Goal: Use online tool/utility: Utilize a website feature to perform a specific function

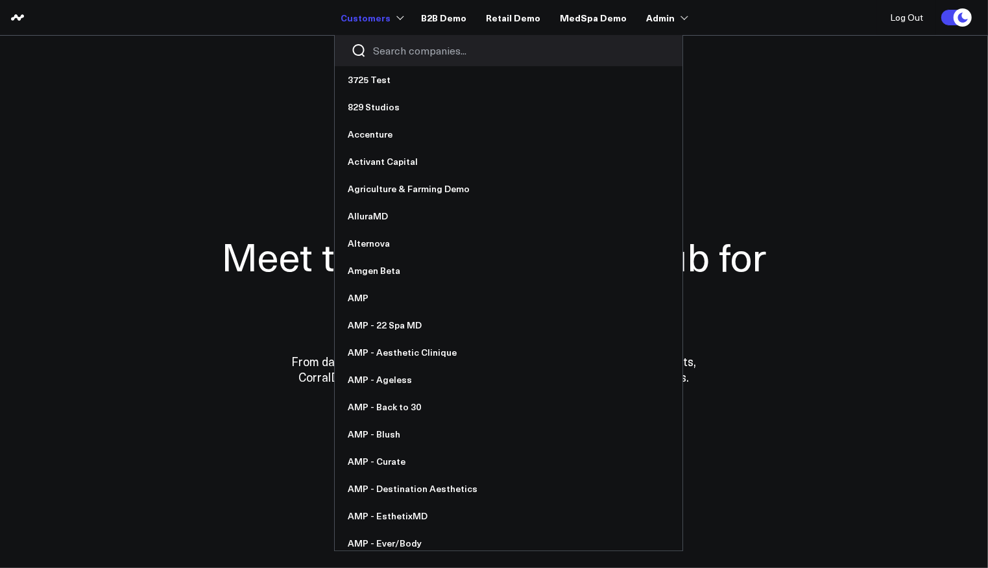
click at [402, 58] on div at bounding box center [509, 50] width 348 height 31
click at [402, 54] on input "Search companies input" at bounding box center [519, 50] width 293 height 14
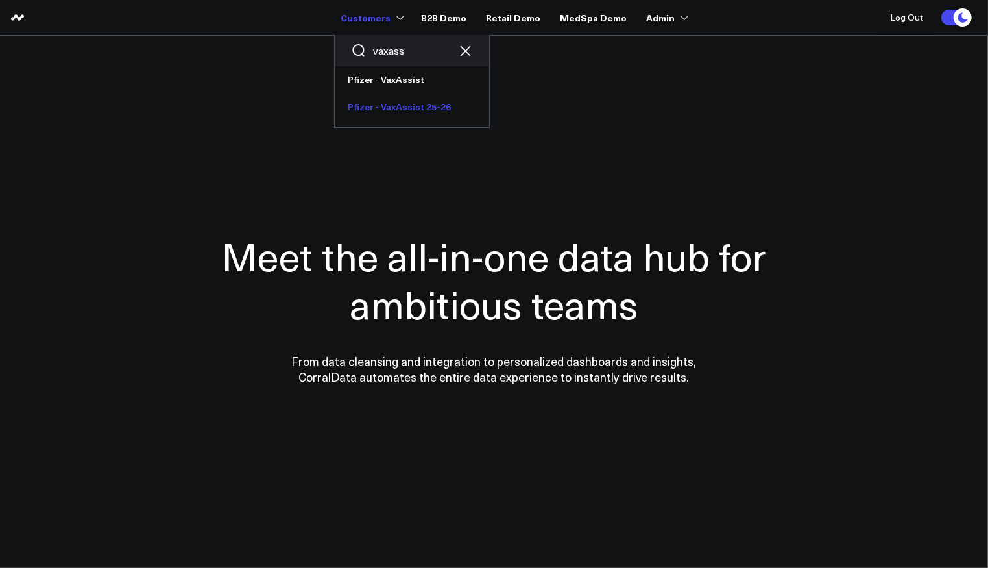
type input "vaxass"
click at [409, 99] on link "Pfizer - VaxAssist 25-26" at bounding box center [412, 106] width 154 height 27
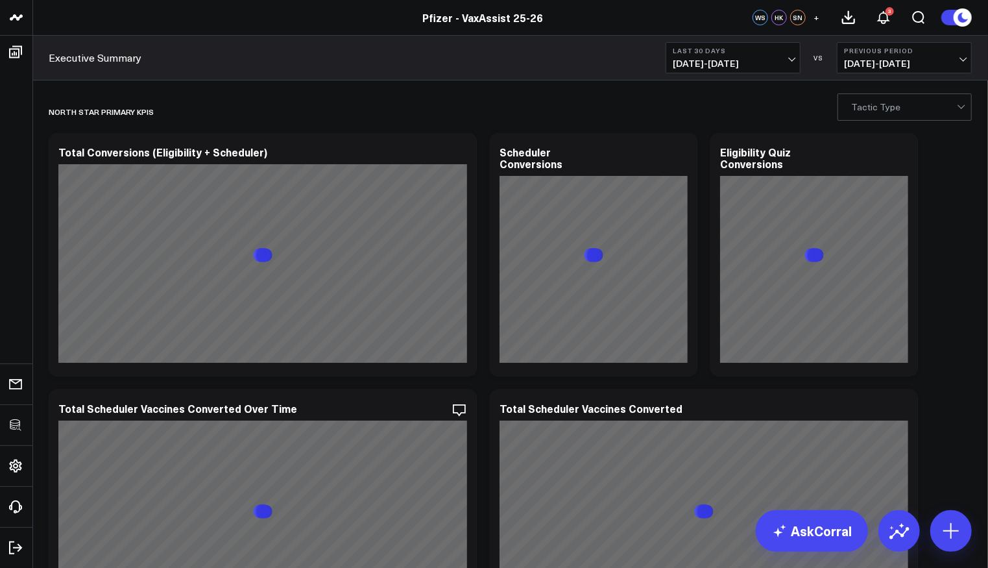
click at [749, 55] on button "Last 30 Days 07/12/25 - 08/10/25" at bounding box center [733, 57] width 135 height 31
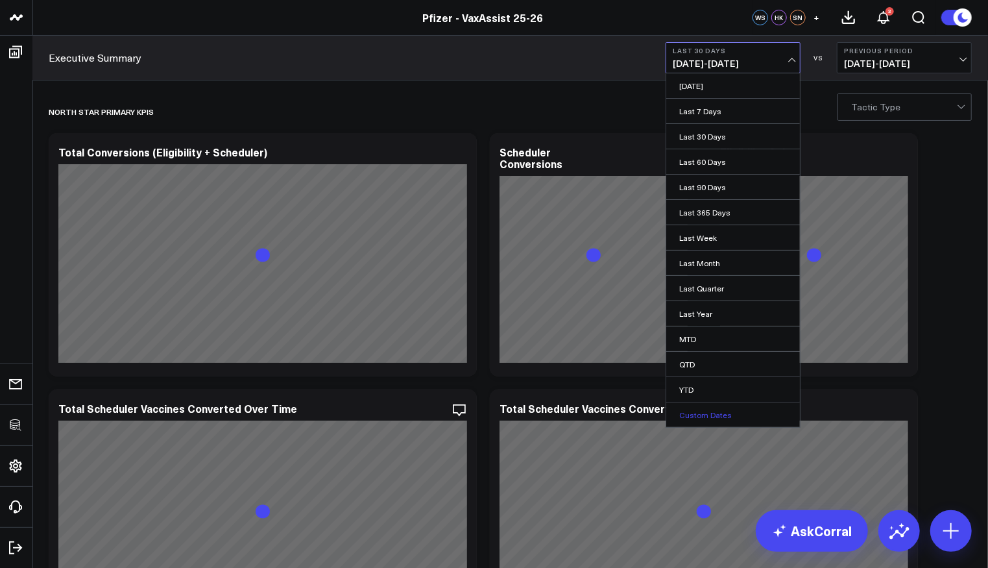
click at [723, 413] on link "Custom Dates" at bounding box center [733, 414] width 134 height 25
select select "7"
select select "2025"
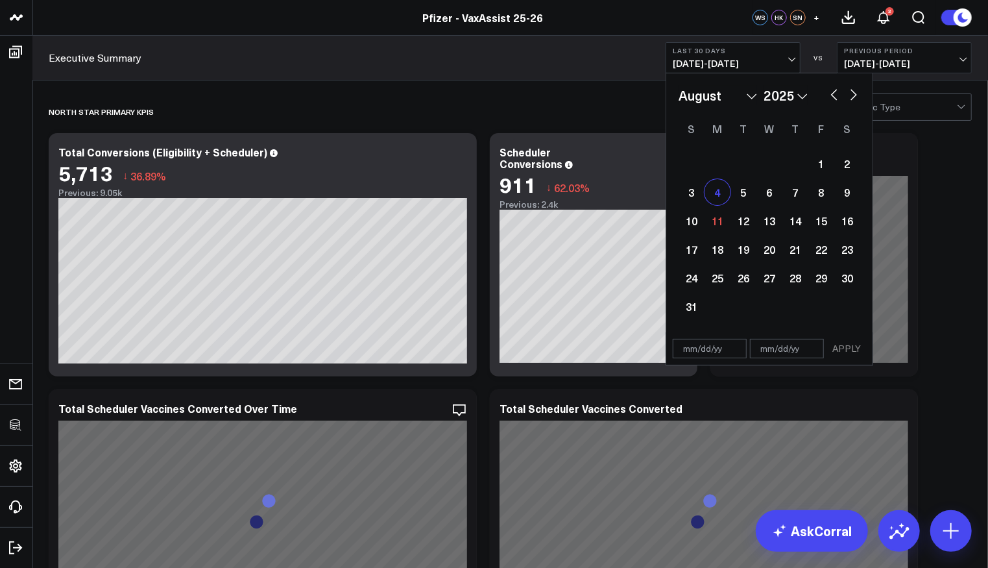
click at [720, 191] on div "4" at bounding box center [718, 192] width 26 height 26
type input "08/04/25"
select select "7"
select select "2025"
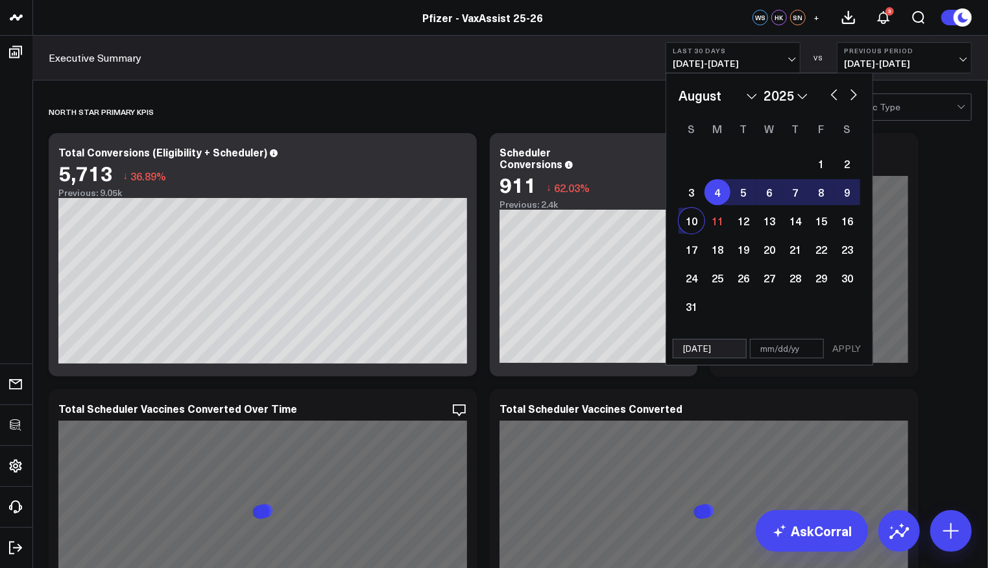
click at [699, 213] on div "10" at bounding box center [692, 221] width 26 height 26
type input "[DATE]"
select select "7"
select select "2025"
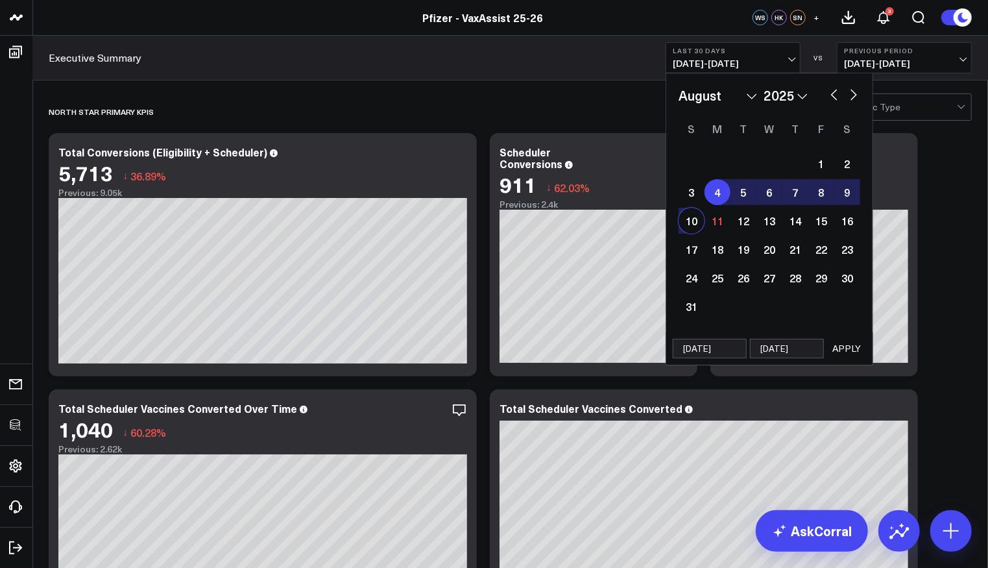
click at [853, 348] on button "APPLY" at bounding box center [846, 348] width 39 height 19
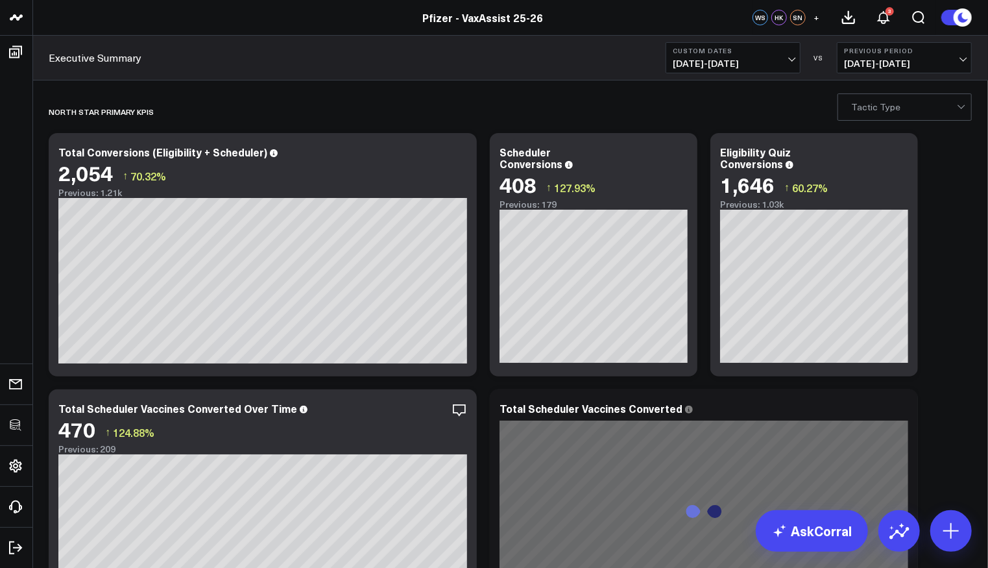
click at [770, 52] on b "Custom Dates" at bounding box center [733, 51] width 121 height 8
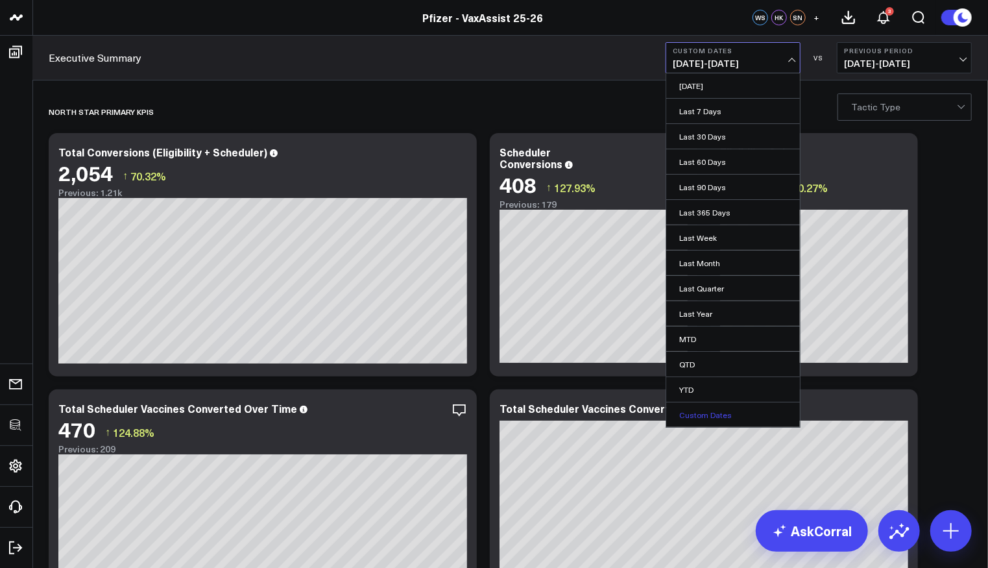
click at [726, 403] on link "Custom Dates" at bounding box center [733, 414] width 134 height 25
select select "7"
select select "2025"
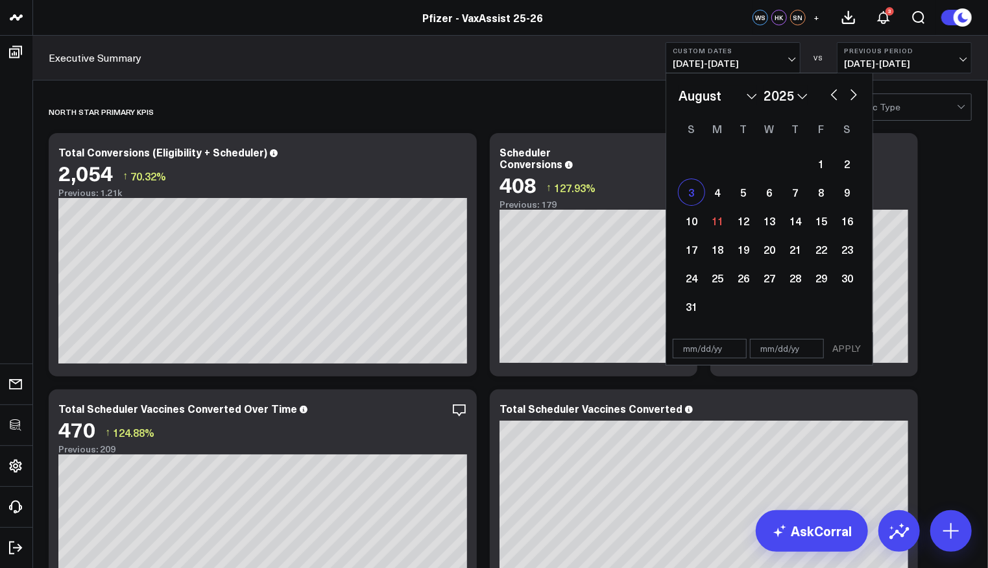
click at [703, 189] on div "3" at bounding box center [692, 192] width 26 height 26
type input "08/03/25"
select select "7"
select select "2025"
click at [849, 189] on div "9" at bounding box center [847, 192] width 26 height 26
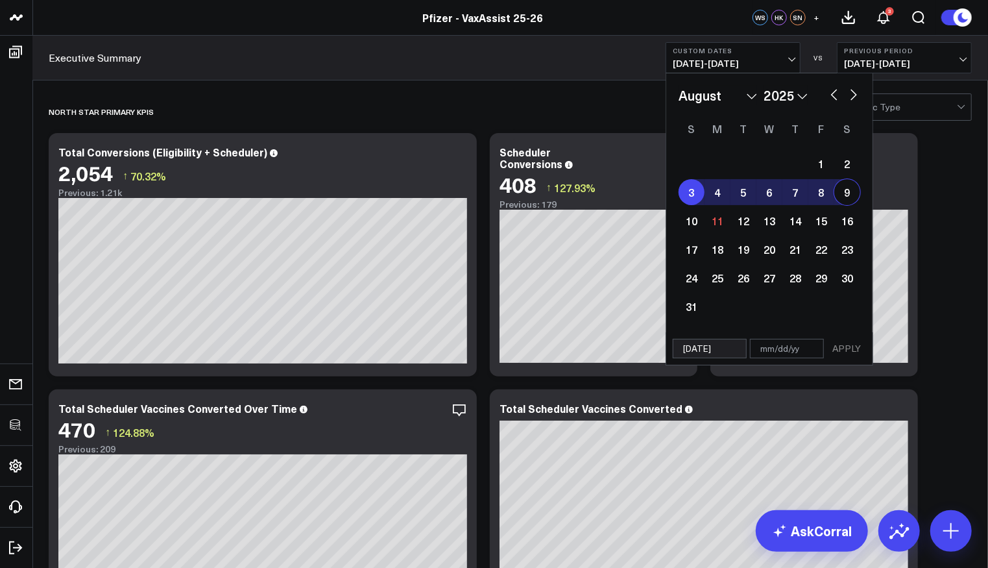
type input "08/09/25"
select select "7"
select select "2025"
click at [856, 350] on button "APPLY" at bounding box center [846, 348] width 39 height 19
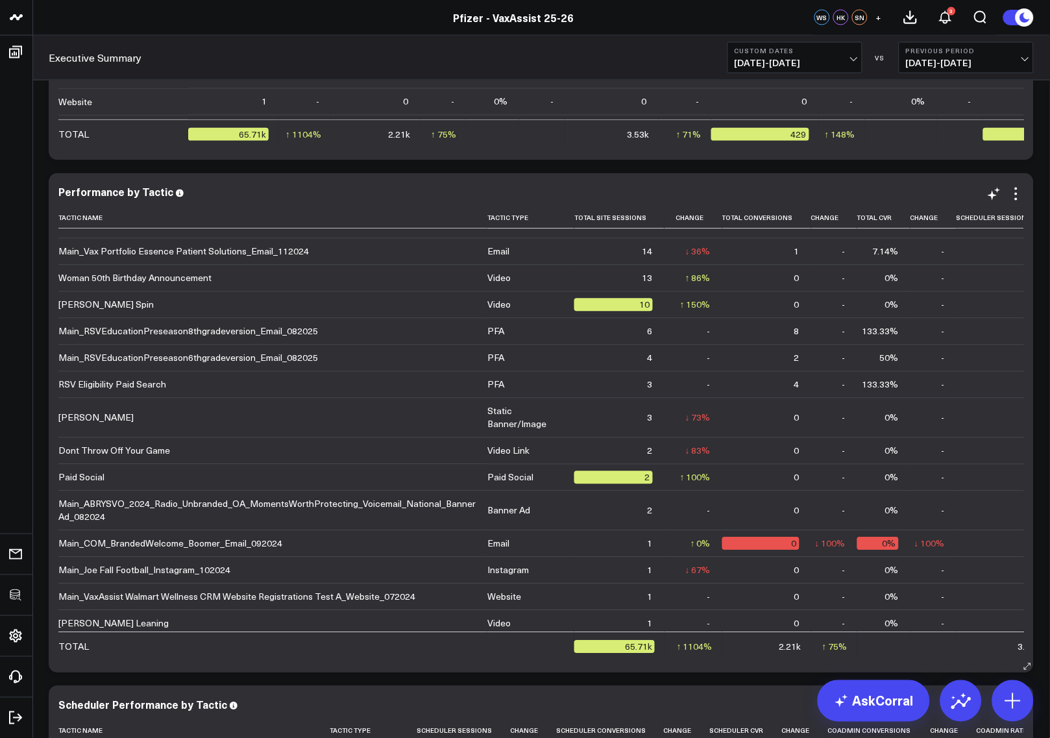
scroll to position [808, 0]
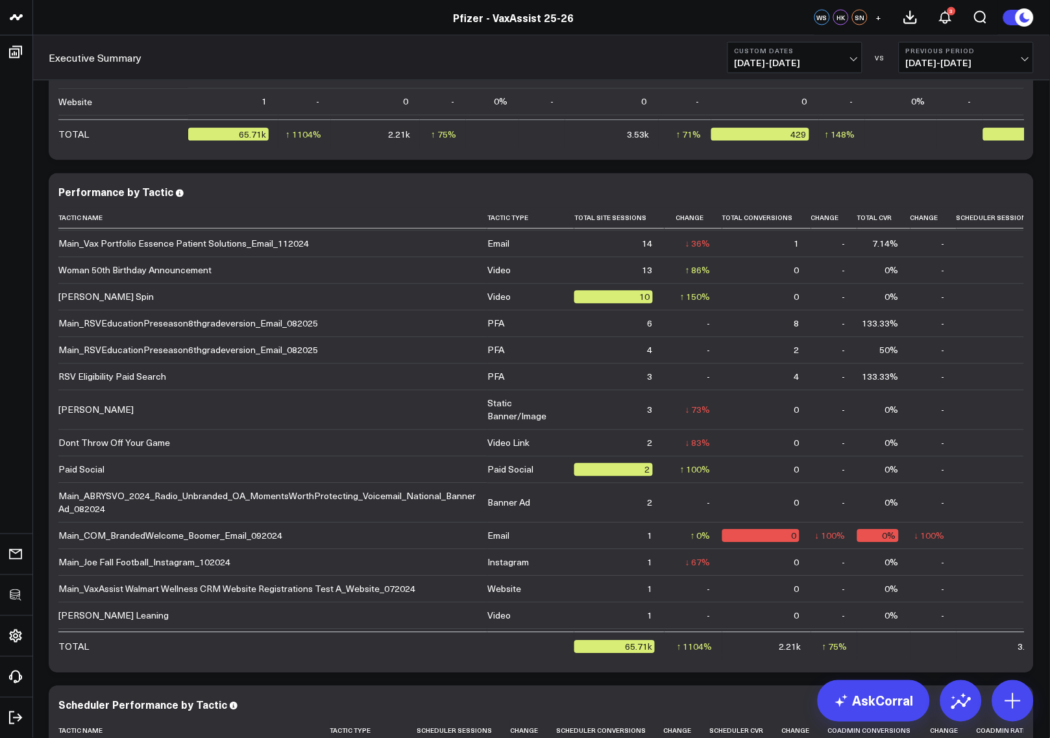
click at [804, 53] on b "Custom Dates" at bounding box center [795, 51] width 121 height 8
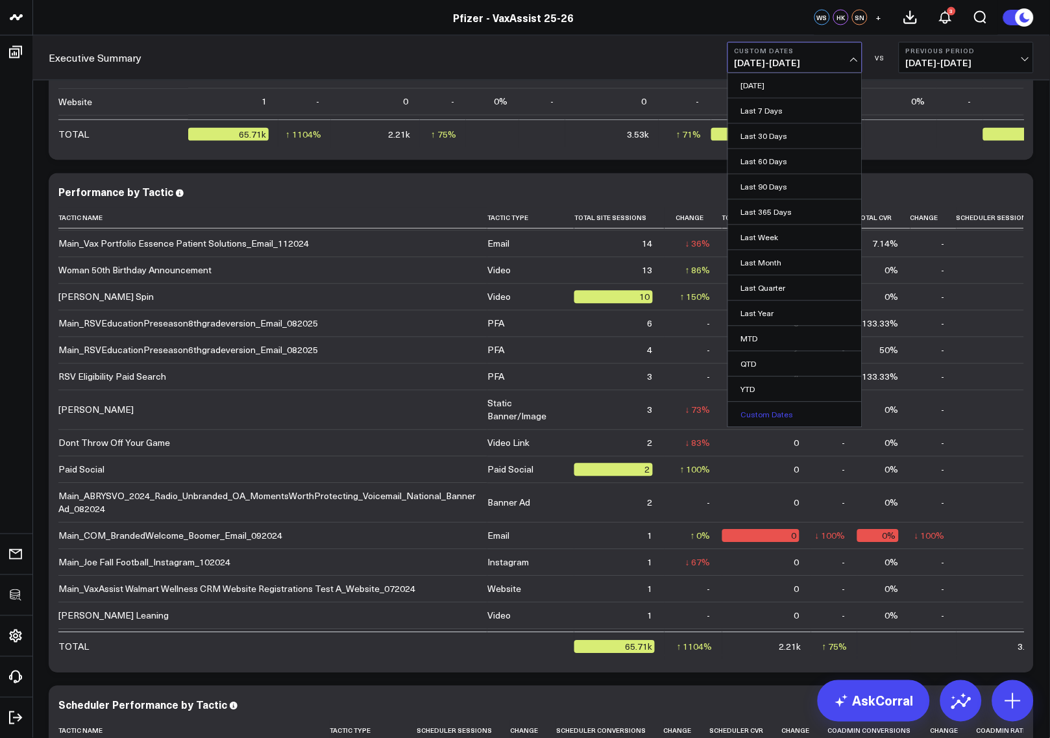
click at [791, 409] on link "Custom Dates" at bounding box center [795, 414] width 134 height 25
select select "7"
select select "2025"
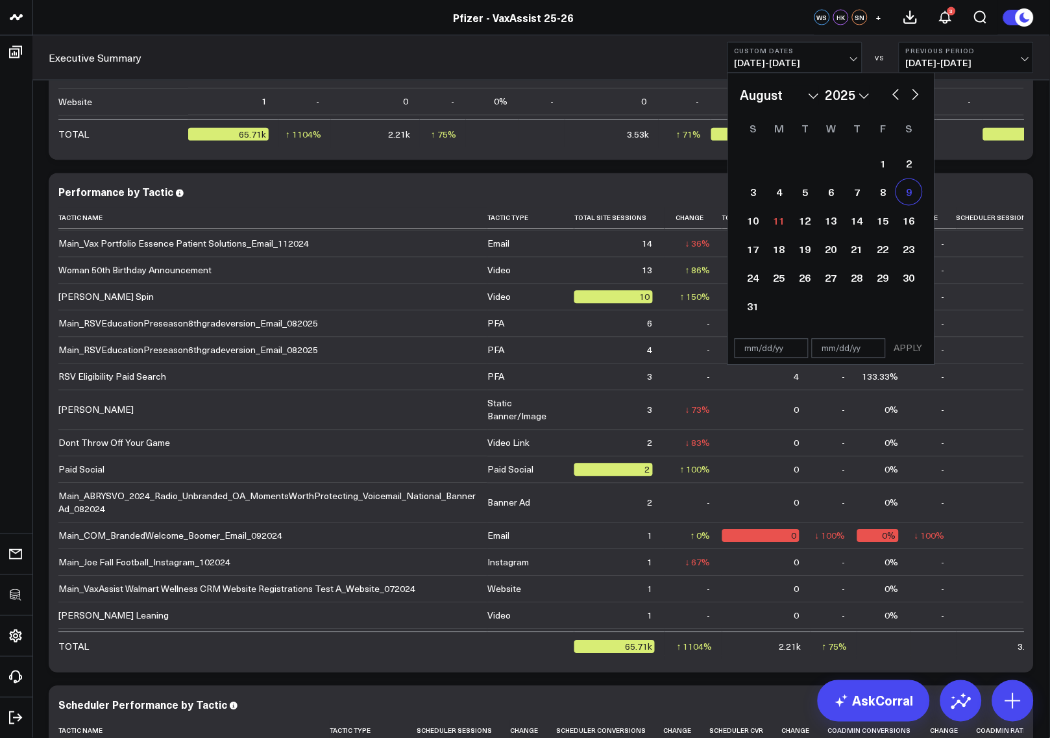
click at [905, 195] on div "9" at bounding box center [909, 192] width 26 height 26
type input "08/09/25"
select select "7"
select select "2025"
click at [905, 195] on div "9" at bounding box center [909, 192] width 26 height 26
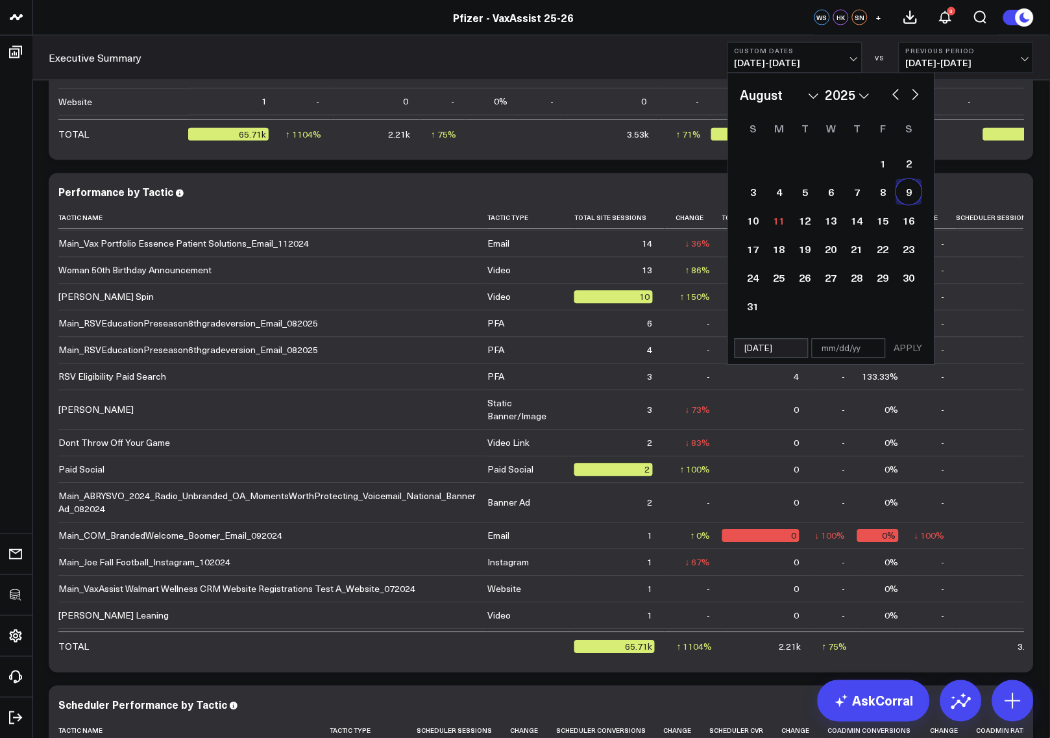
type input "08/09/25"
select select "7"
select select "2025"
click at [908, 339] on button "APPLY" at bounding box center [908, 348] width 39 height 19
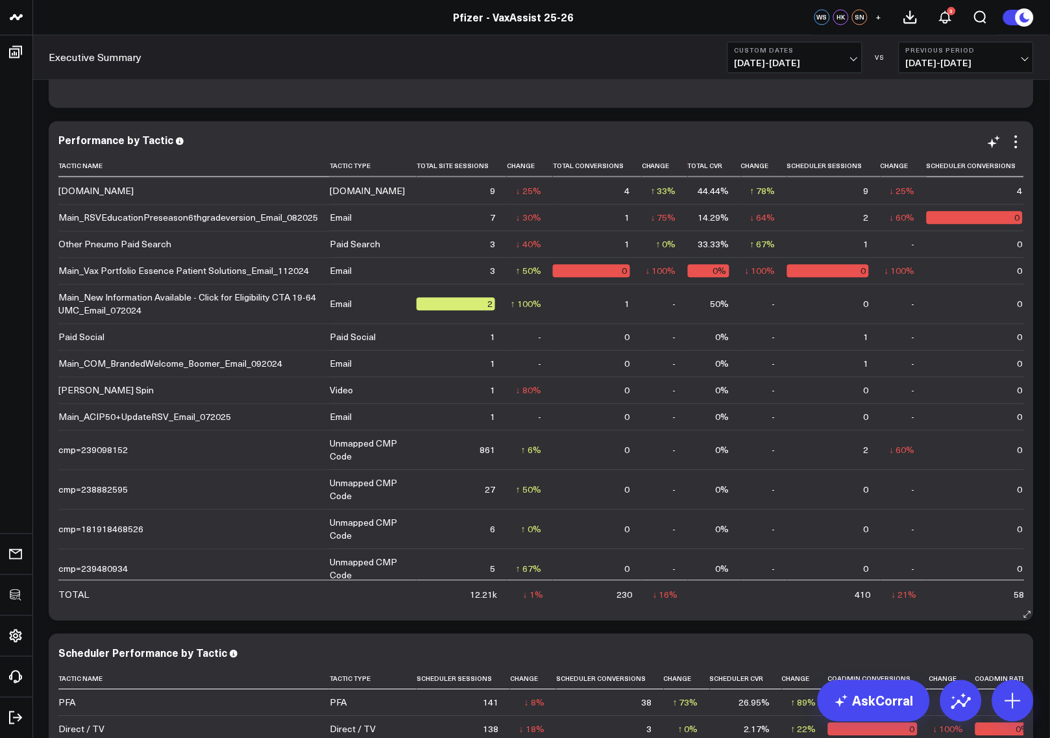
scroll to position [622, 0]
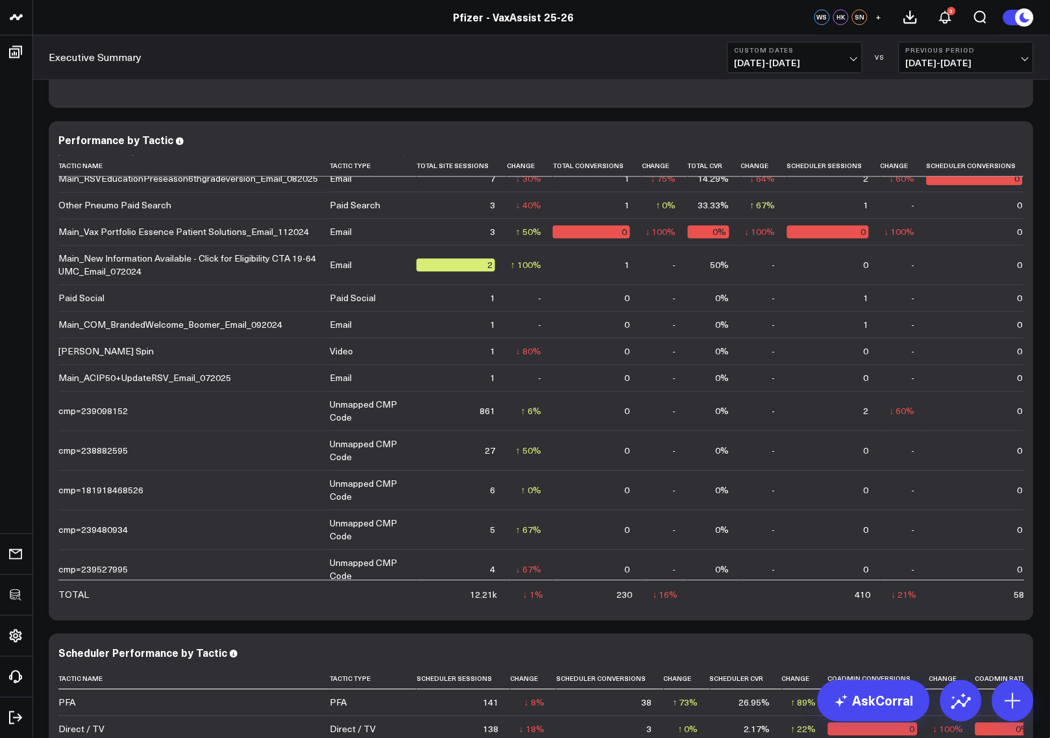
click at [790, 68] on span "08/09/25 - 08/09/25" at bounding box center [795, 63] width 121 height 10
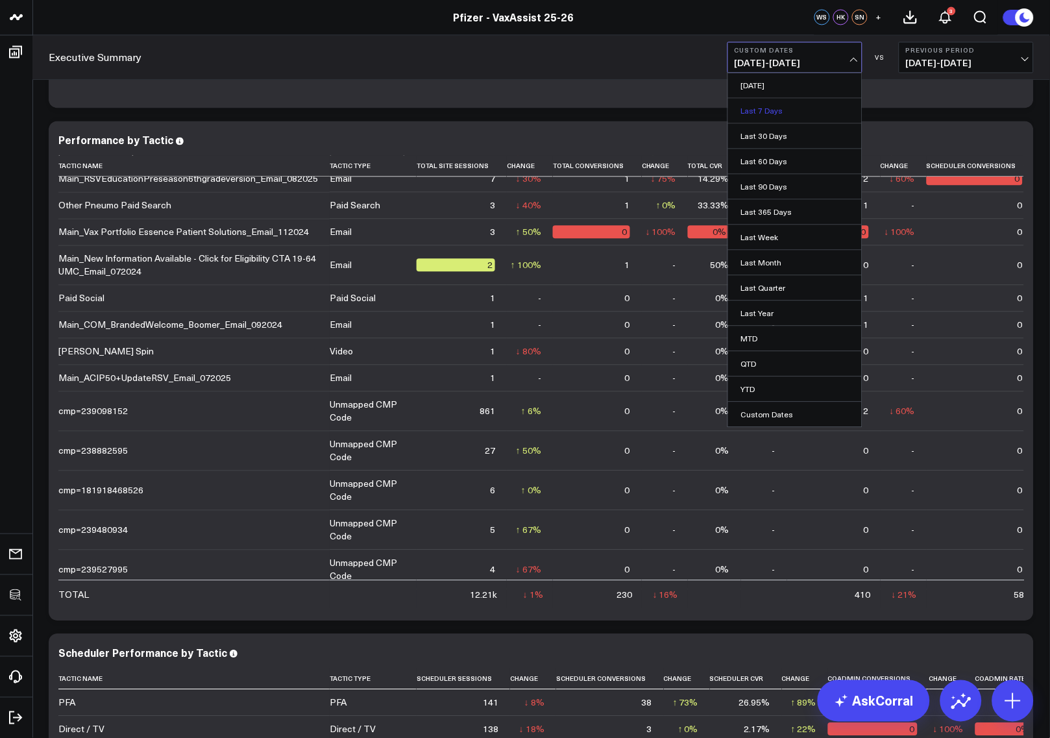
click at [769, 115] on link "Last 7 Days" at bounding box center [795, 111] width 134 height 25
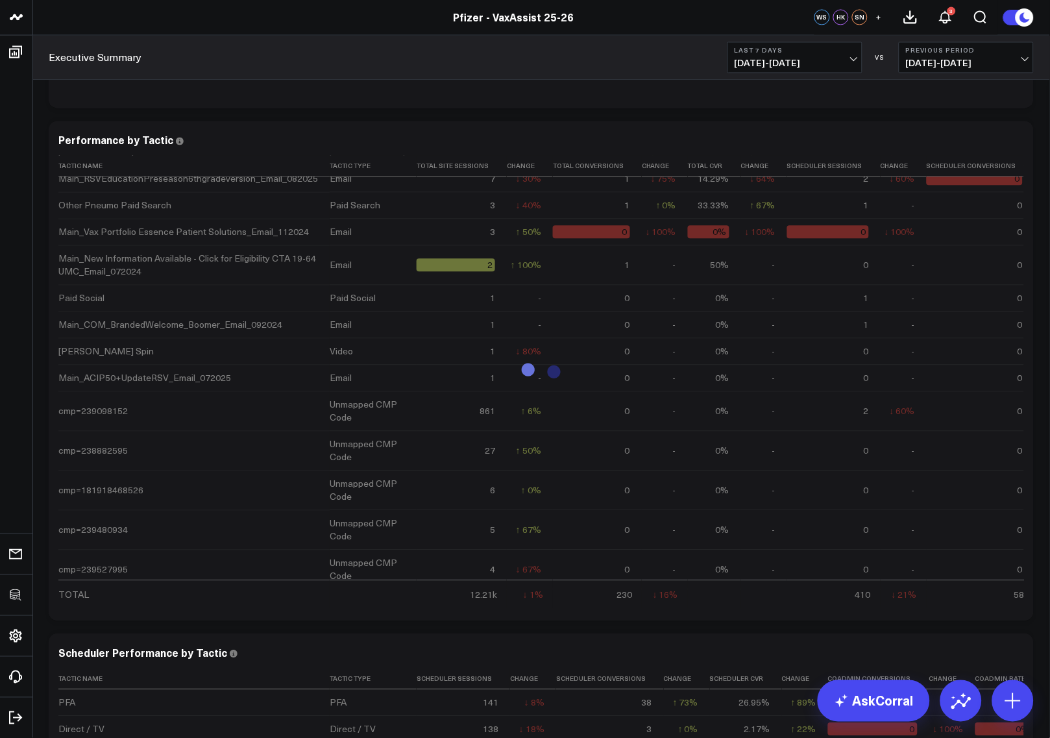
click at [824, 51] on b "Last 7 Days" at bounding box center [795, 51] width 121 height 8
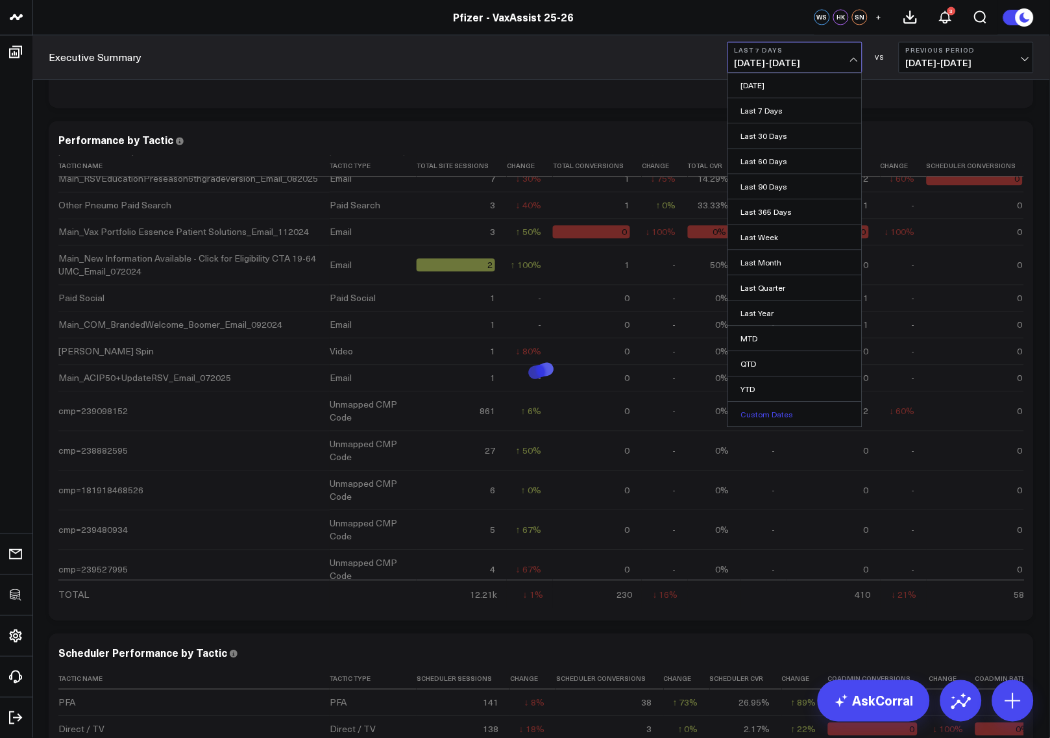
click at [782, 410] on link "Custom Dates" at bounding box center [795, 414] width 134 height 25
select select "7"
select select "2025"
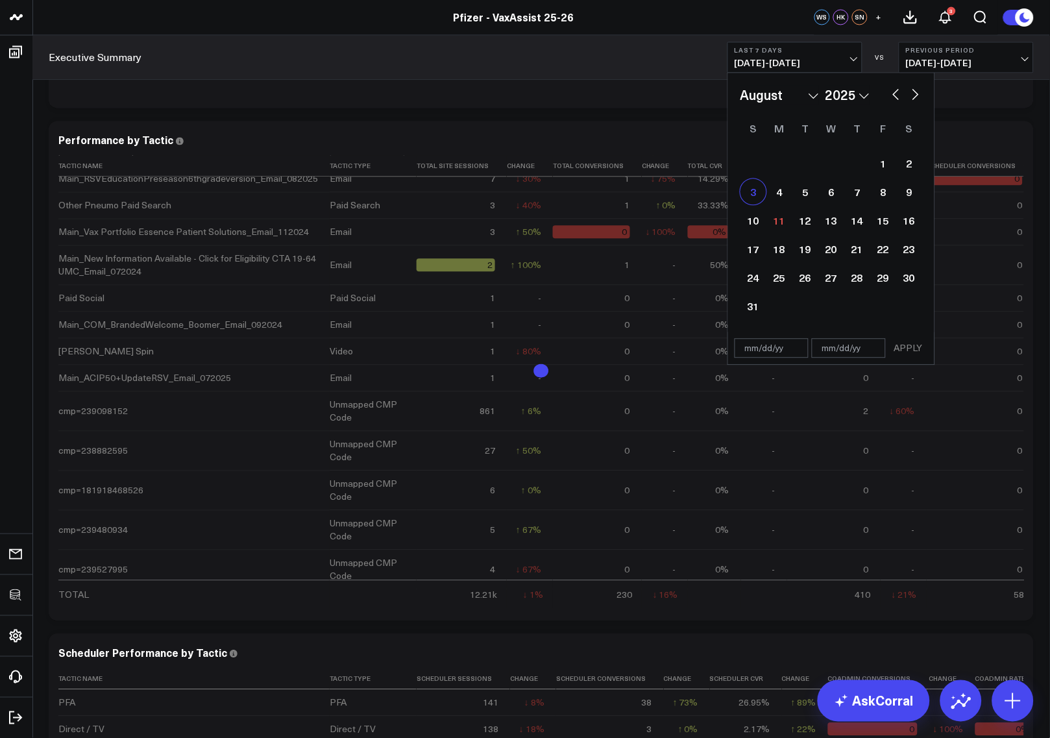
click at [760, 192] on div "3" at bounding box center [753, 192] width 26 height 26
type input "08/03/25"
select select "7"
select select "2025"
click at [916, 197] on div "9" at bounding box center [909, 192] width 26 height 26
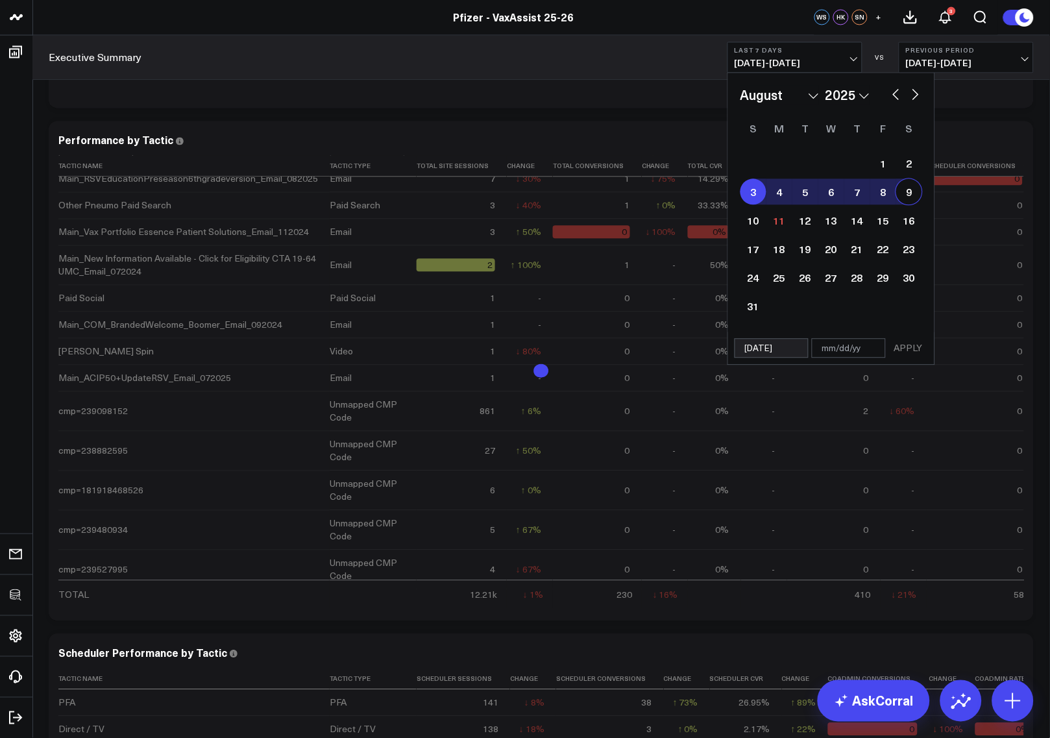
type input "08/09/25"
select select "7"
select select "2025"
click at [924, 352] on button "APPLY" at bounding box center [908, 348] width 39 height 19
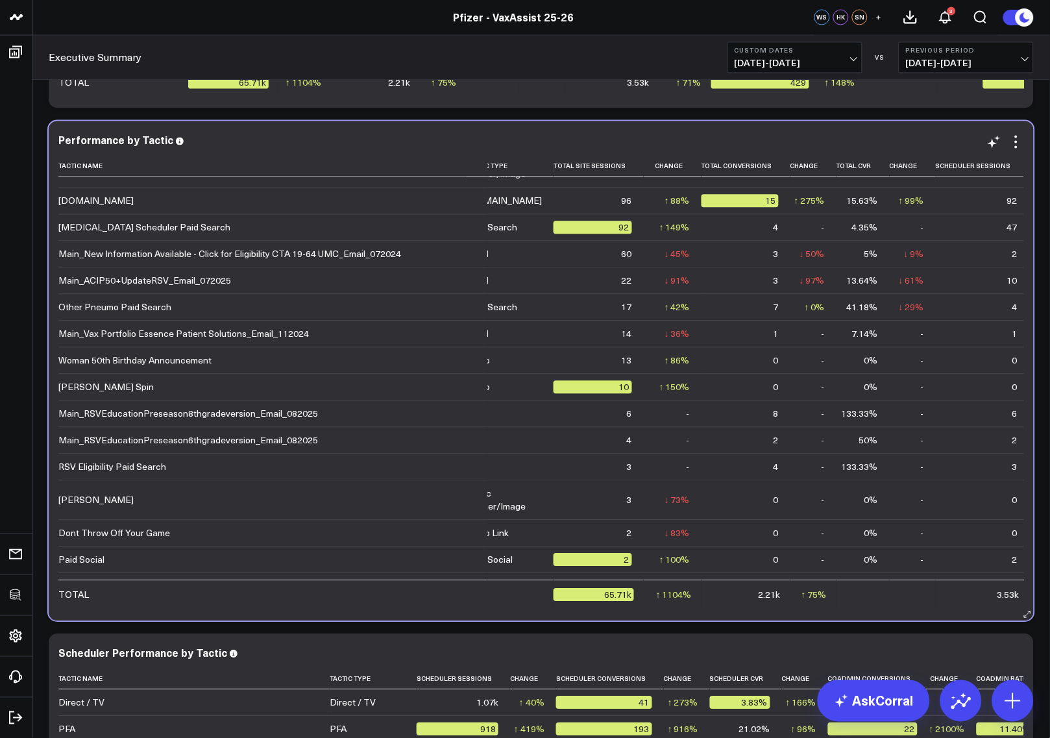
scroll to position [666, 0]
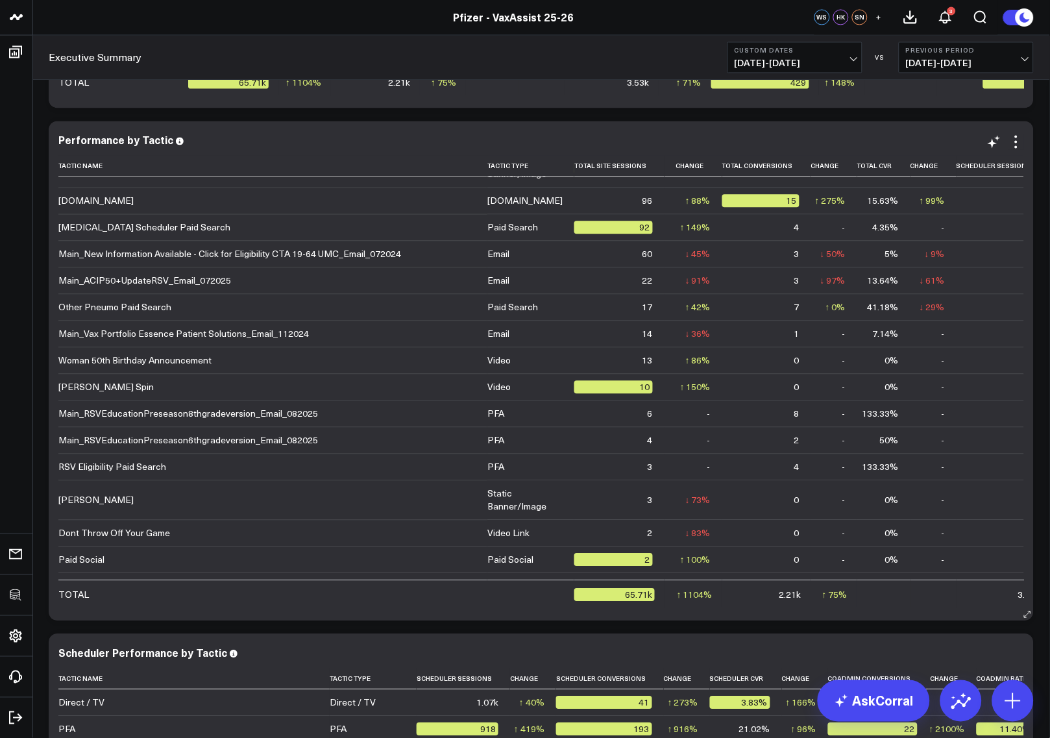
click at [462, 567] on td "TOTAL" at bounding box center [272, 594] width 429 height 28
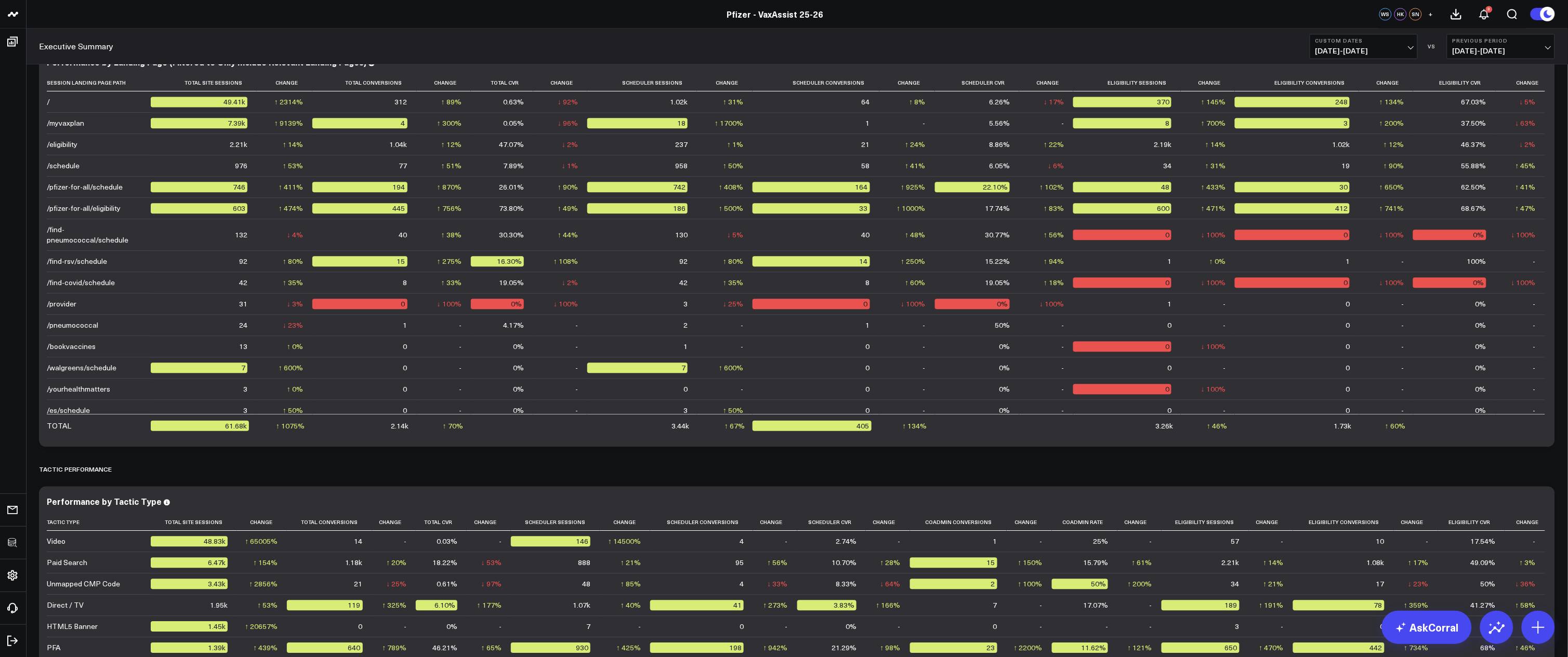
scroll to position [0, 0]
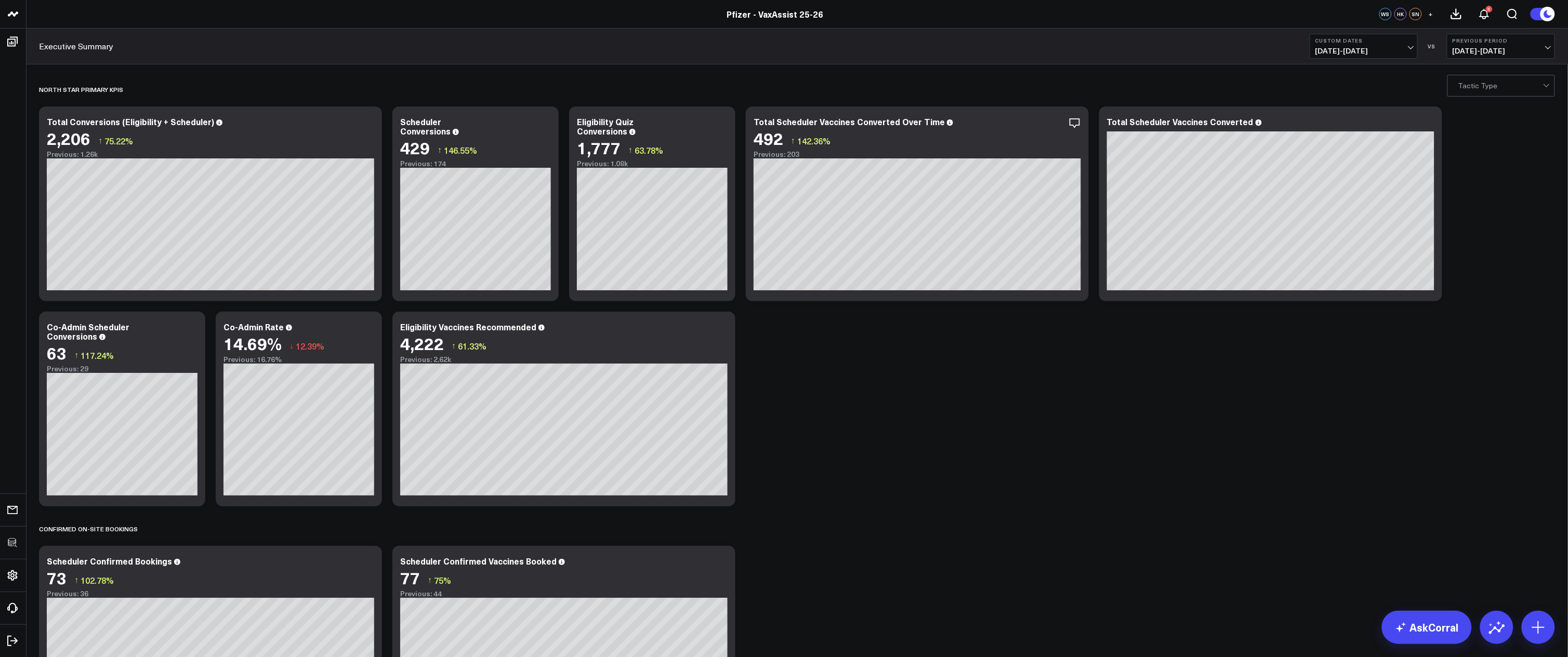
click at [725, 123] on icon at bounding box center [722, 123] width 13 height 13
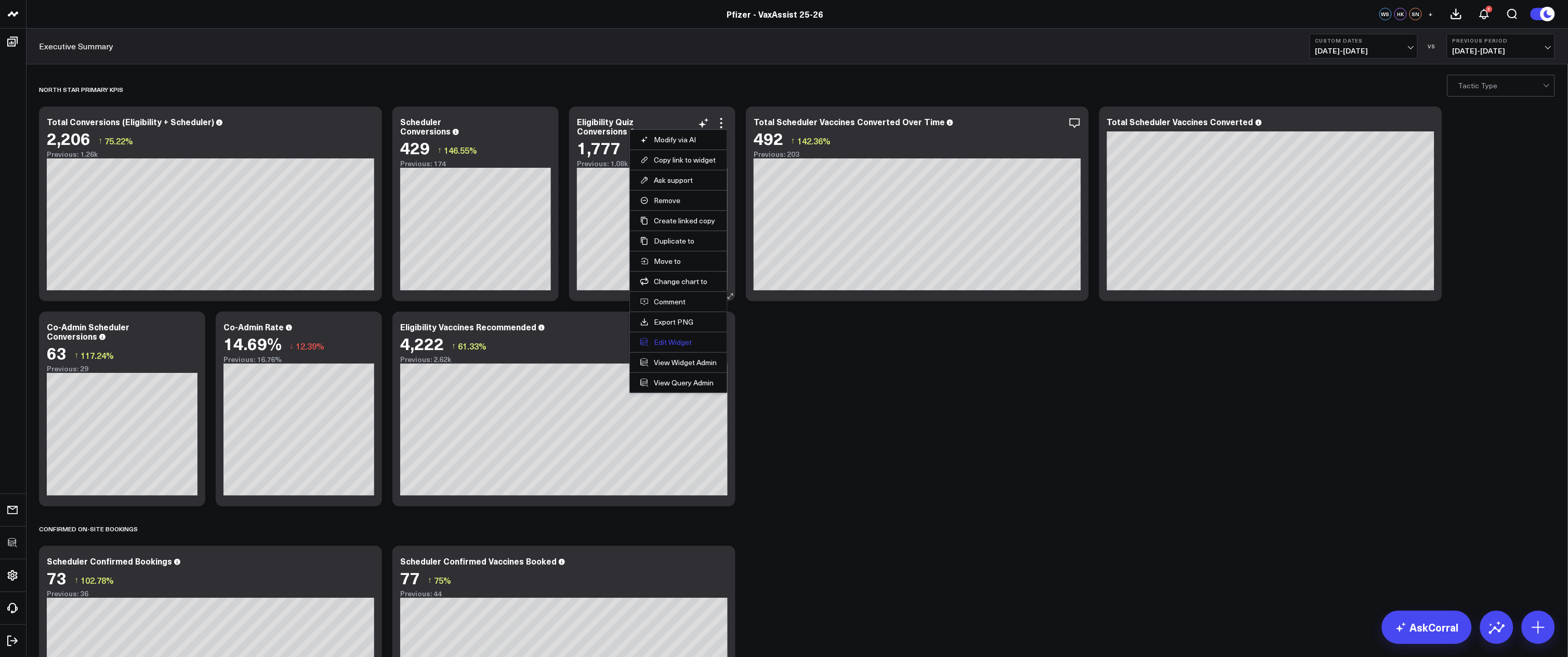
click at [677, 343] on button "Edit Widget" at bounding box center [677, 343] width 76 height 10
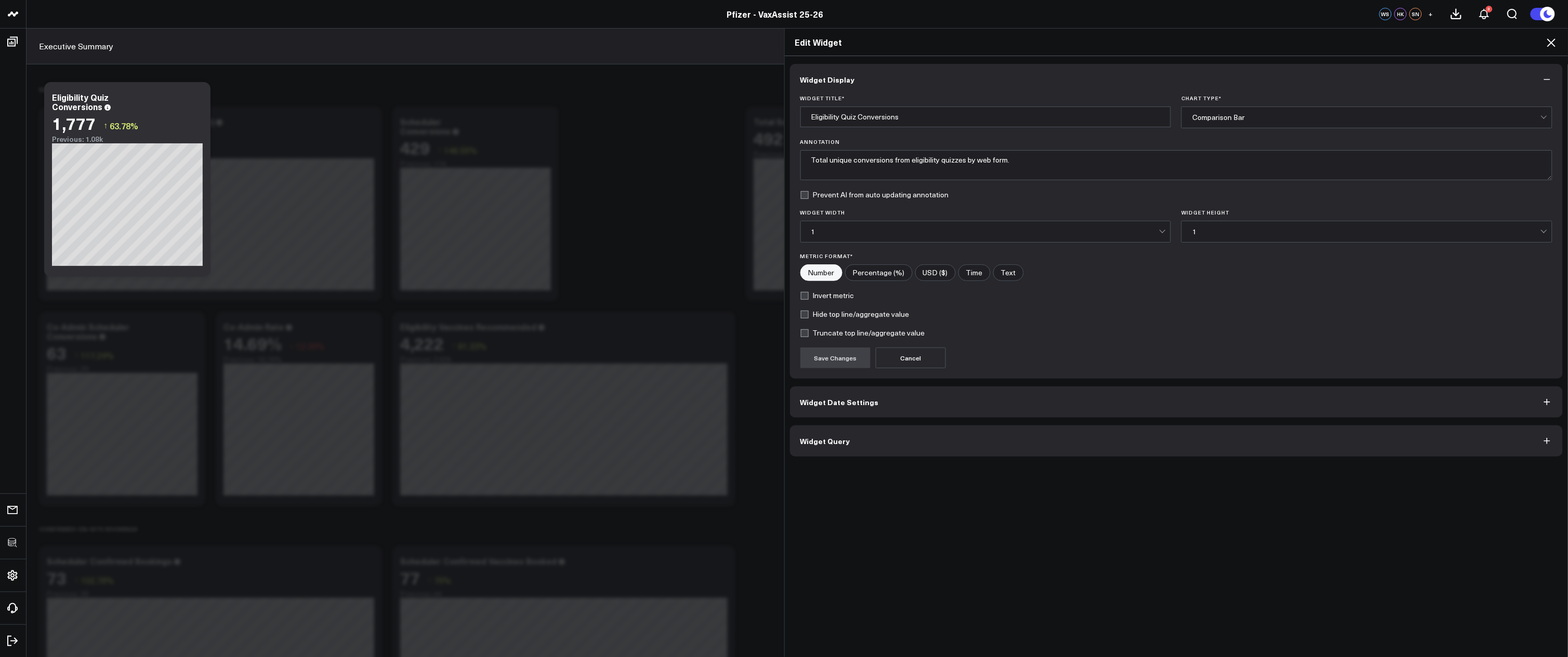
click at [893, 439] on button "Widget Query" at bounding box center [1176, 440] width 773 height 31
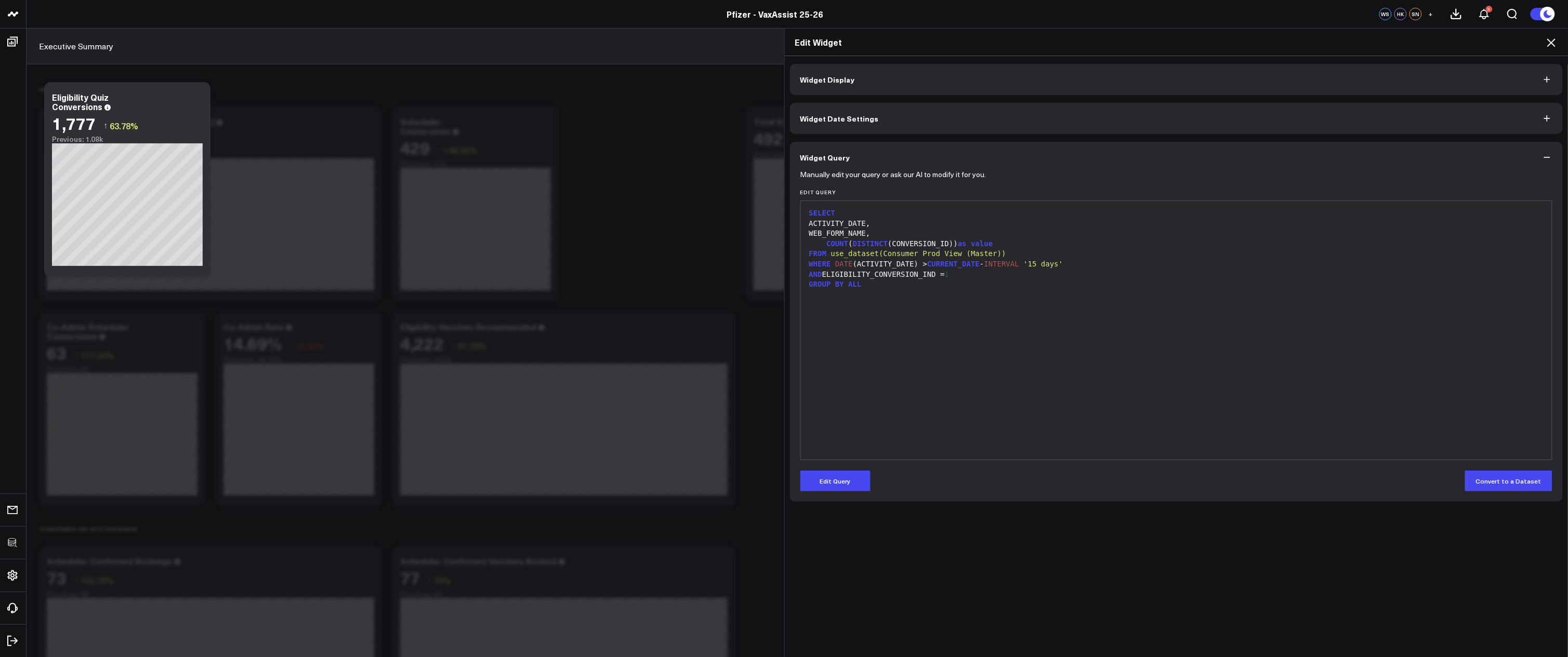
click at [1120, 391] on div "SELECT ACTIVITY_DATE, WEB_FORM_NAME, COUNT ( DISTINCT (CONVERSION_ID)) as value…" at bounding box center [1176, 331] width 741 height 248
click at [1546, 45] on icon at bounding box center [1551, 42] width 13 height 13
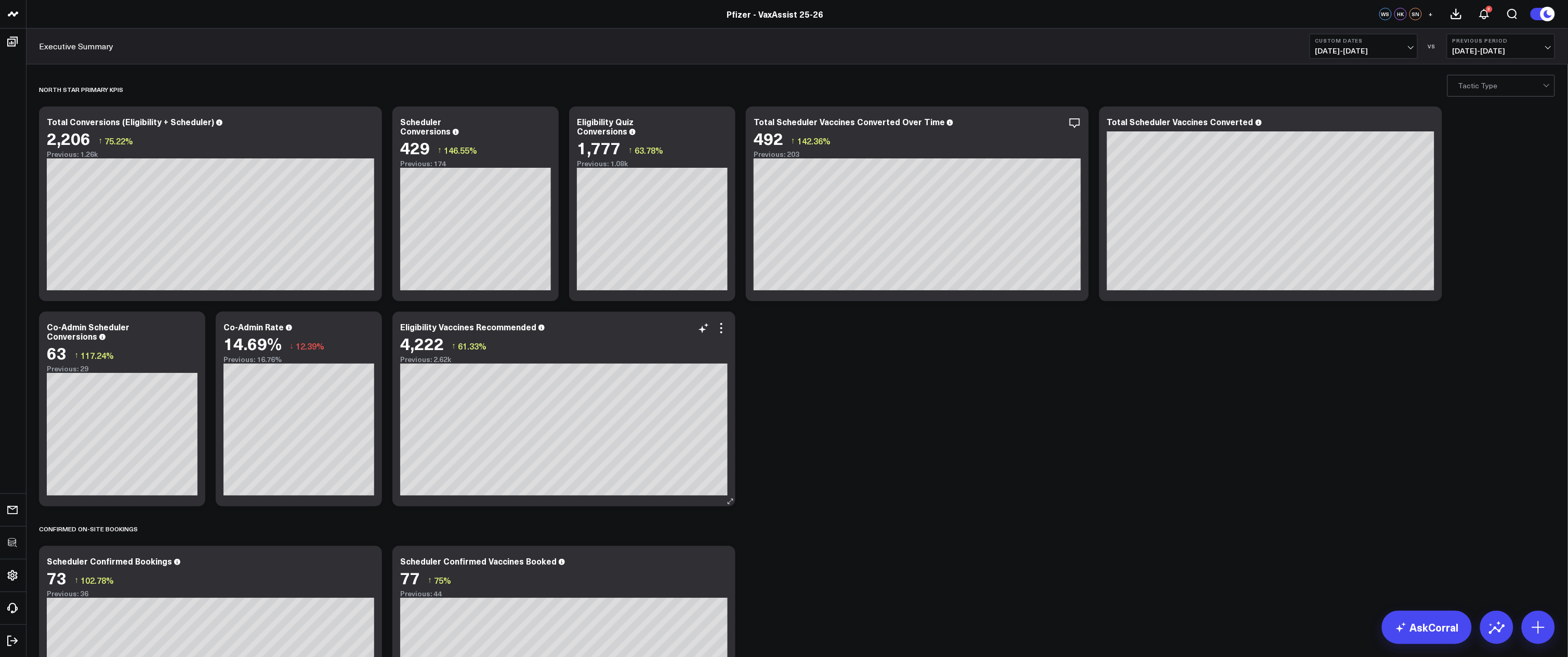
click at [720, 335] on div "4,222 ↑ 61.33%" at bounding box center [564, 343] width 328 height 18
click at [724, 327] on icon at bounding box center [722, 328] width 13 height 13
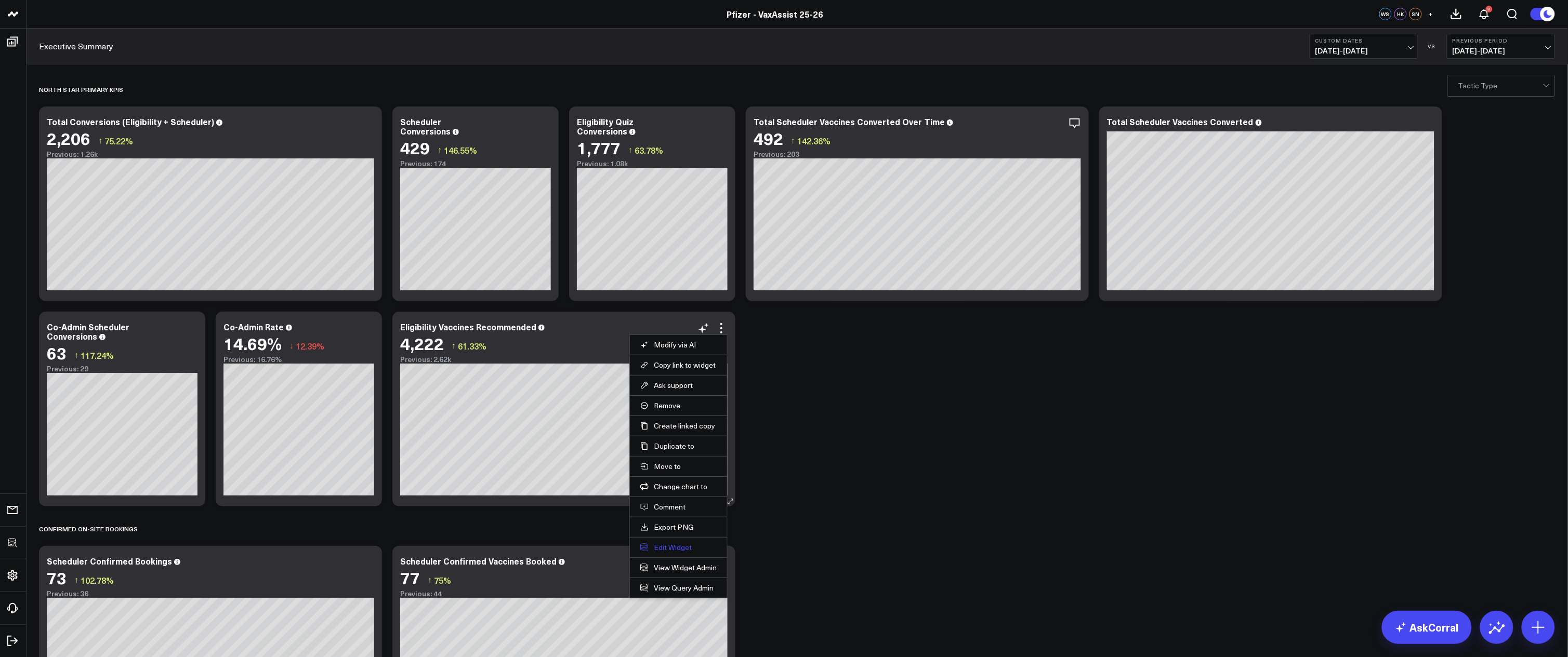
click at [673, 543] on button "Edit Widget" at bounding box center [677, 547] width 76 height 10
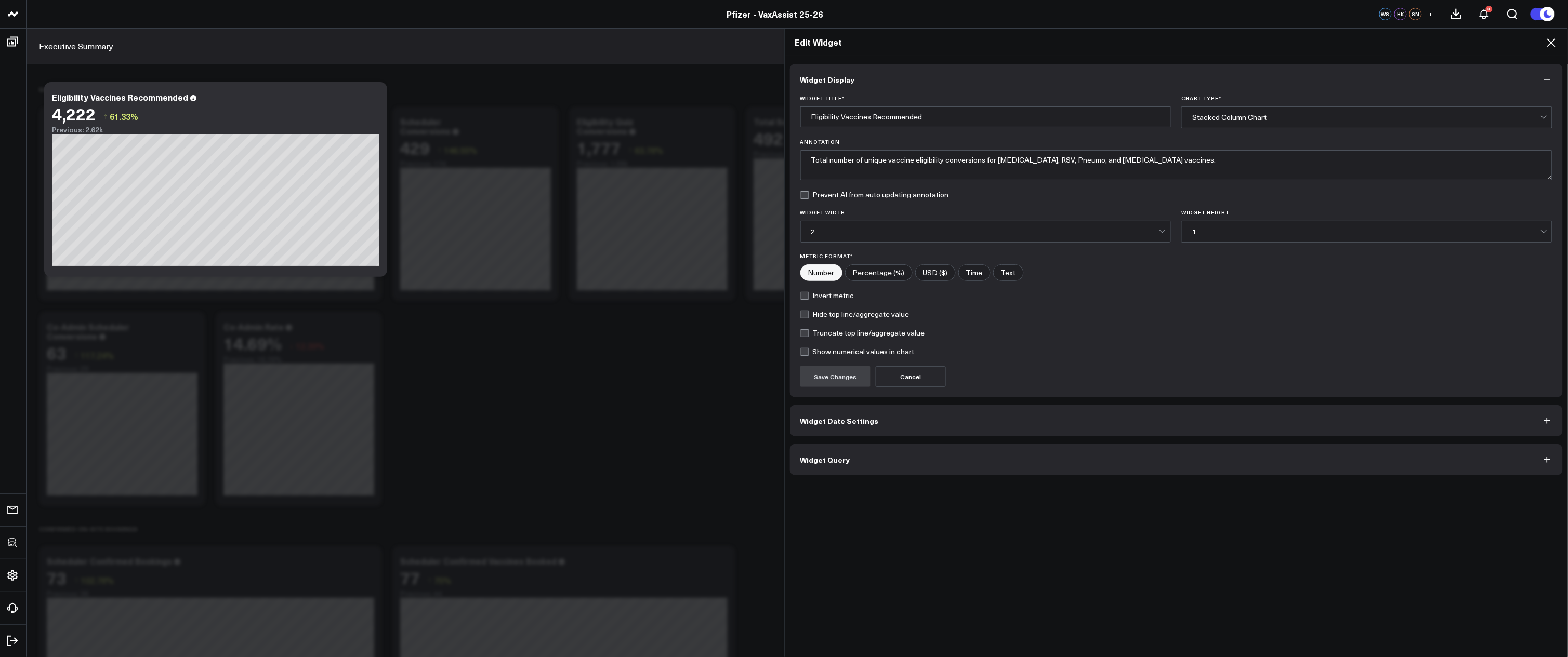
click at [914, 460] on button "Widget Query" at bounding box center [1176, 459] width 773 height 31
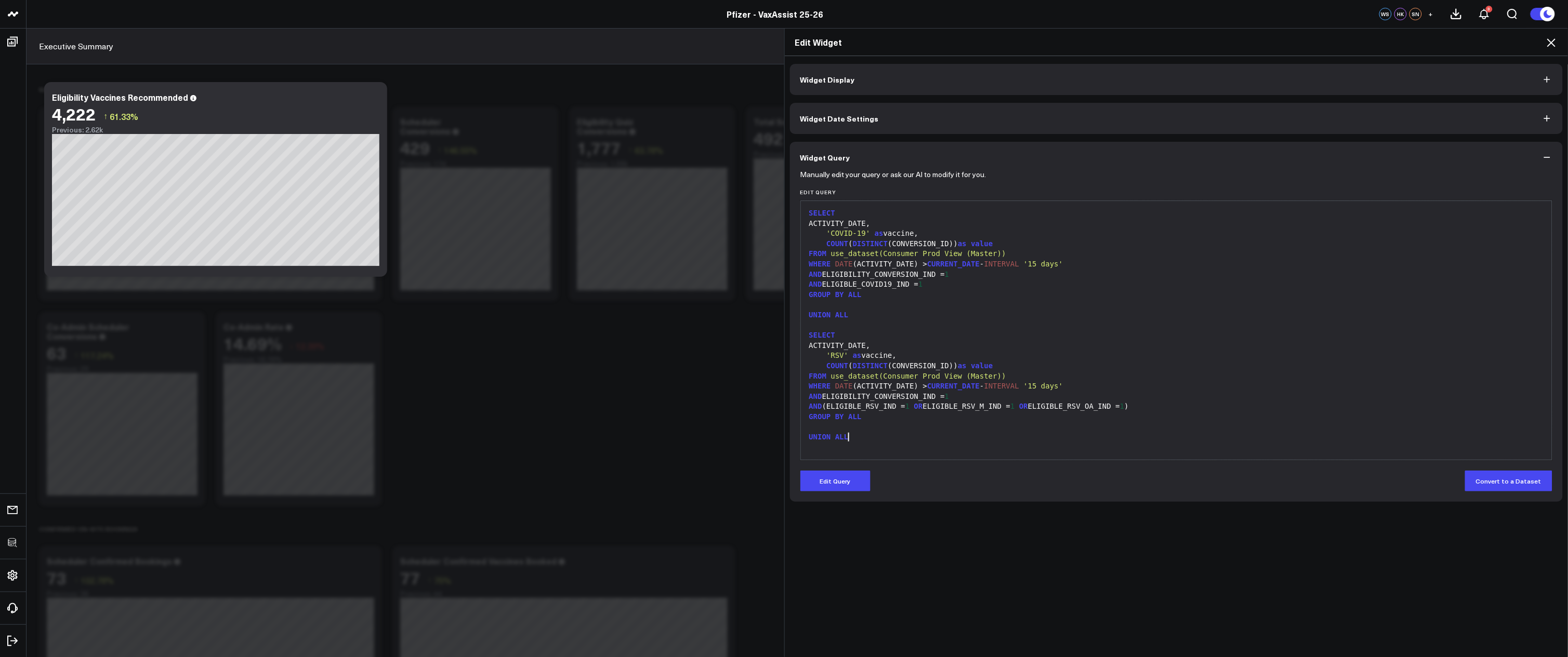
click at [1017, 436] on div "UNION ALL" at bounding box center [1176, 437] width 741 height 10
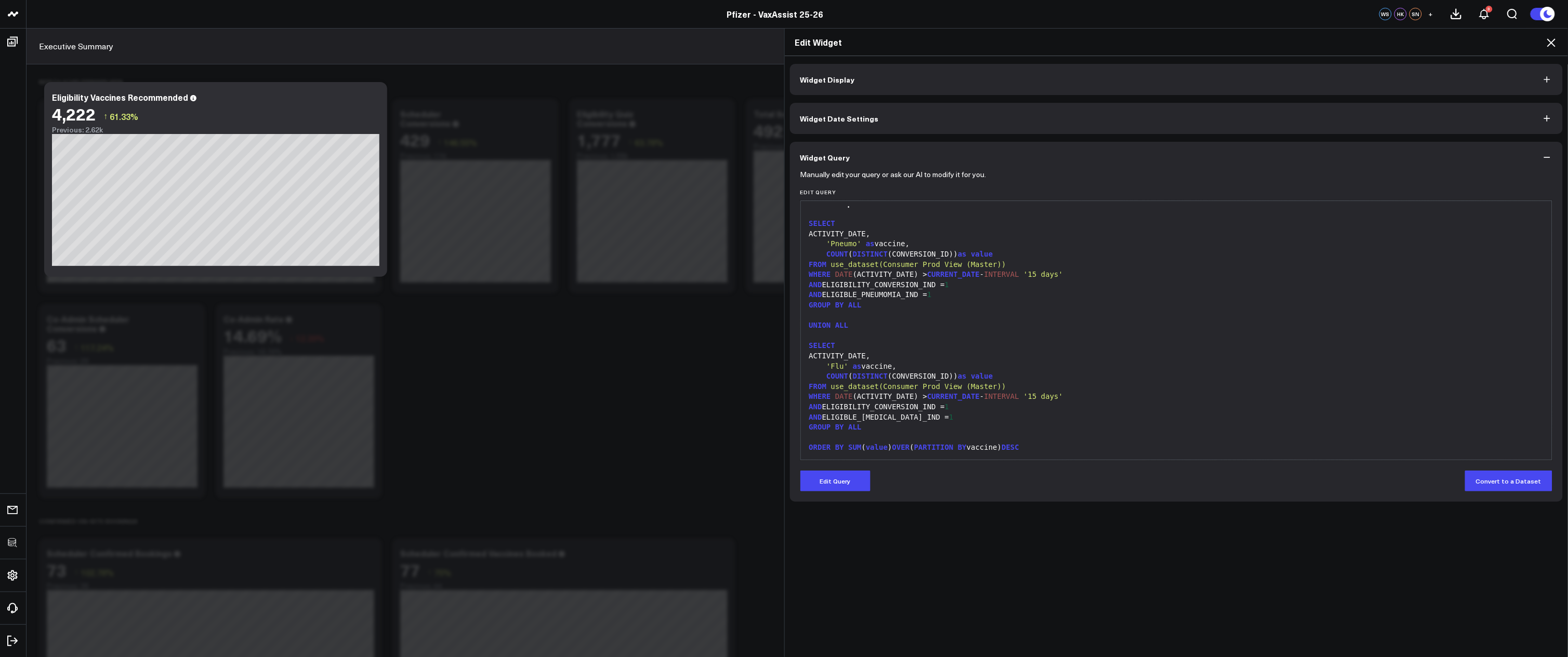
scroll to position [13, 0]
click at [1554, 41] on icon at bounding box center [1551, 42] width 13 height 13
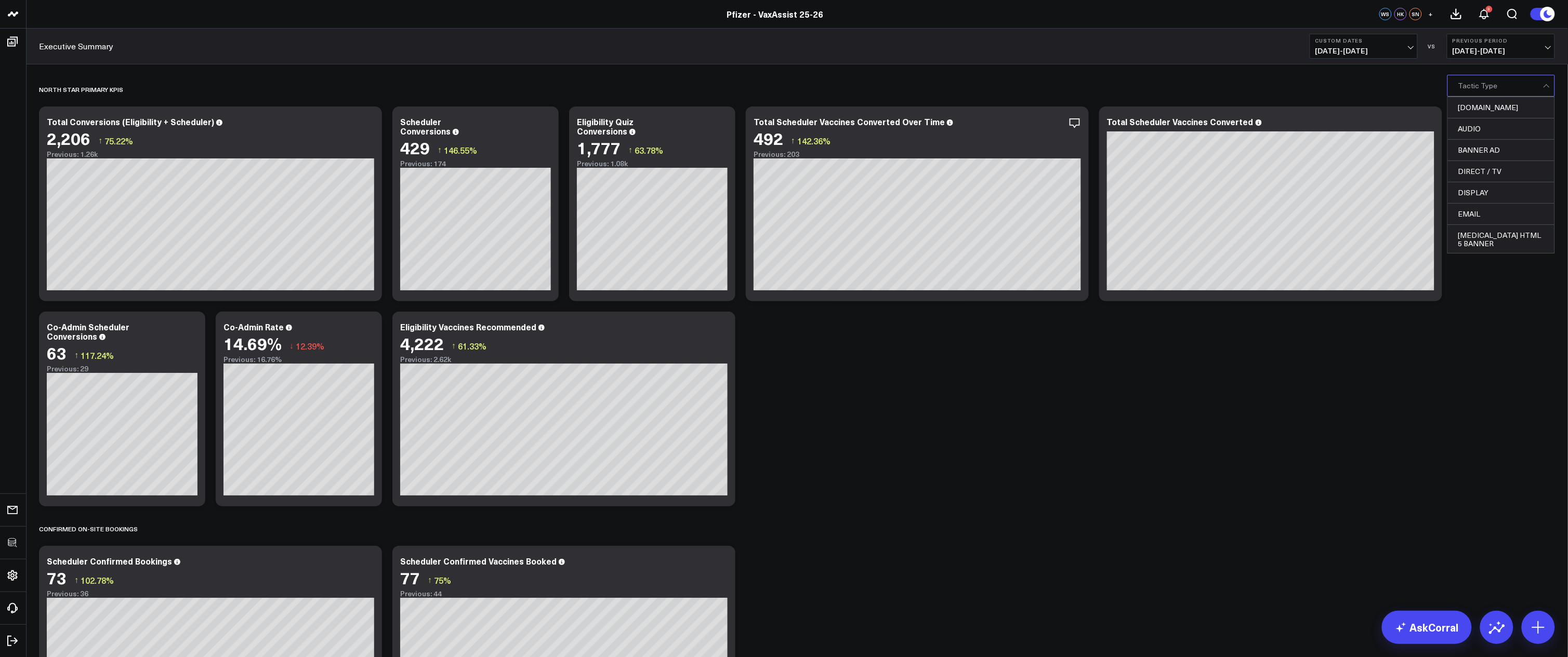
click at [1507, 94] on div at bounding box center [1501, 86] width 85 height 21
click at [1506, 90] on div at bounding box center [1501, 86] width 85 height 21
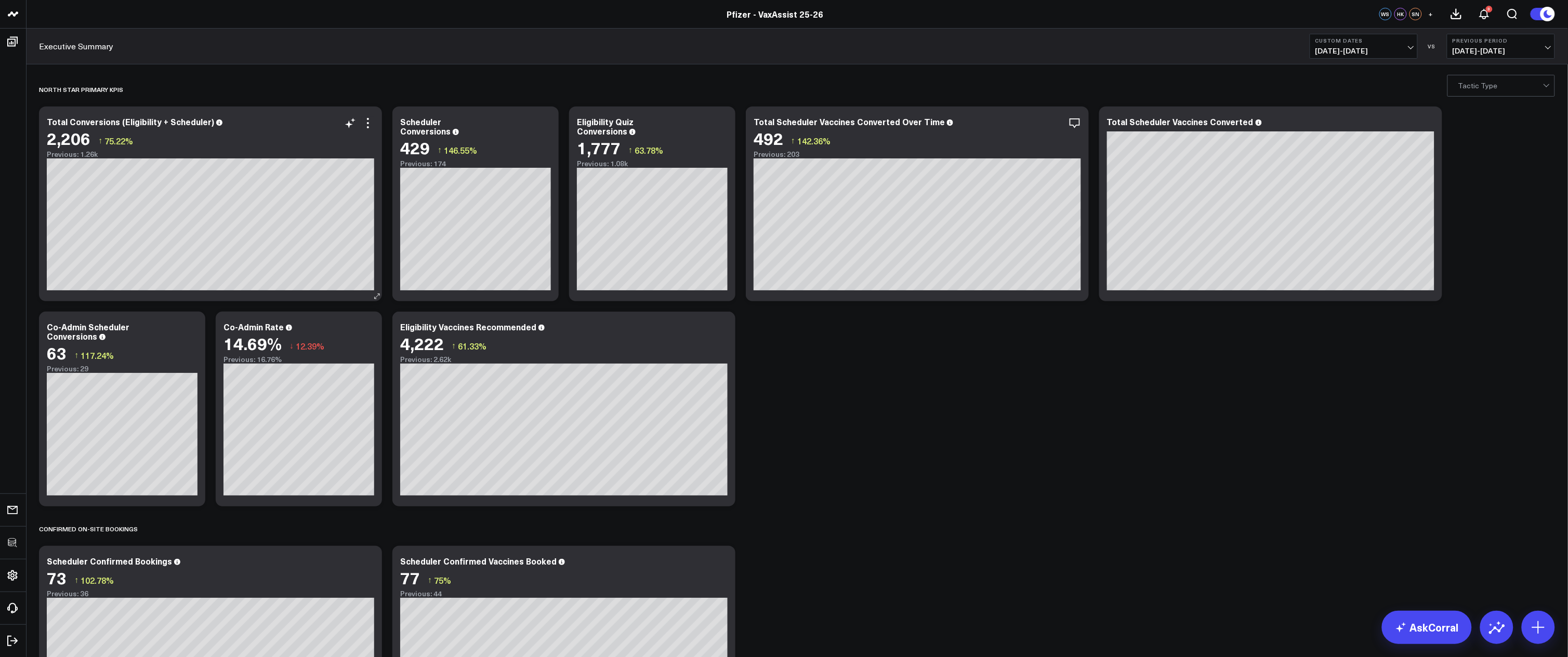
click at [365, 131] on div "2,206 ↑ 75.22%" at bounding box center [210, 138] width 328 height 18
click at [365, 123] on icon at bounding box center [368, 123] width 13 height 13
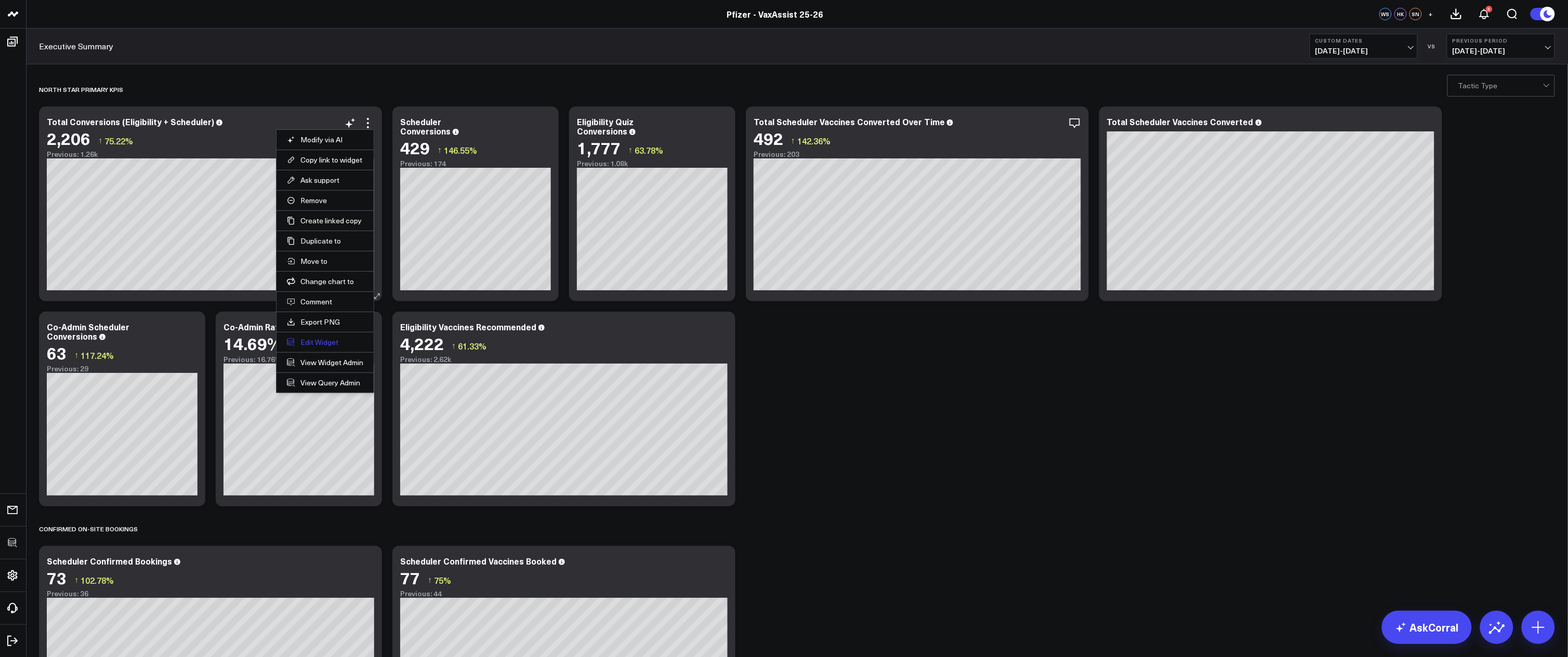
click at [317, 345] on button "Edit Widget" at bounding box center [324, 343] width 76 height 10
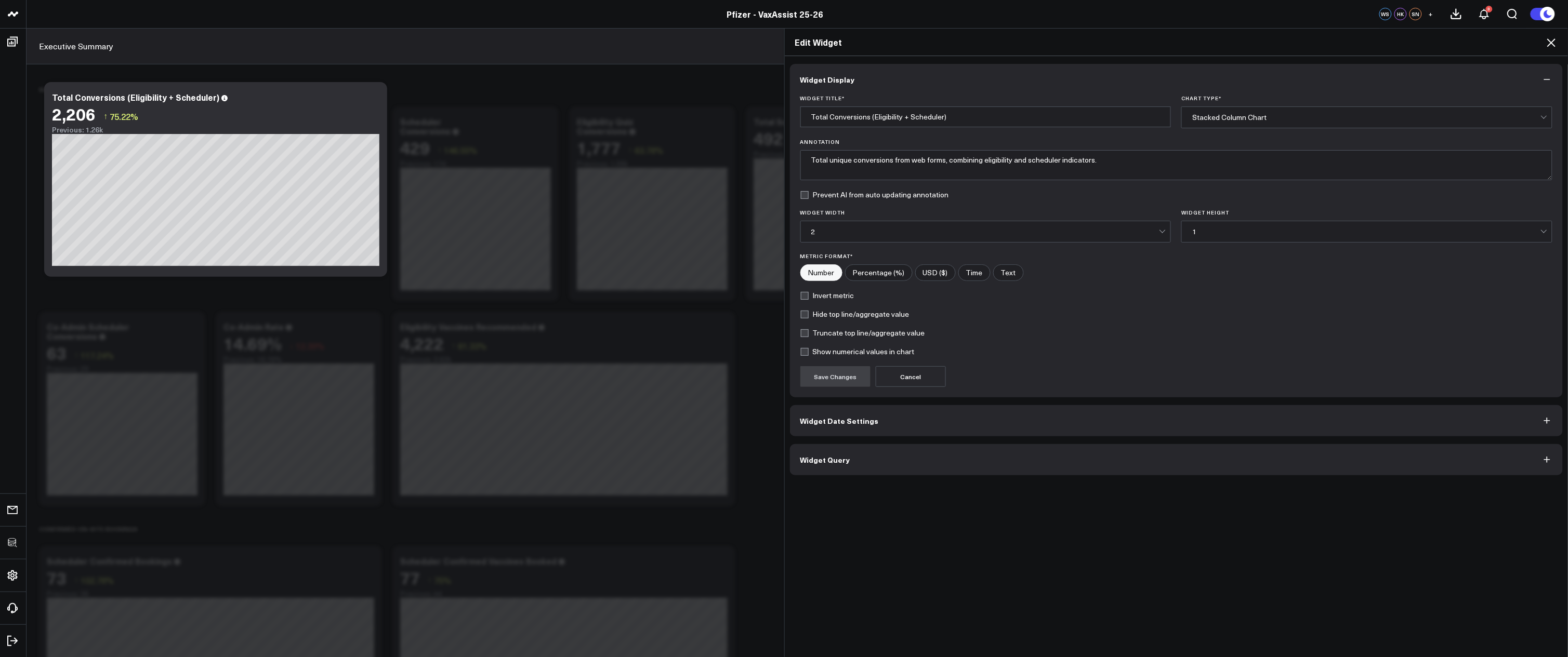
click at [882, 454] on button "Widget Query" at bounding box center [1176, 459] width 773 height 31
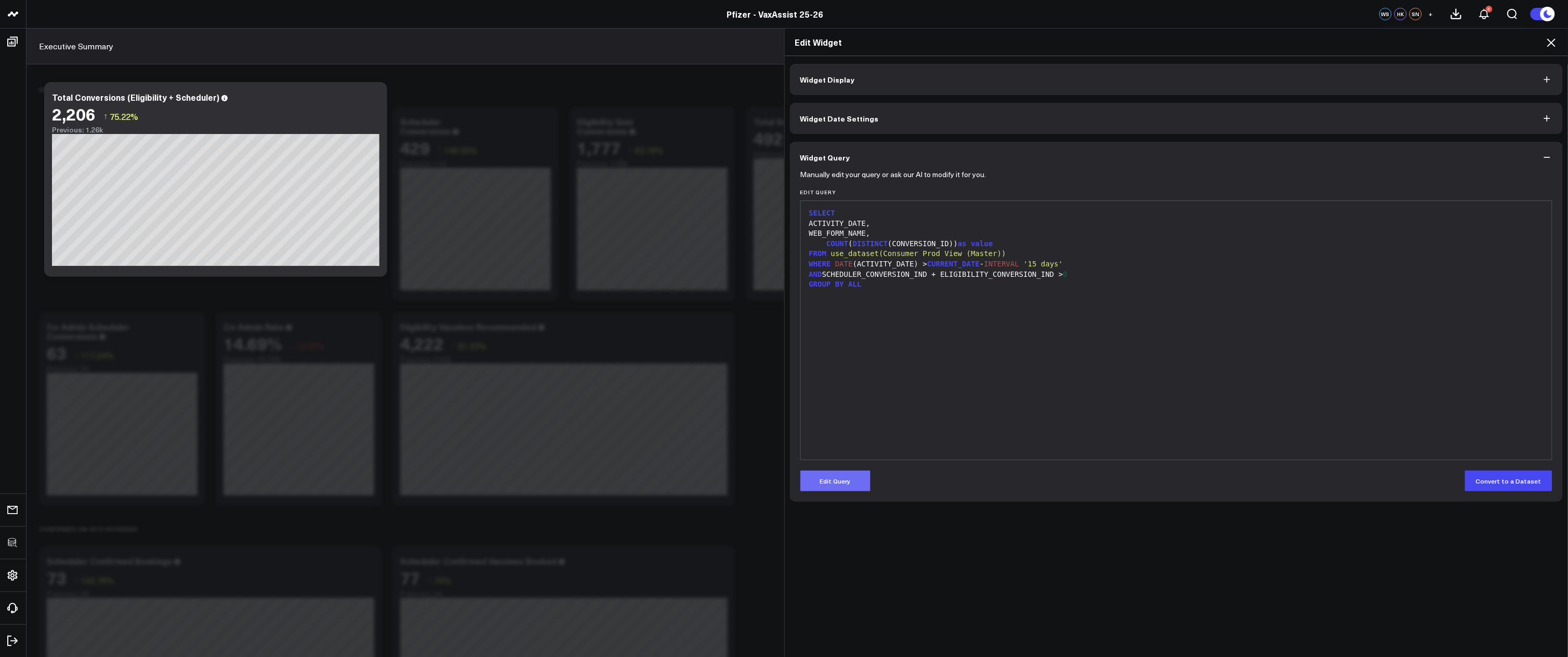
click at [851, 479] on button "Edit Query" at bounding box center [835, 481] width 70 height 21
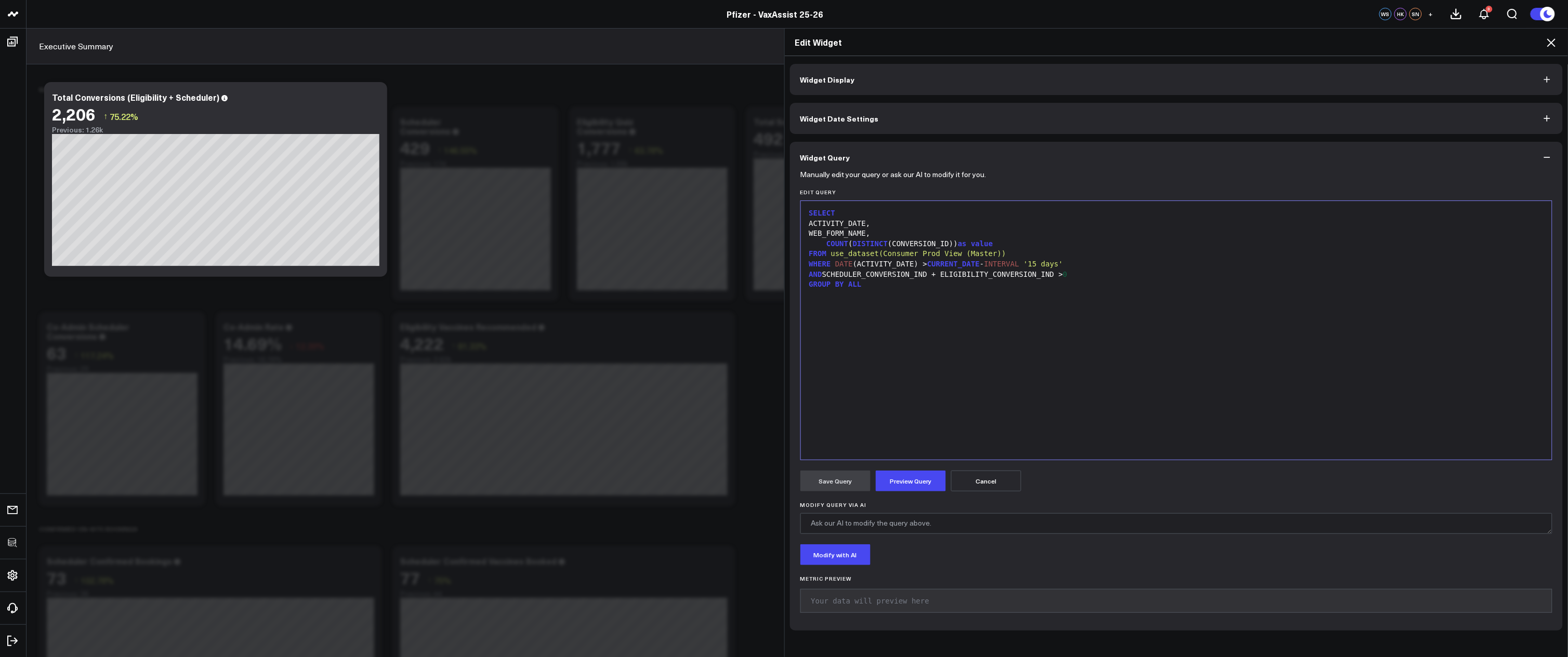
click at [1004, 247] on div "COUNT ( DISTINCT (CONVERSION_ID)) as value" at bounding box center [1176, 243] width 741 height 10
drag, startPoint x: 1006, startPoint y: 252, endPoint x: 839, endPoint y: 250, distance: 167.0
click at [839, 250] on div "FROM use_dataset(Consumer Prod View (Master))" at bounding box center [1176, 254] width 741 height 10
copy div "use_dataset(Consumer Prod View (Master))"
click at [1551, 44] on icon at bounding box center [1551, 42] width 13 height 13
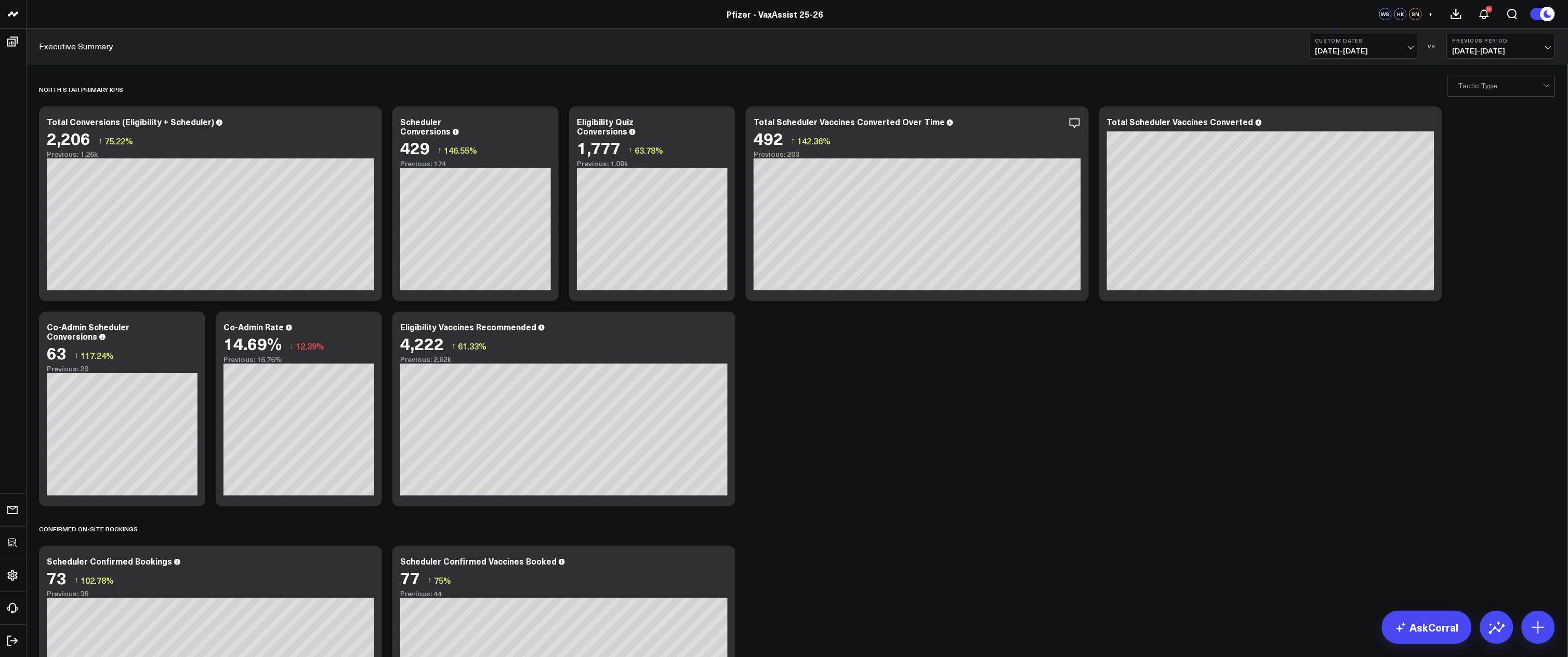
click at [1495, 89] on div at bounding box center [1501, 86] width 85 height 21
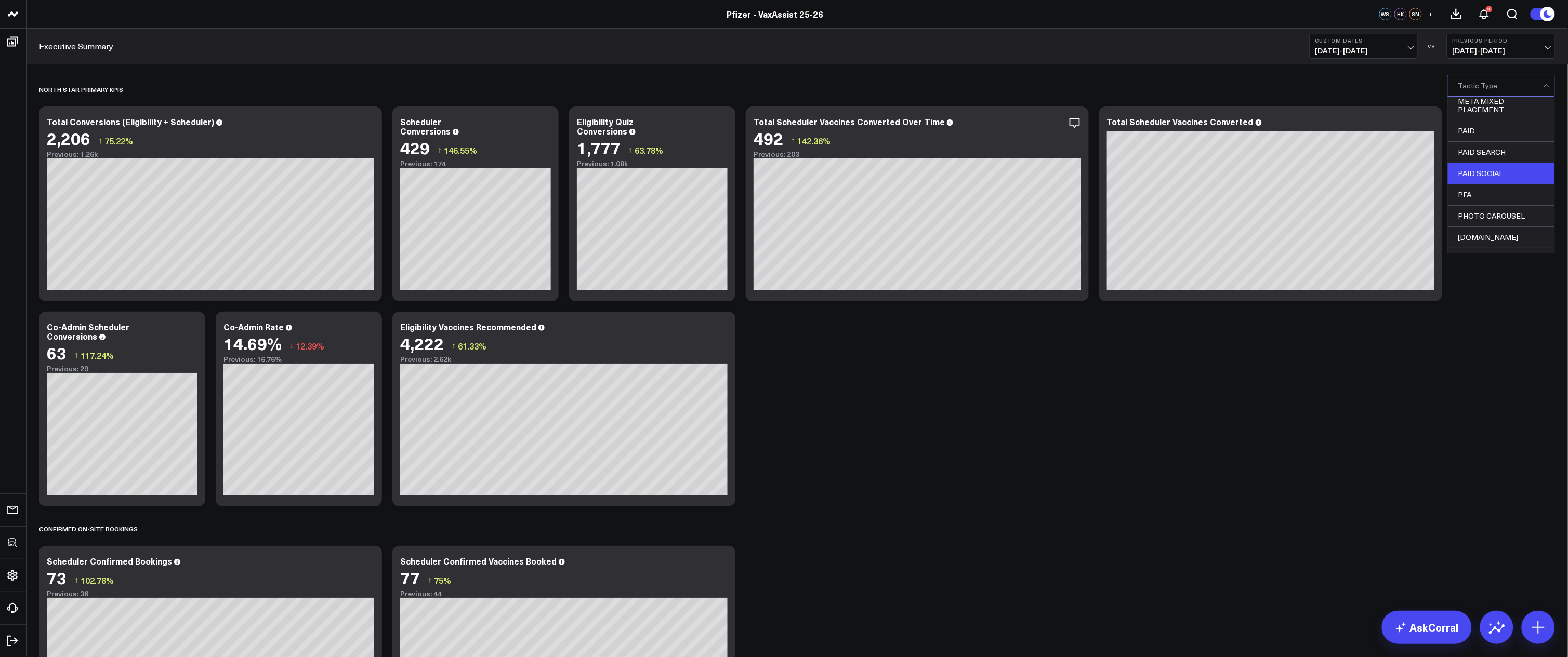
scroll to position [259, 0]
click at [1497, 191] on div "PFA" at bounding box center [1501, 192] width 107 height 22
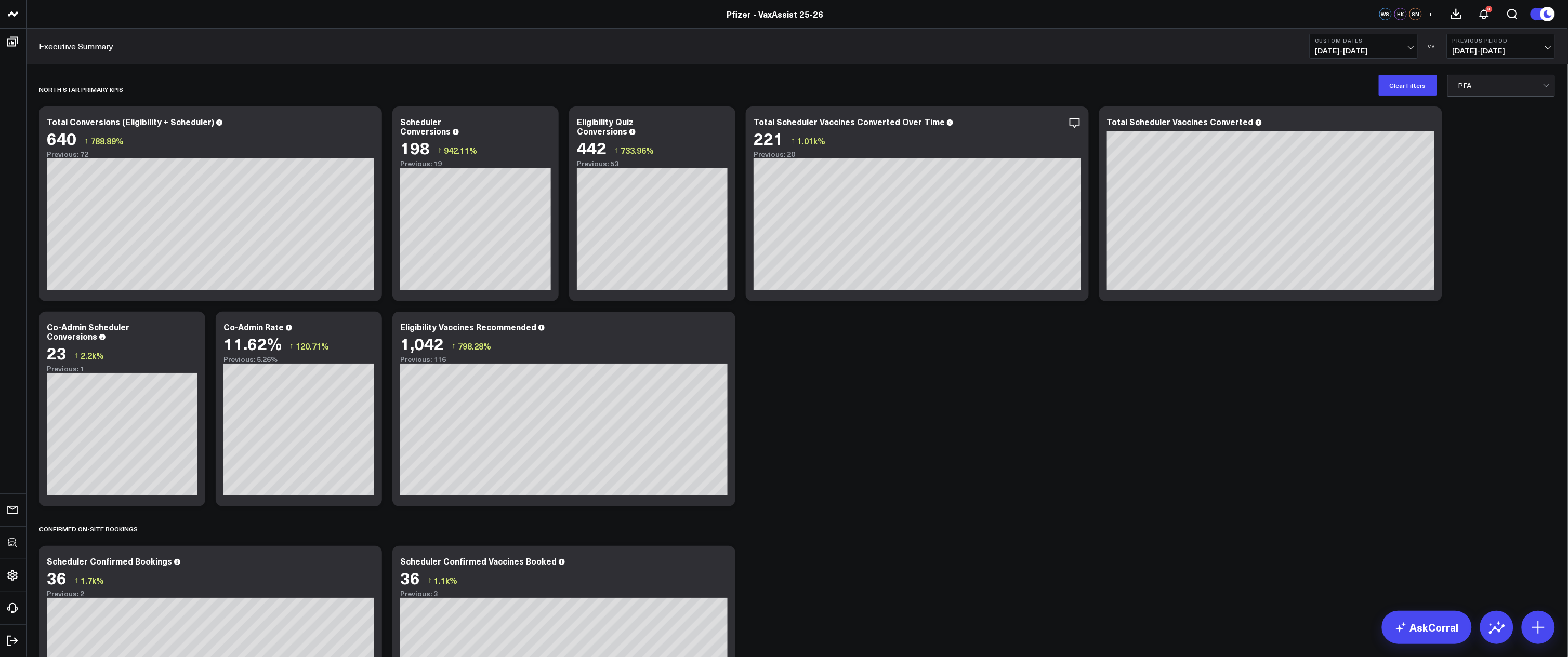
click at [1390, 86] on button "Clear Filters" at bounding box center [1407, 85] width 58 height 21
click at [1480, 90] on div at bounding box center [1501, 86] width 85 height 21
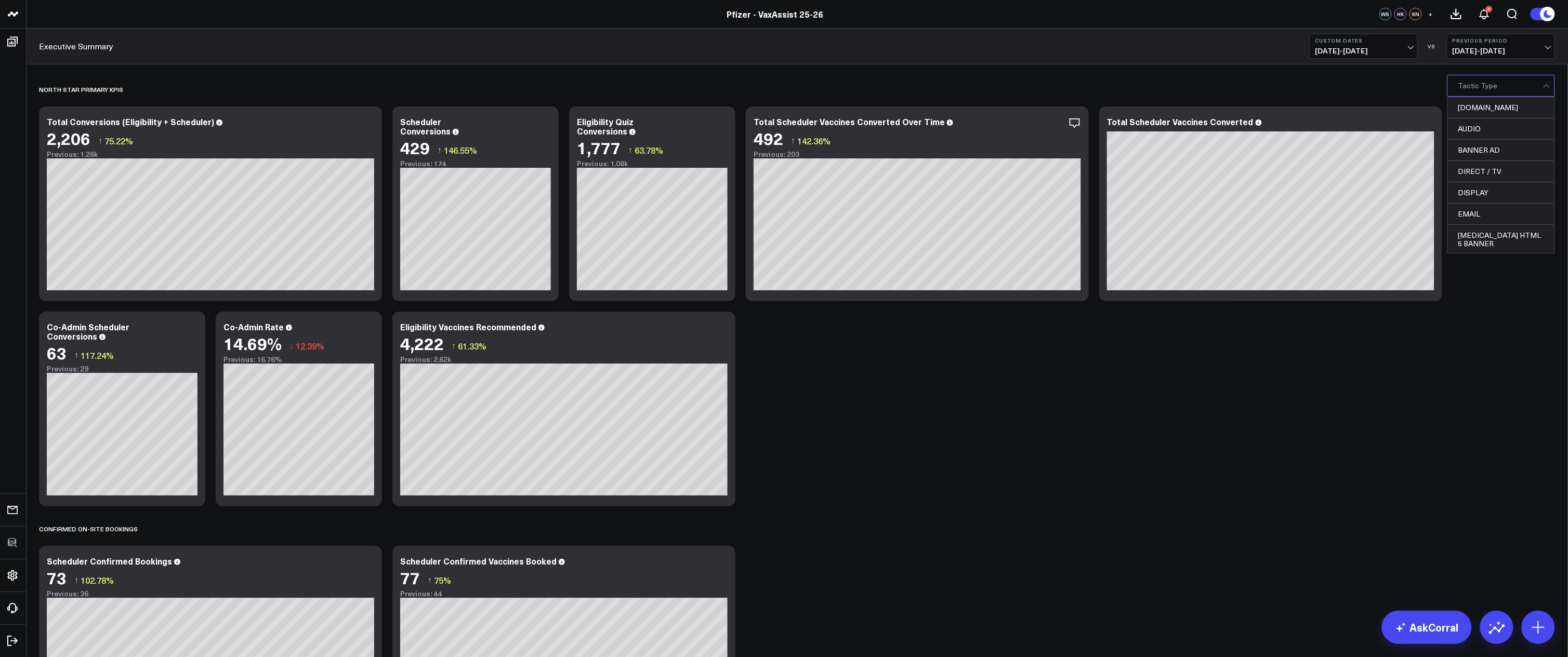
click at [1482, 89] on div at bounding box center [1501, 86] width 85 height 21
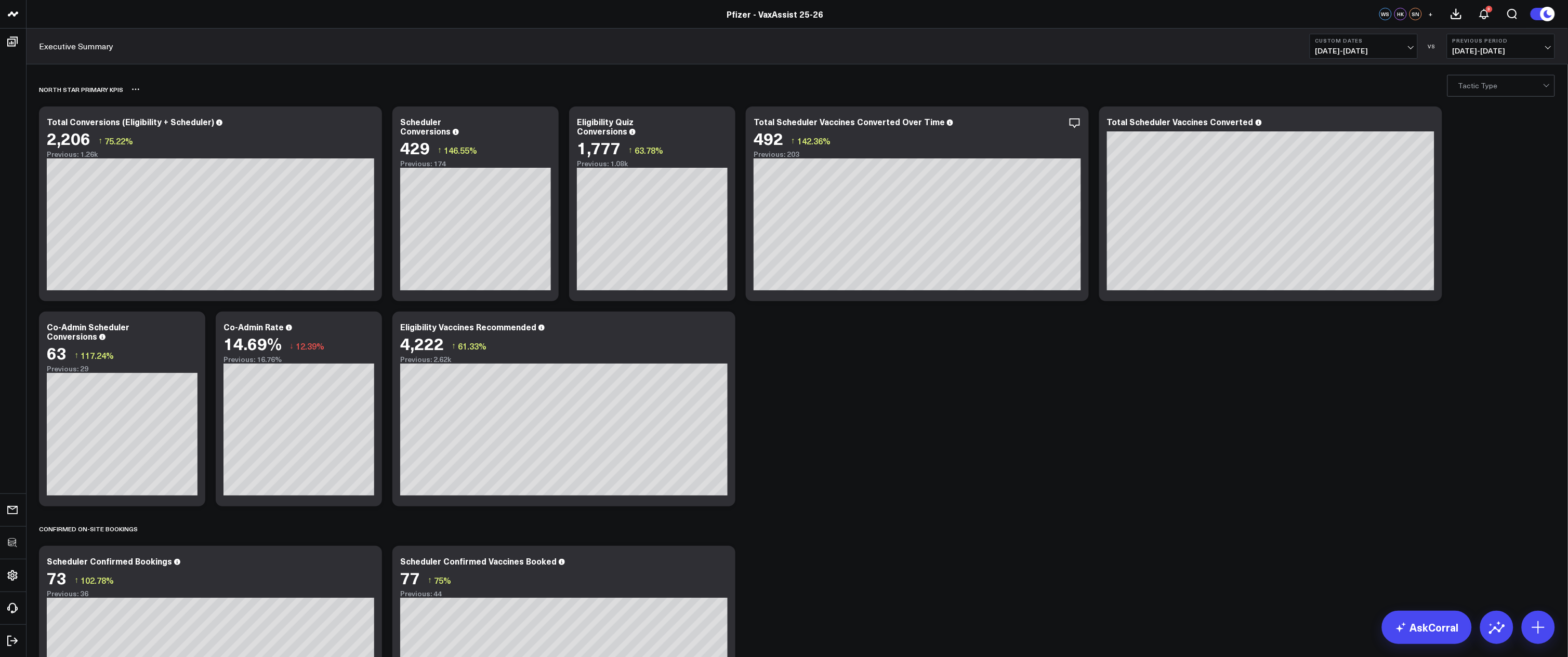
click at [1299, 92] on div "North Star Primary KPIs" at bounding box center [737, 90] width 1396 height 24
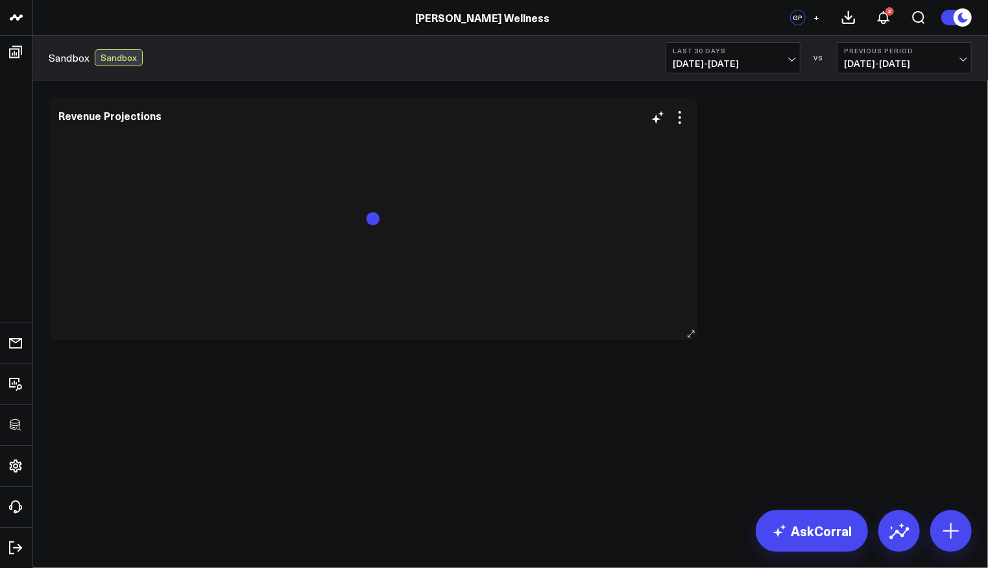
click at [686, 125] on div "Revenue Projections" at bounding box center [372, 218] width 629 height 217
click at [681, 119] on icon at bounding box center [680, 118] width 16 height 16
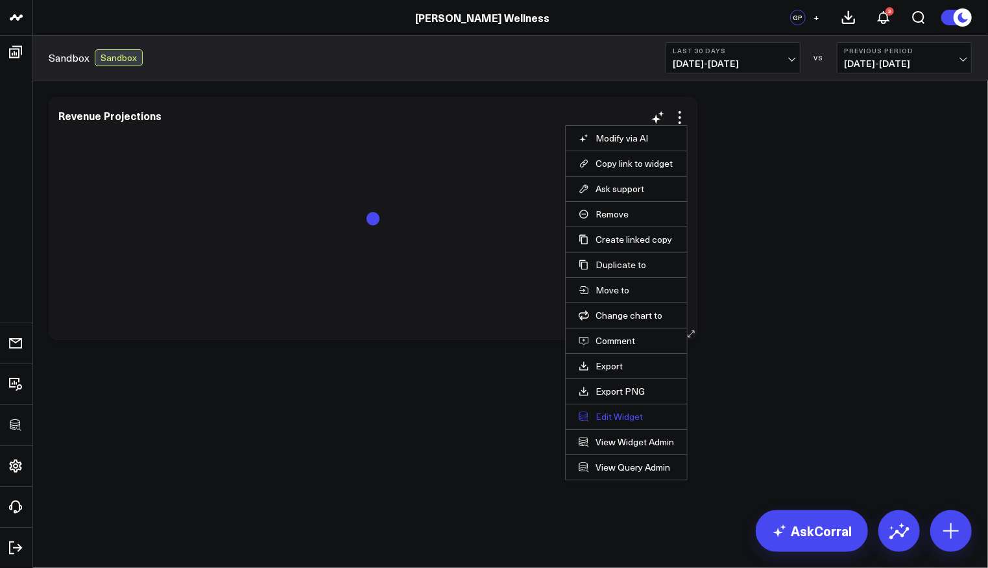
click at [624, 413] on button "Edit Widget" at bounding box center [626, 417] width 95 height 12
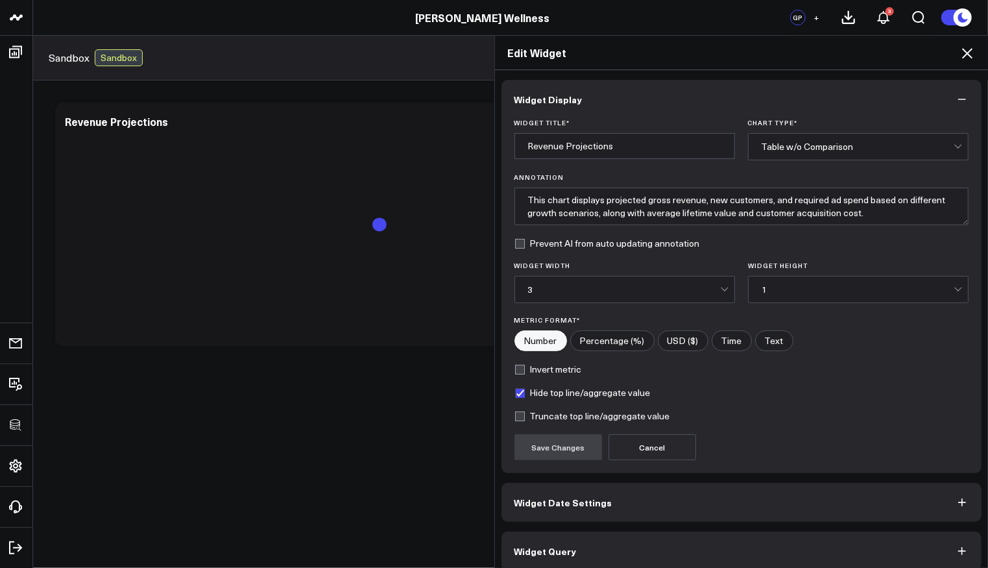
click at [577, 537] on button "Widget Query" at bounding box center [742, 550] width 481 height 39
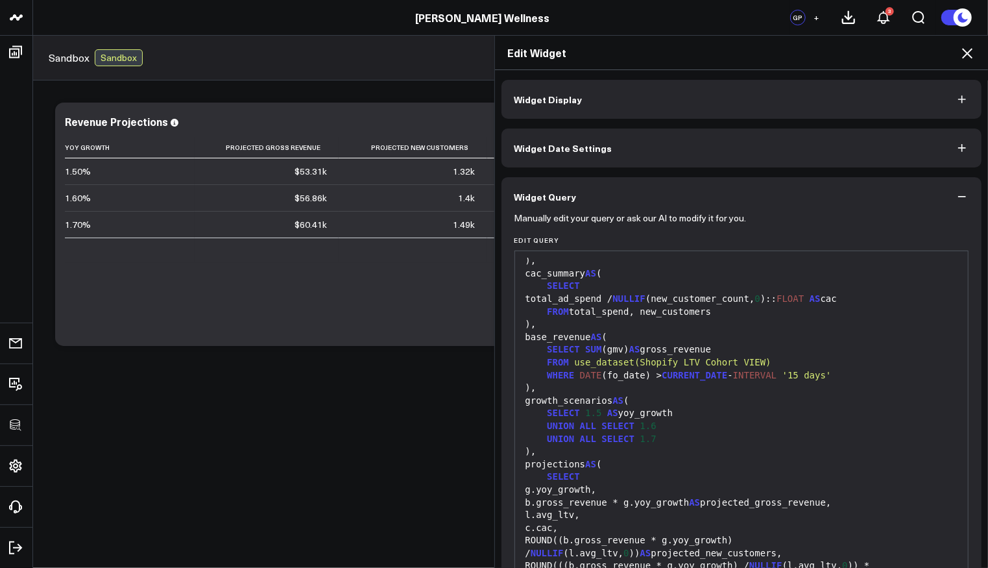
scroll to position [436, 0]
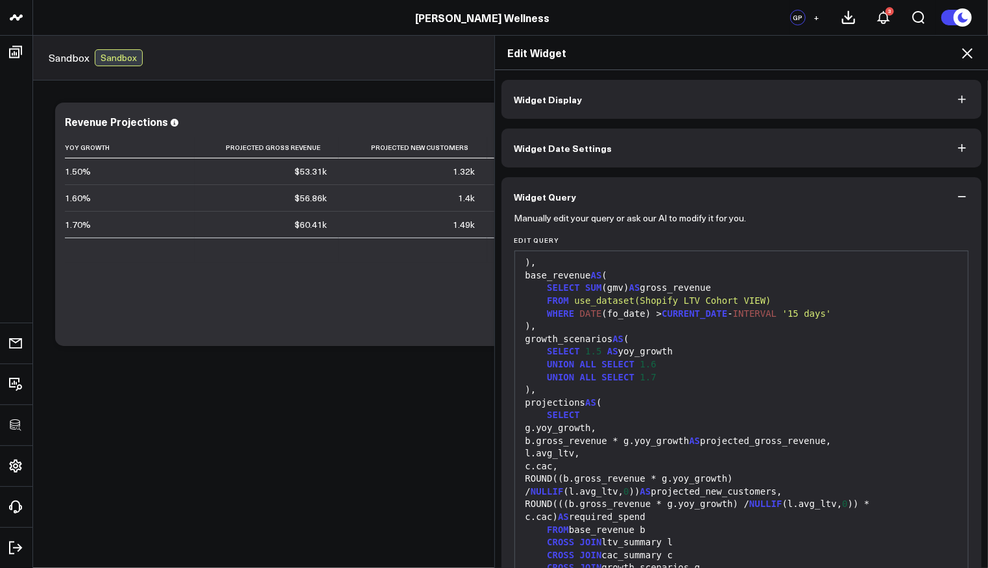
click at [962, 58] on icon at bounding box center [968, 53] width 16 height 16
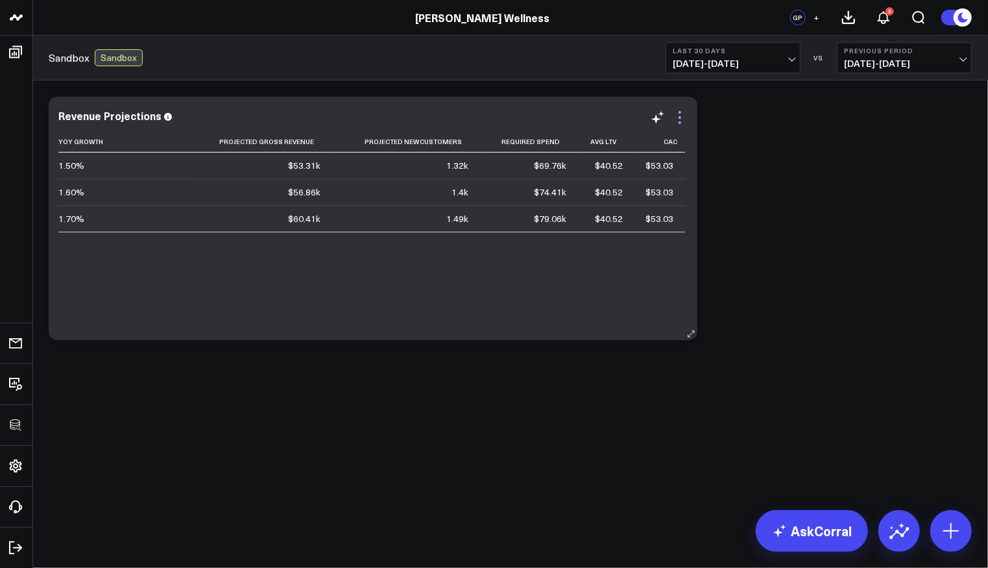
click at [684, 113] on icon at bounding box center [680, 118] width 16 height 16
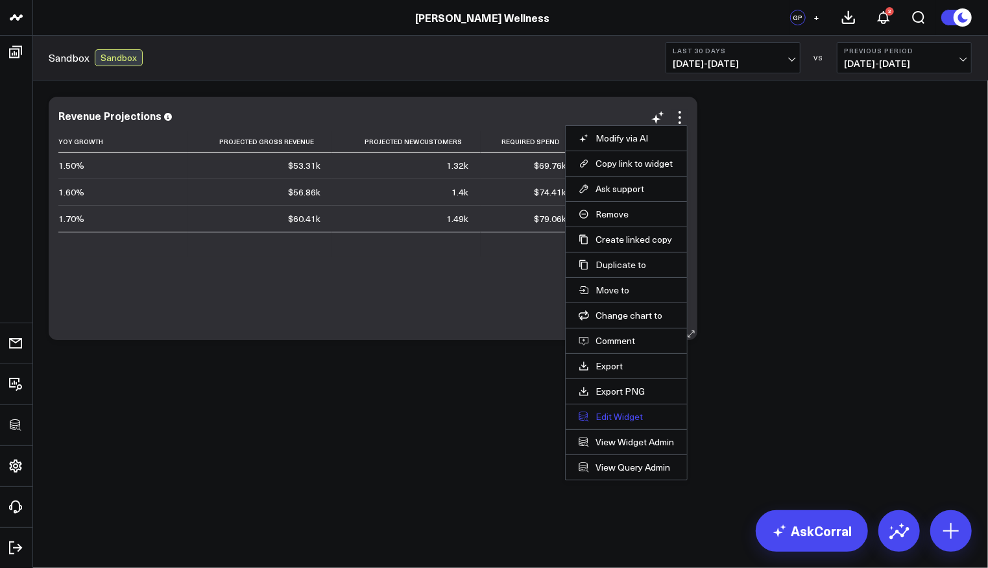
click at [616, 413] on button "Edit Widget" at bounding box center [626, 417] width 95 height 12
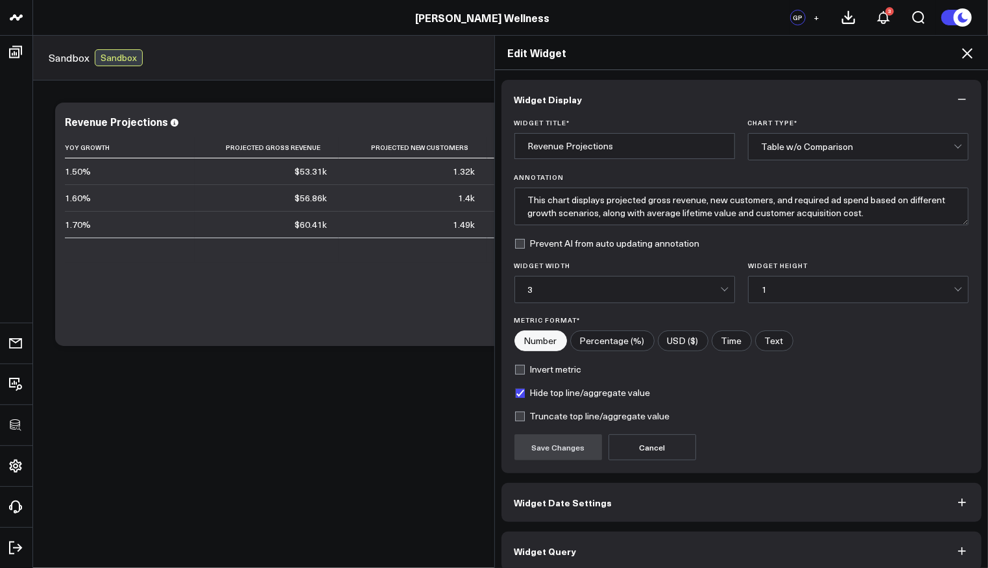
click at [672, 548] on button "Widget Query" at bounding box center [742, 550] width 481 height 39
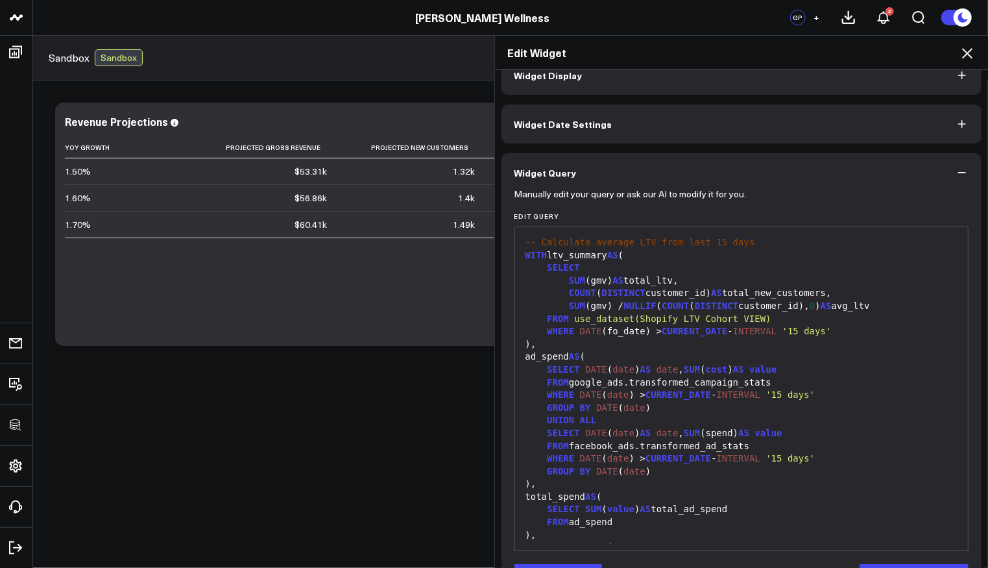
scroll to position [67, 0]
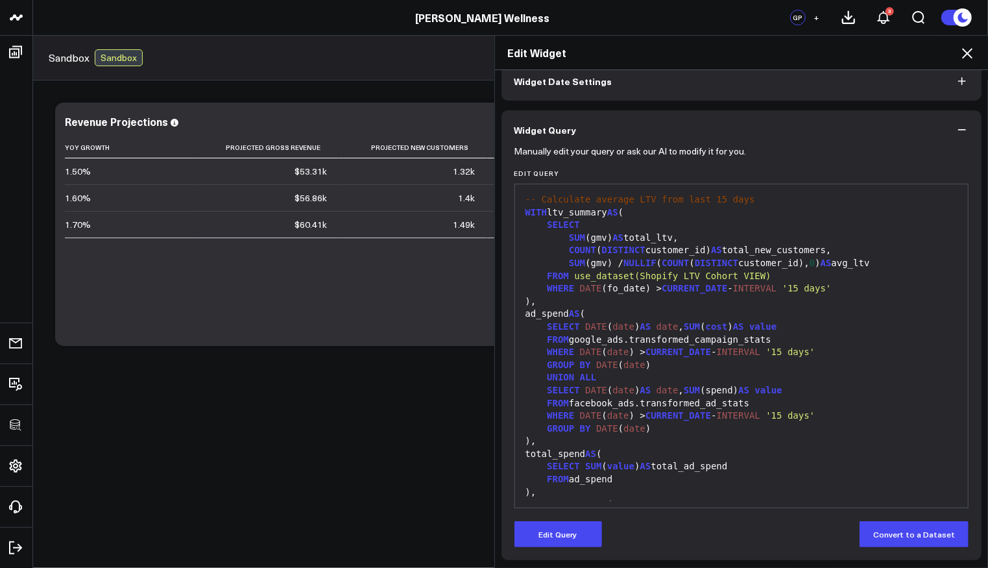
click at [964, 55] on icon at bounding box center [968, 53] width 16 height 16
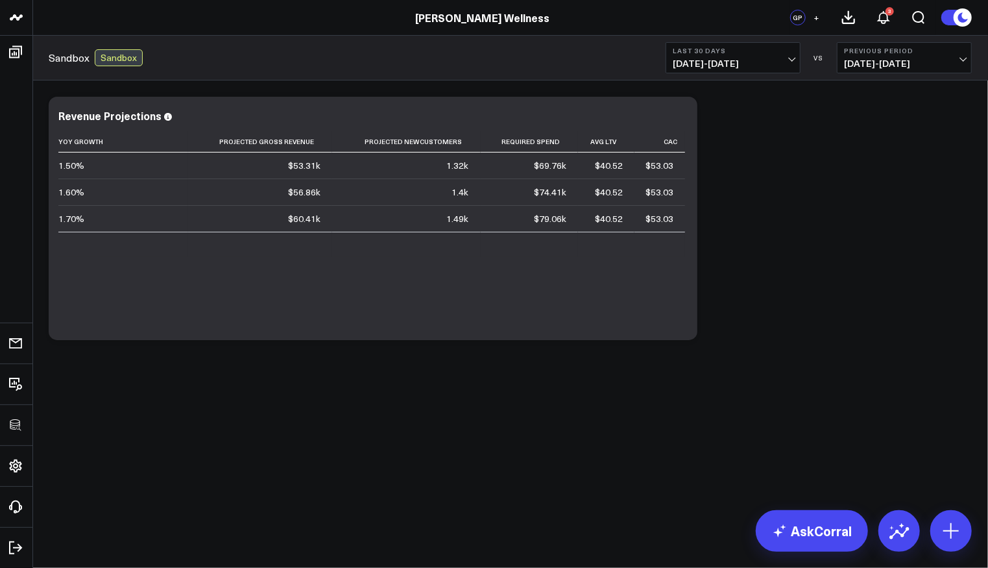
click at [923, 298] on div "Modify via AI Copy link to widget Ask support Remove Create linked copy Executi…" at bounding box center [510, 218] width 936 height 256
click at [681, 115] on icon at bounding box center [680, 118] width 16 height 16
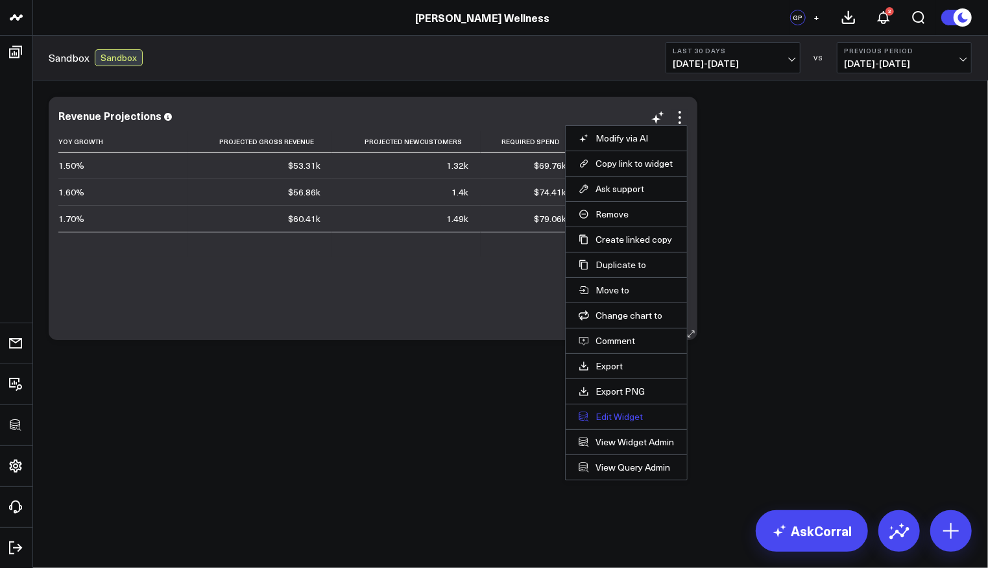
click at [625, 411] on button "Edit Widget" at bounding box center [626, 417] width 95 height 12
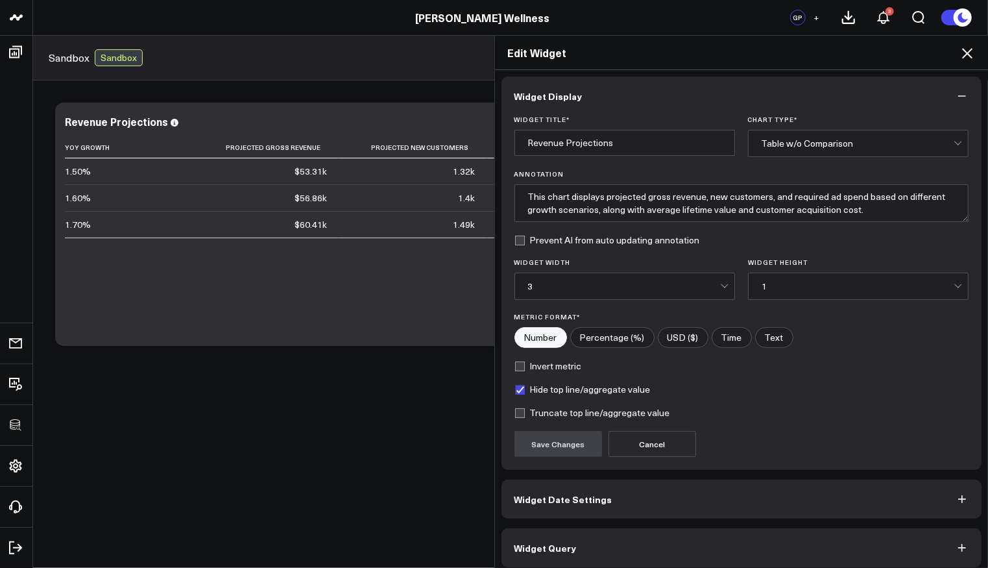
scroll to position [8, 0]
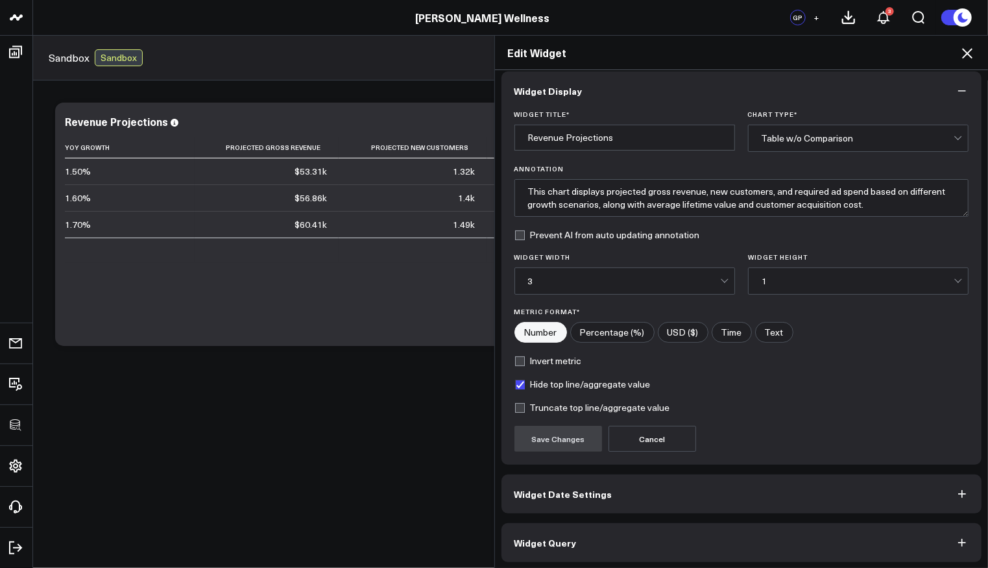
click at [585, 545] on button "Widget Query" at bounding box center [742, 542] width 481 height 39
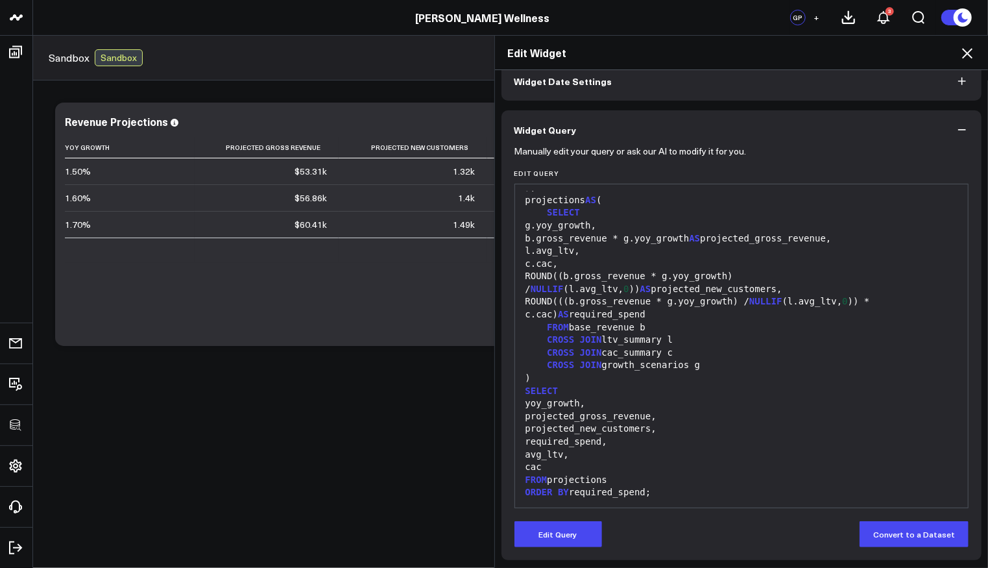
scroll to position [67, 0]
click at [563, 539] on button "Edit Query" at bounding box center [559, 534] width 88 height 26
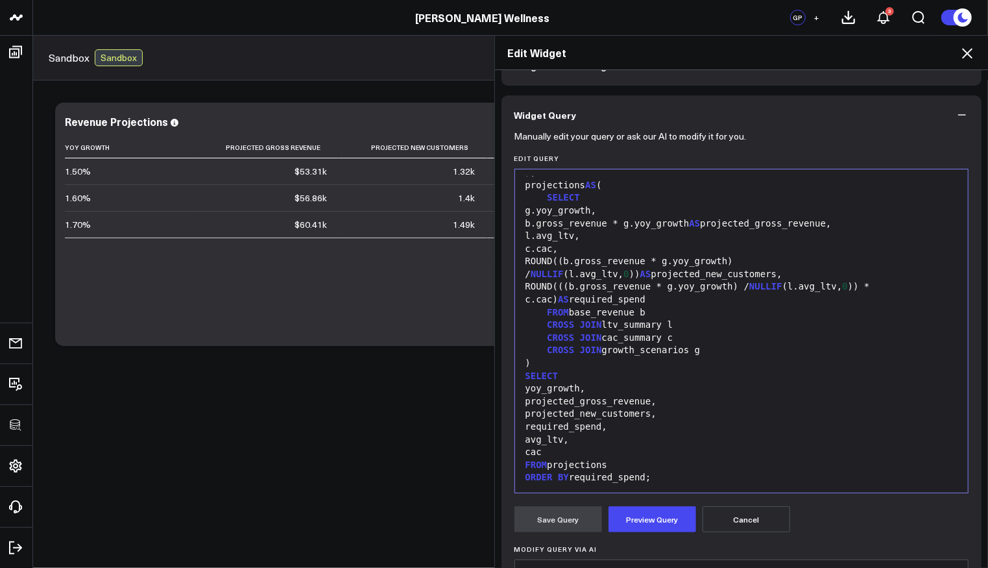
scroll to position [82, 0]
click at [596, 385] on div "yoy_growth," at bounding box center [742, 388] width 441 height 13
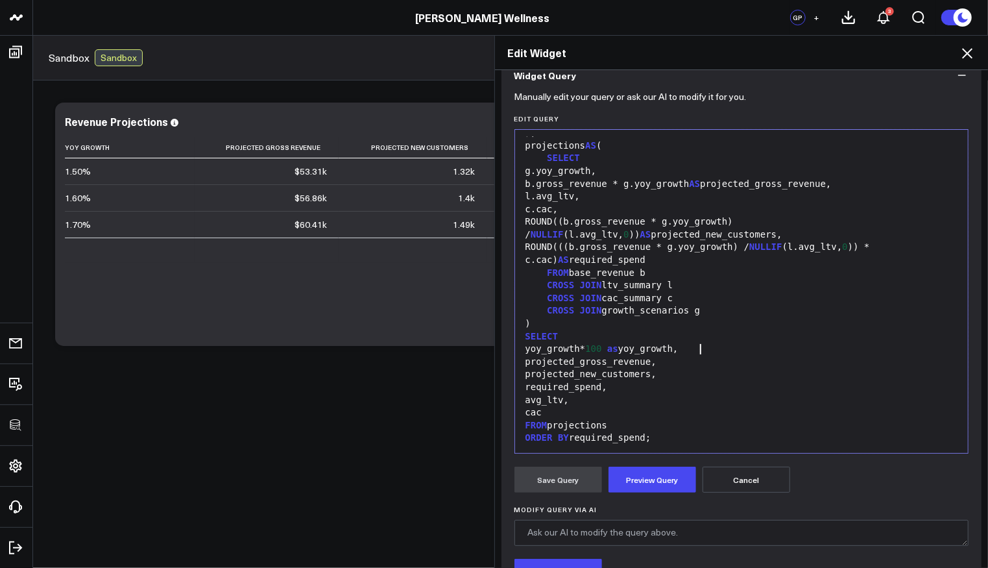
scroll to position [151, 0]
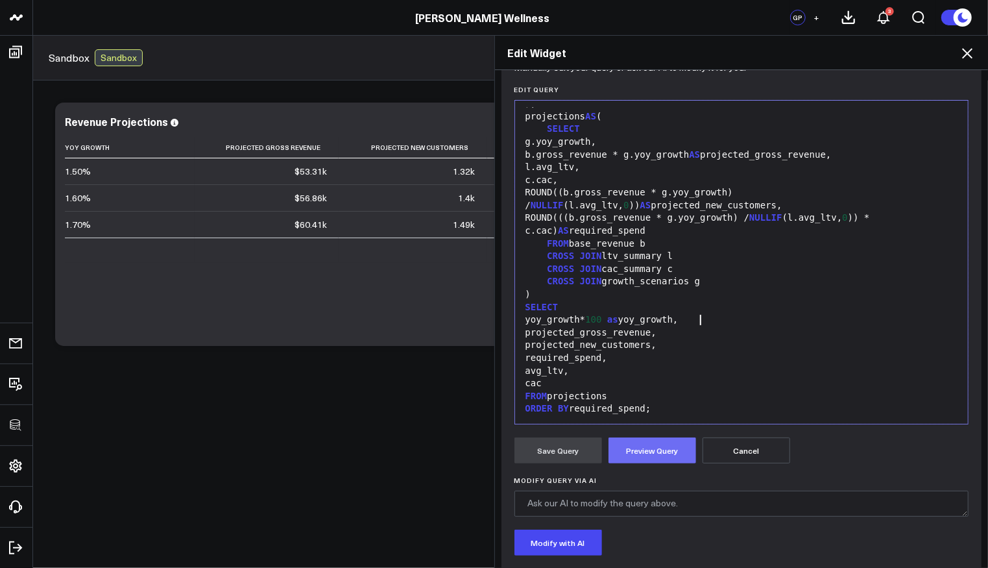
click at [646, 453] on button "Preview Query" at bounding box center [653, 450] width 88 height 26
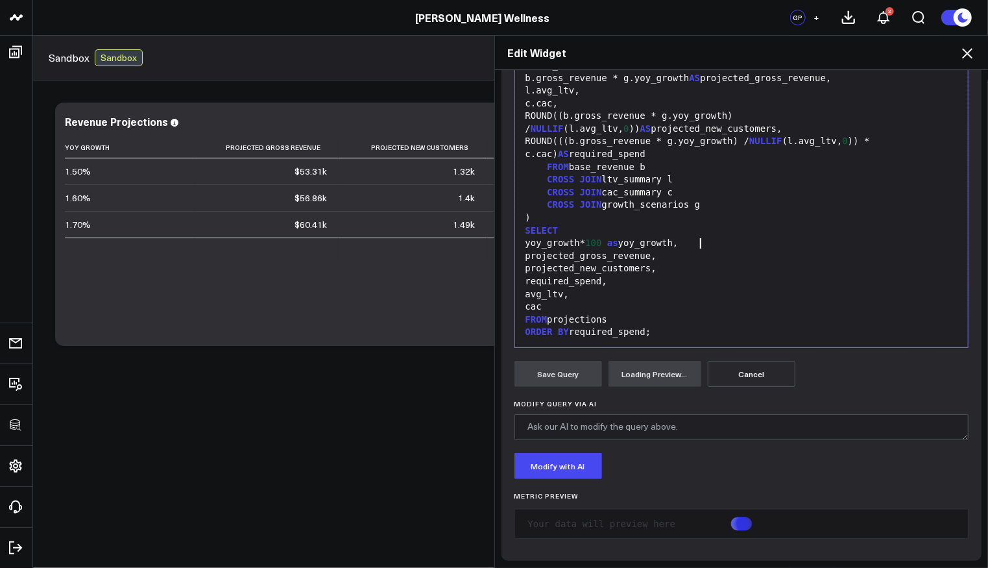
click at [697, 245] on div "yoy_growth* 100 as yoy_growth," at bounding box center [742, 243] width 441 height 13
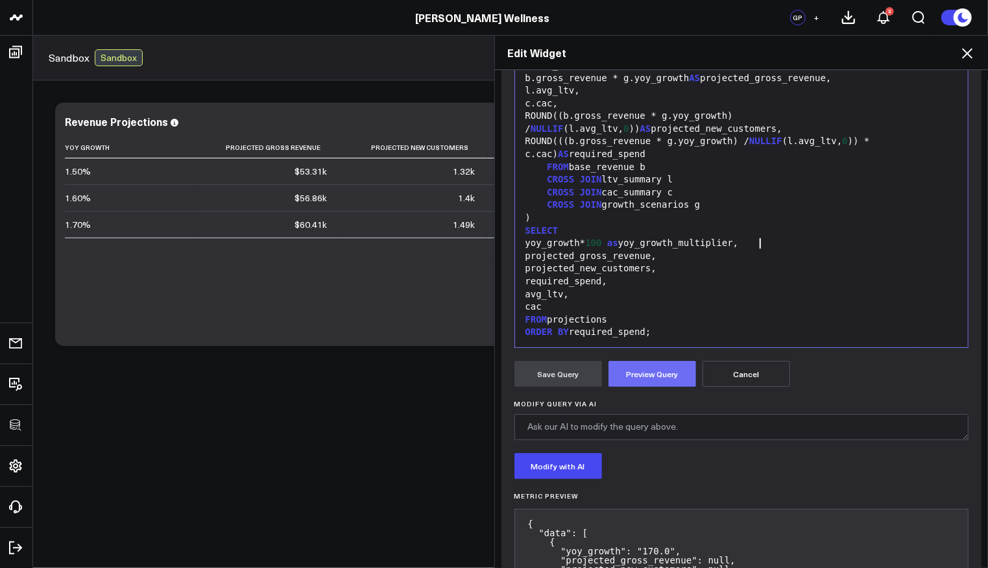
click at [681, 374] on button "Preview Query" at bounding box center [653, 374] width 88 height 26
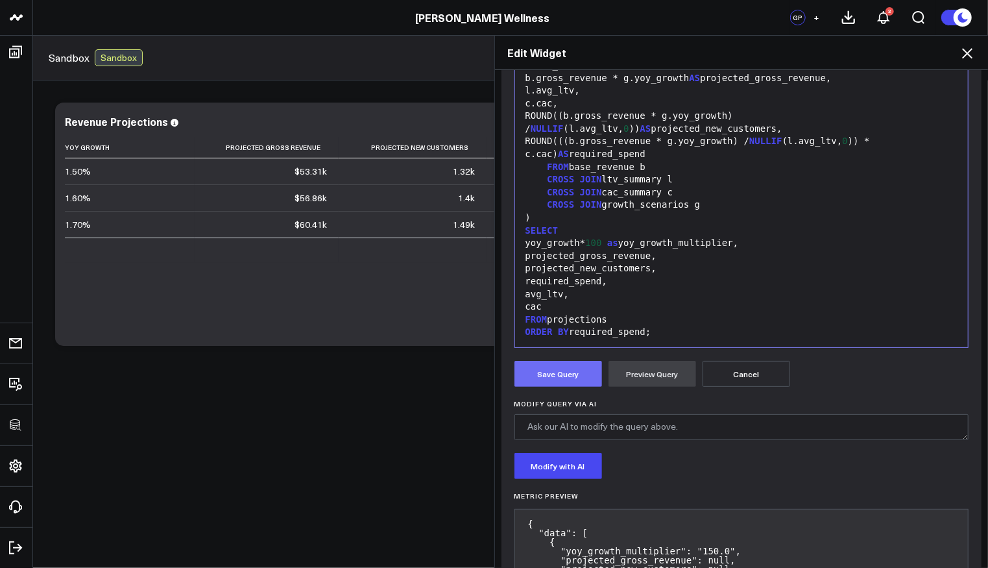
click at [564, 369] on button "Save Query" at bounding box center [559, 374] width 88 height 26
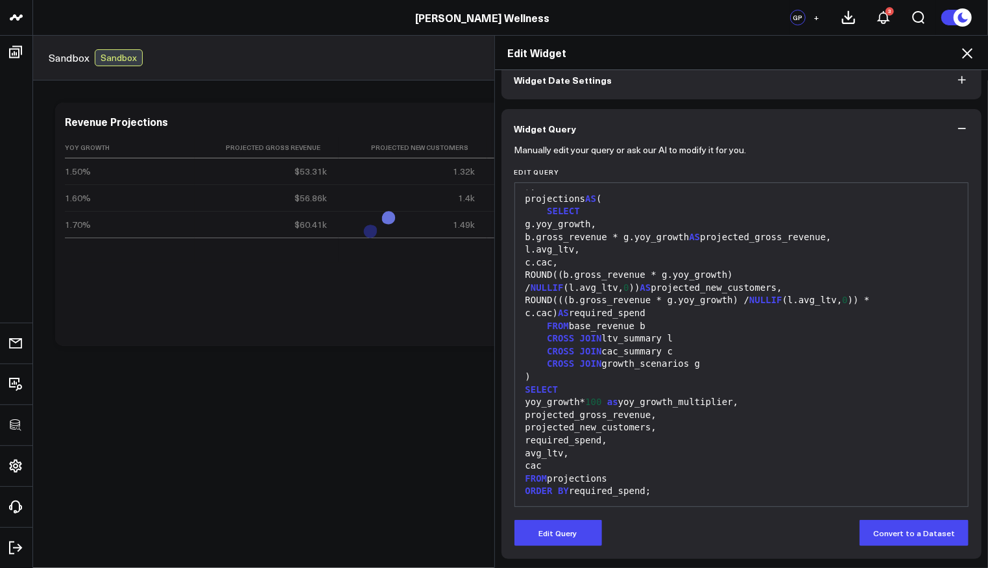
scroll to position [67, 0]
click at [965, 56] on icon at bounding box center [968, 53] width 16 height 16
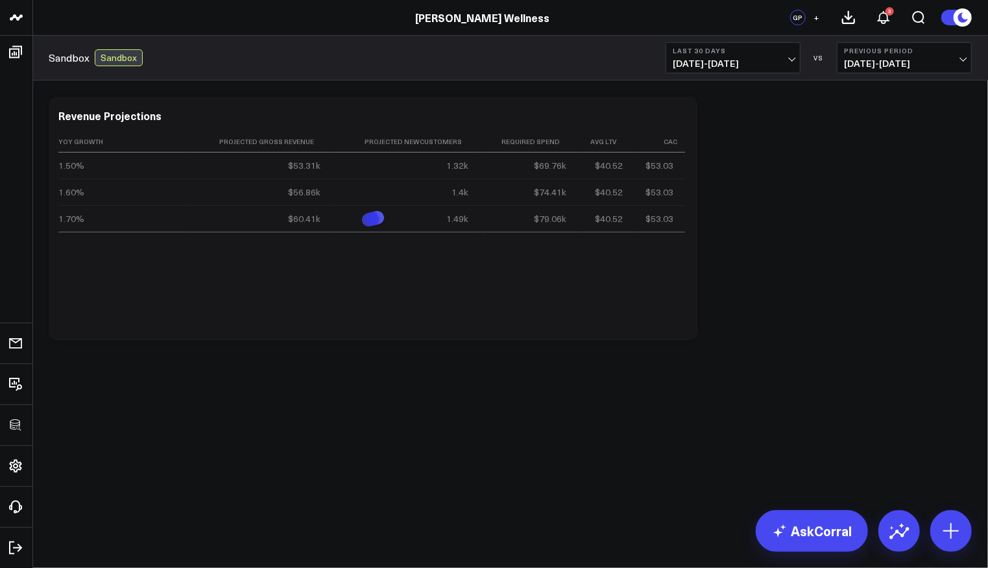
click at [900, 274] on div "Modify via AI Copy link to widget Ask support Remove Create linked copy Executi…" at bounding box center [510, 218] width 936 height 256
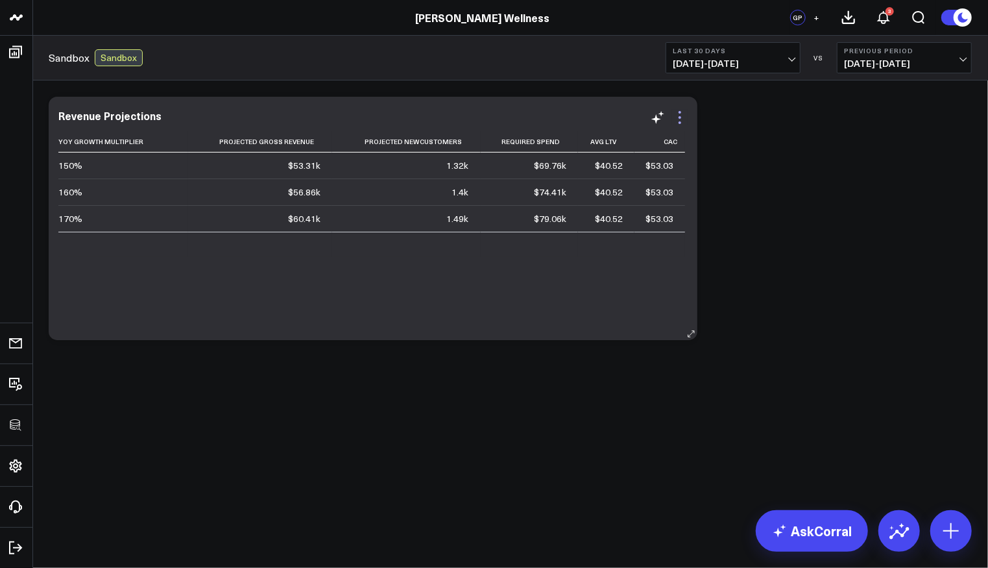
click at [684, 117] on icon at bounding box center [680, 118] width 16 height 16
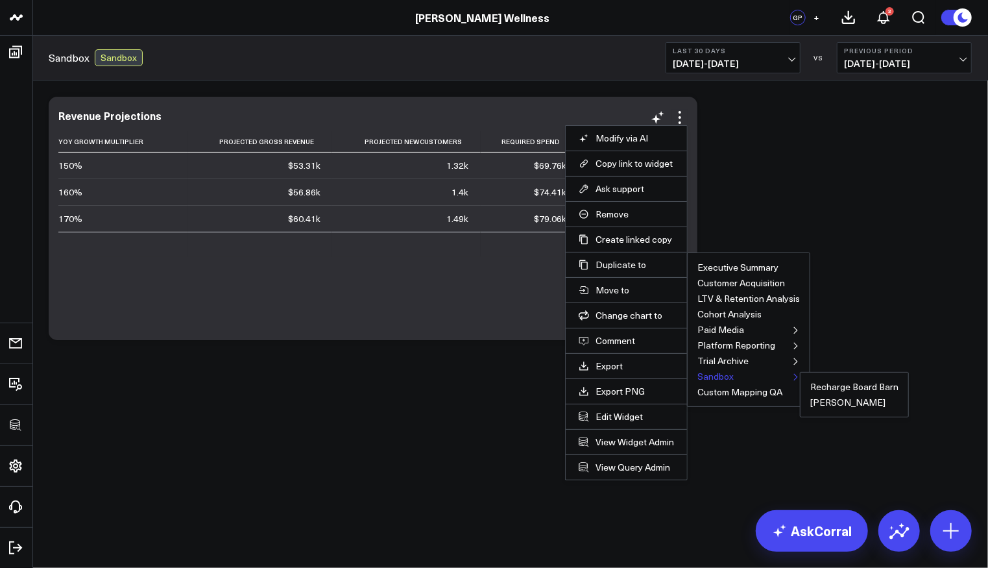
click at [708, 374] on button "Sandbox" at bounding box center [716, 376] width 36 height 9
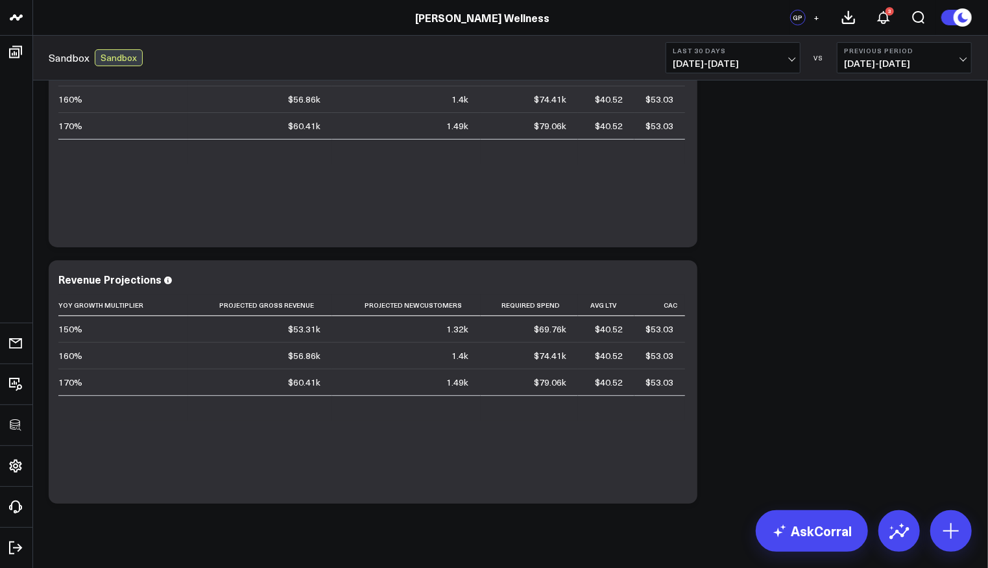
scroll to position [112, 0]
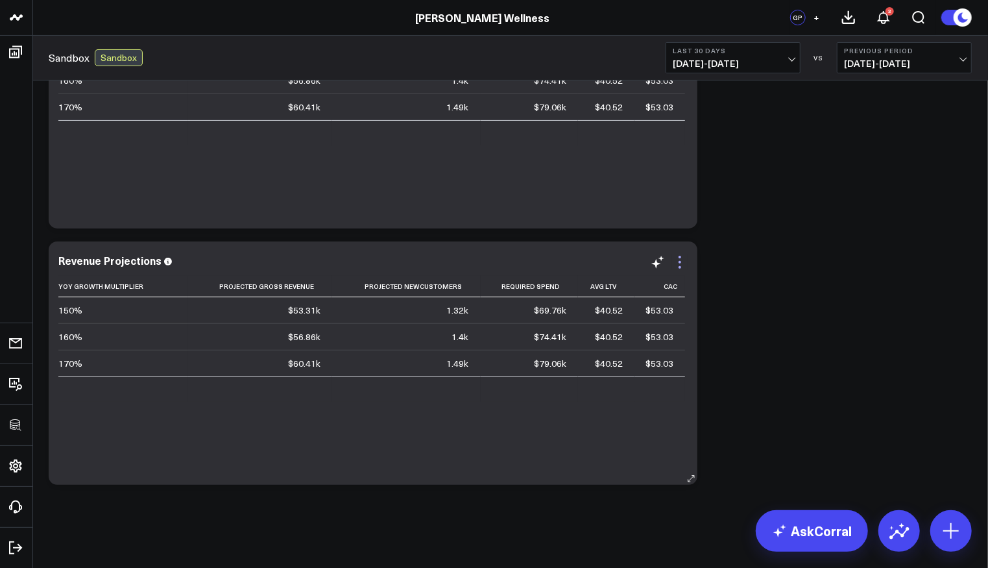
click at [685, 259] on icon at bounding box center [680, 262] width 16 height 16
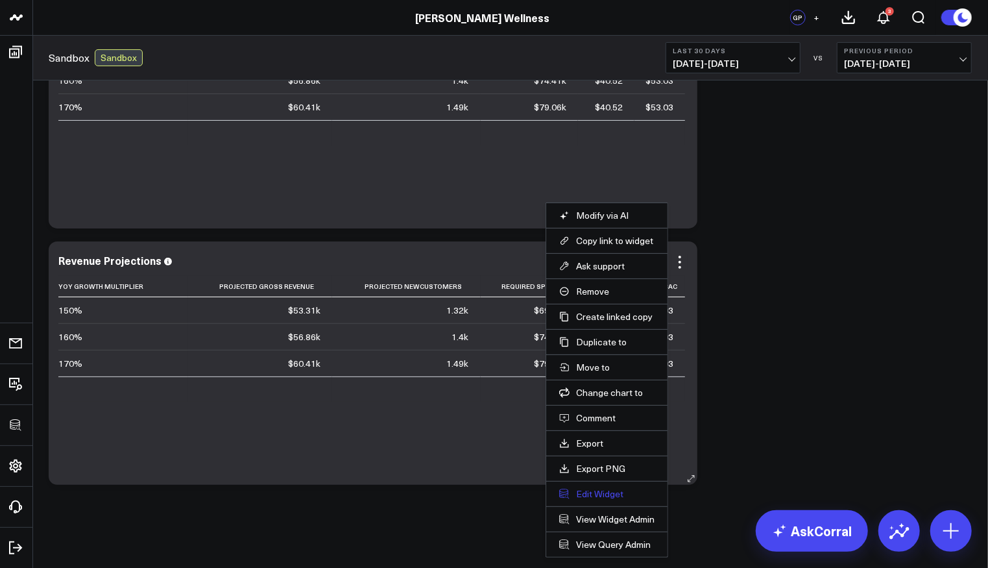
click at [608, 488] on button "Edit Widget" at bounding box center [606, 494] width 95 height 12
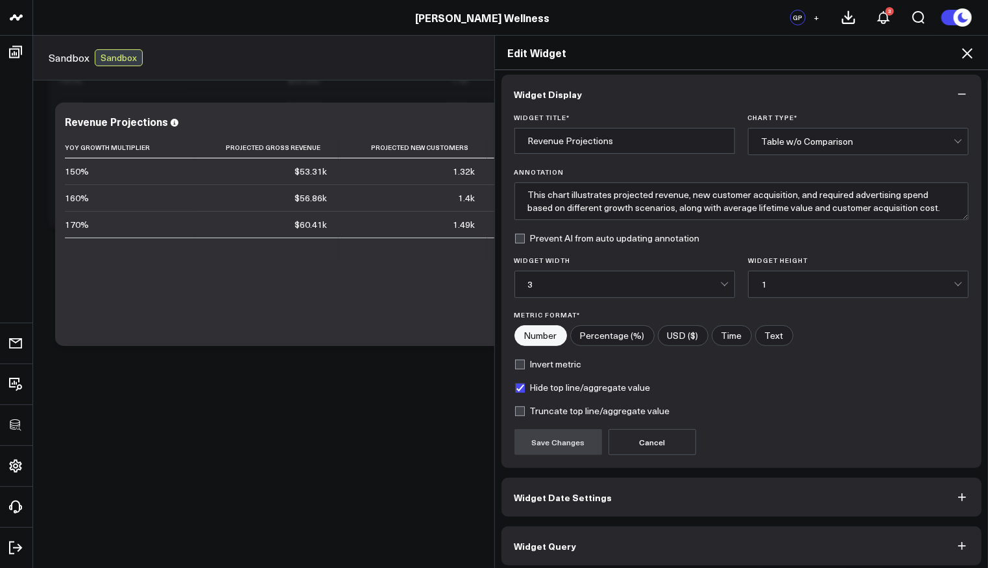
scroll to position [8, 0]
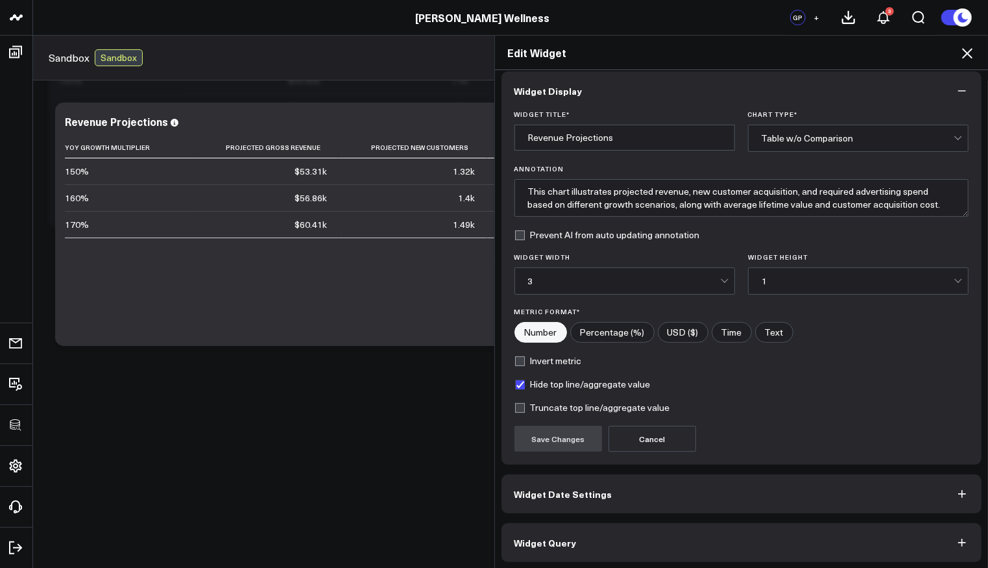
click at [603, 557] on button "Widget Query" at bounding box center [742, 542] width 481 height 39
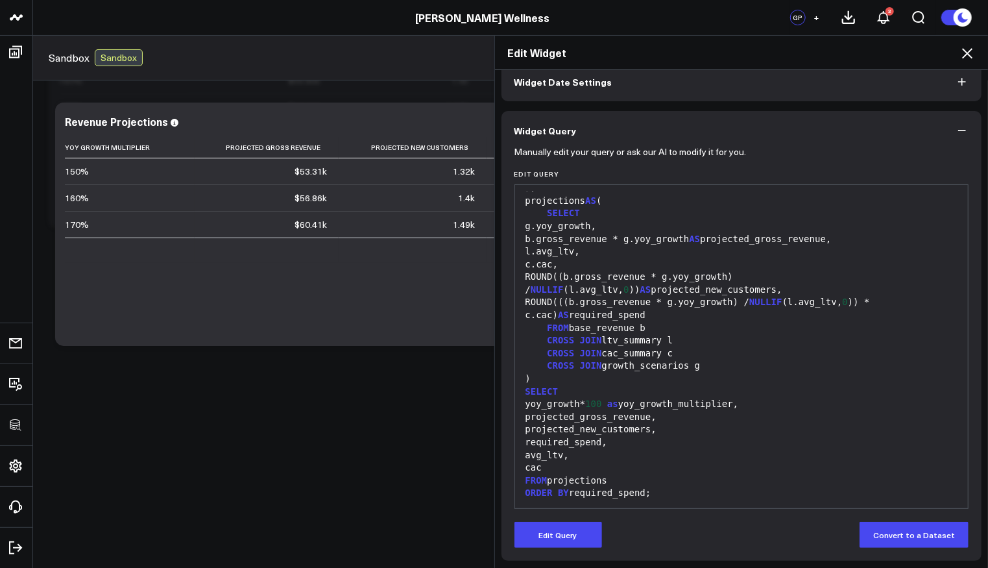
scroll to position [67, 0]
click at [596, 537] on button "Edit Query" at bounding box center [559, 534] width 88 height 26
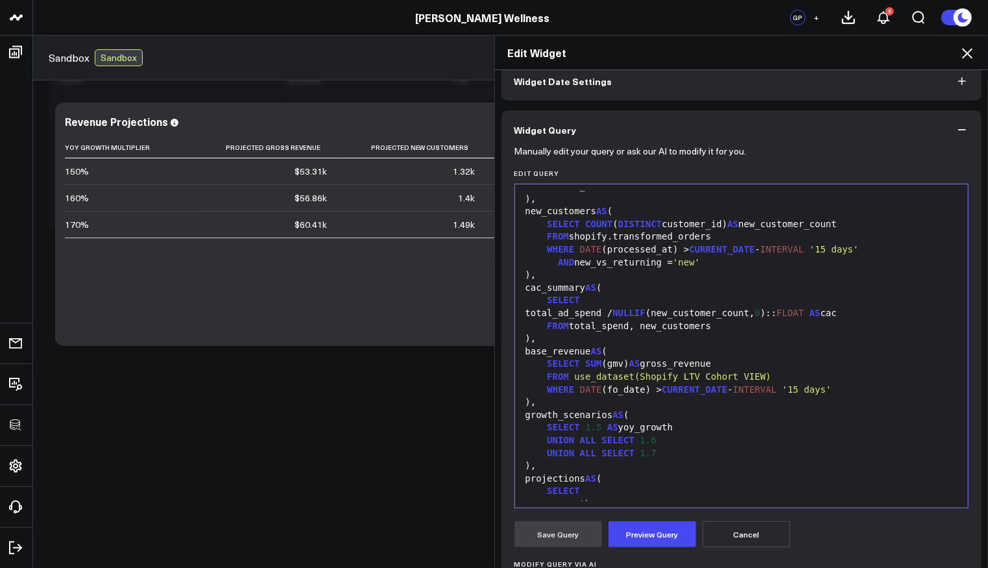
scroll to position [293, 0]
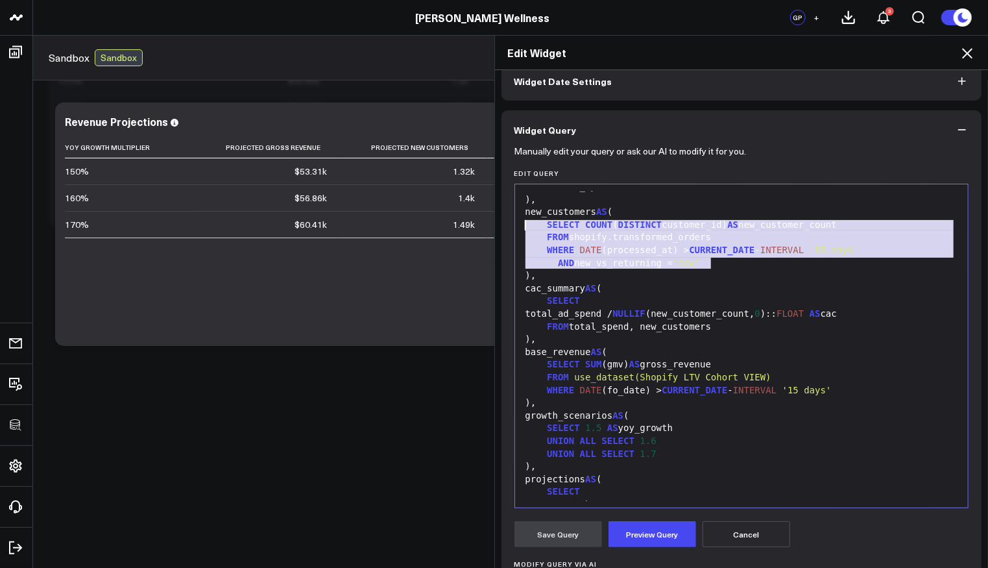
drag, startPoint x: 727, startPoint y: 262, endPoint x: 490, endPoint y: 219, distance: 240.8
click at [495, 219] on div "Widget Display Widget Date Settings Widget Query Manually edit your query or as…" at bounding box center [742, 319] width 494 height 498
copy div "SELECT COUNT ( DISTINCT customer_id) AS new_customer_count FROM shopify.transfo…"
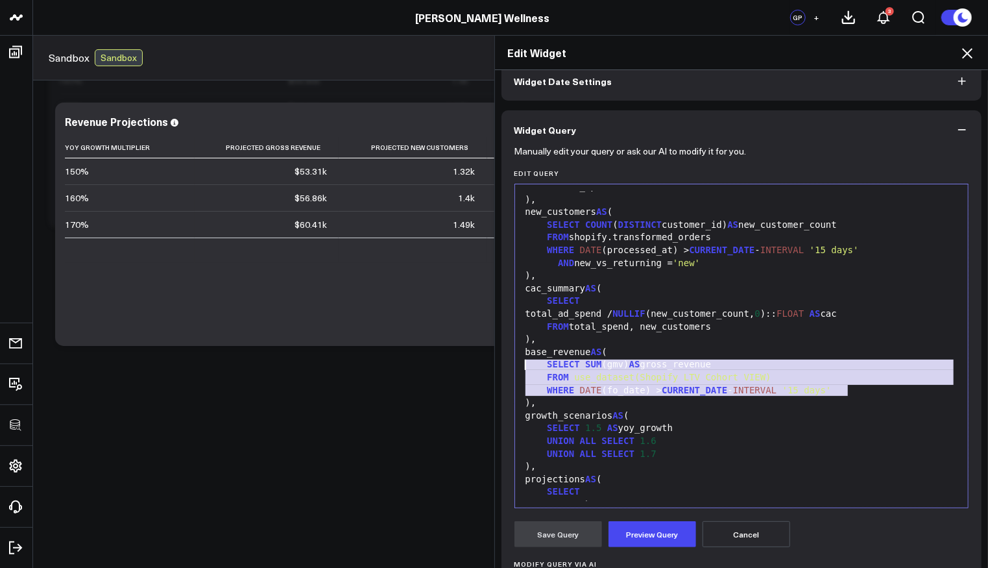
drag, startPoint x: 855, startPoint y: 392, endPoint x: 505, endPoint y: 360, distance: 350.5
click at [505, 360] on div "Manually edit your query or ask our AI to modify it for you. Edit Query 99 1 2 …" at bounding box center [742, 435] width 481 height 572
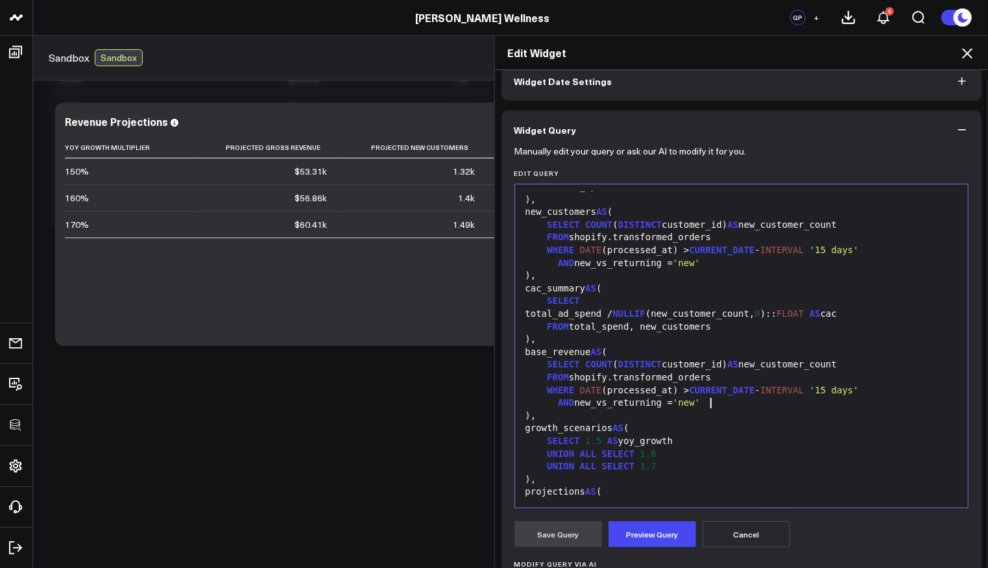
click at [594, 402] on div "AND new_vs_returning = 'new'" at bounding box center [742, 402] width 441 height 13
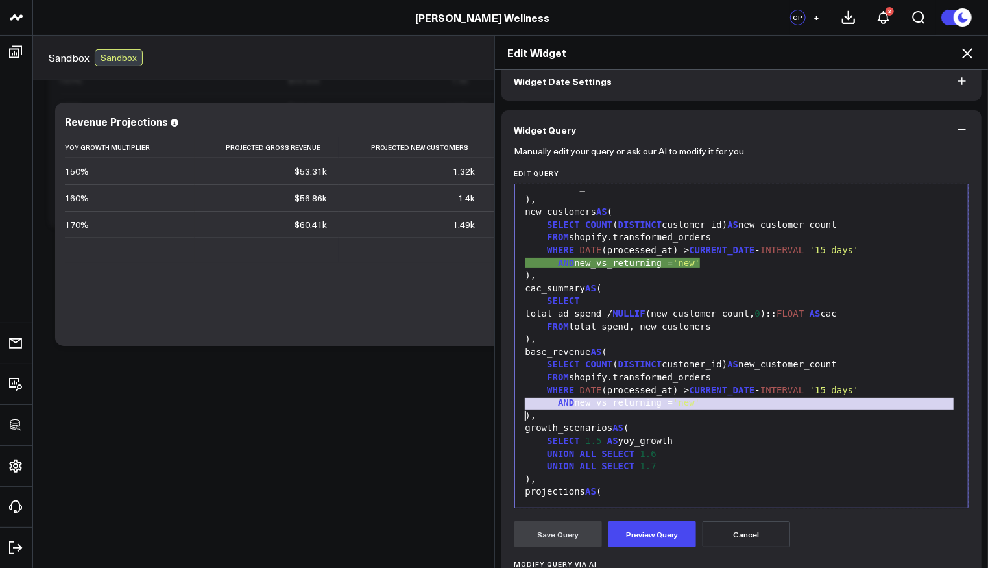
click at [594, 402] on div "AND new_vs_returning = 'new'" at bounding box center [742, 402] width 441 height 13
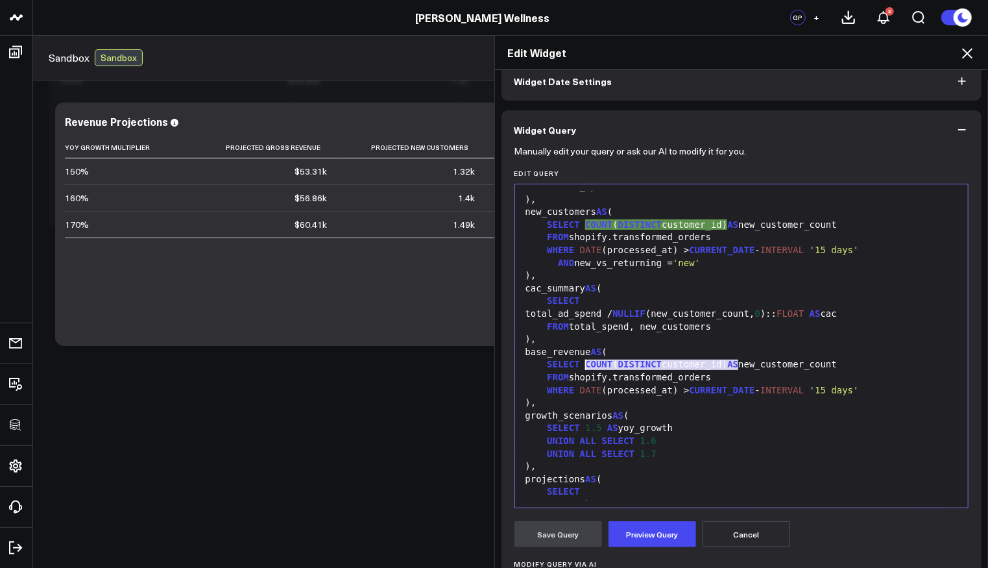
drag, startPoint x: 730, startPoint y: 364, endPoint x: 579, endPoint y: 361, distance: 151.2
click at [579, 361] on div "SELECT COUNT ( DISTINCT customer_id) AS new_customer_count" at bounding box center [742, 364] width 441 height 13
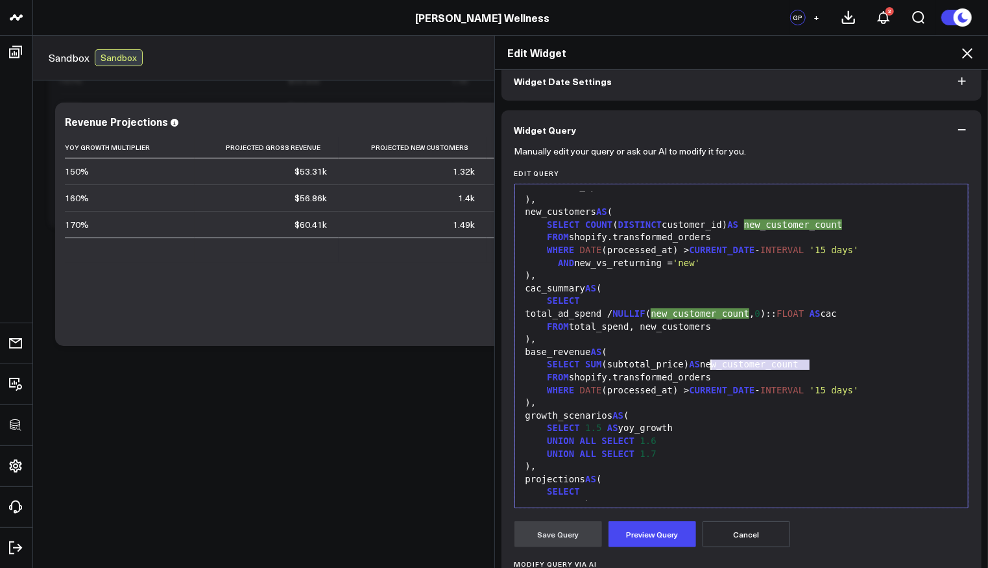
drag, startPoint x: 817, startPoint y: 359, endPoint x: 714, endPoint y: 362, distance: 102.6
click at [704, 363] on div "SELECT SUM (subtotal_price) AS new_customer_count" at bounding box center [742, 364] width 441 height 13
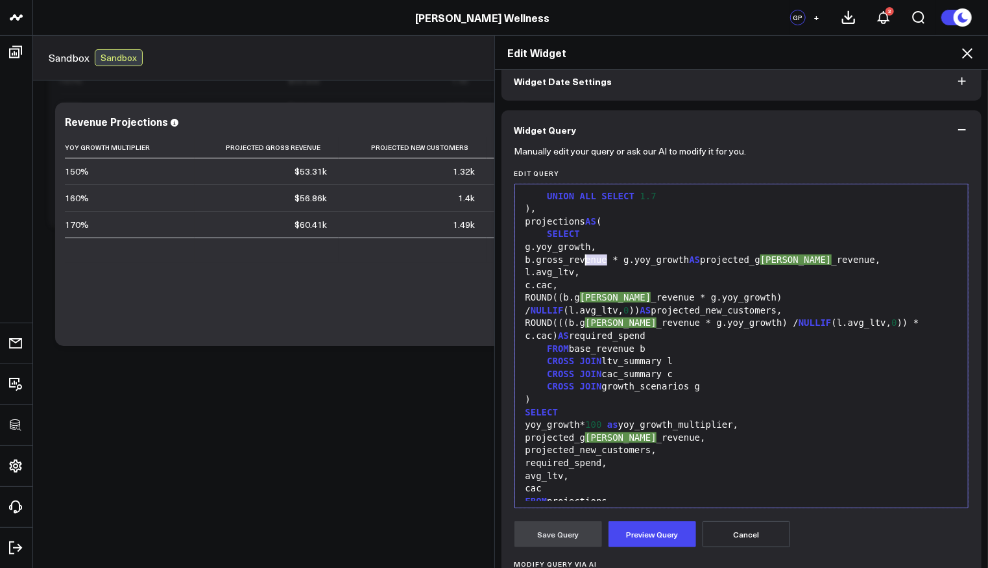
drag, startPoint x: 600, startPoint y: 260, endPoint x: 576, endPoint y: 261, distance: 24.1
click at [576, 261] on div "b.gross_revenue * g.yoy_growth AS projected_g ross _revenue," at bounding box center [742, 260] width 441 height 13
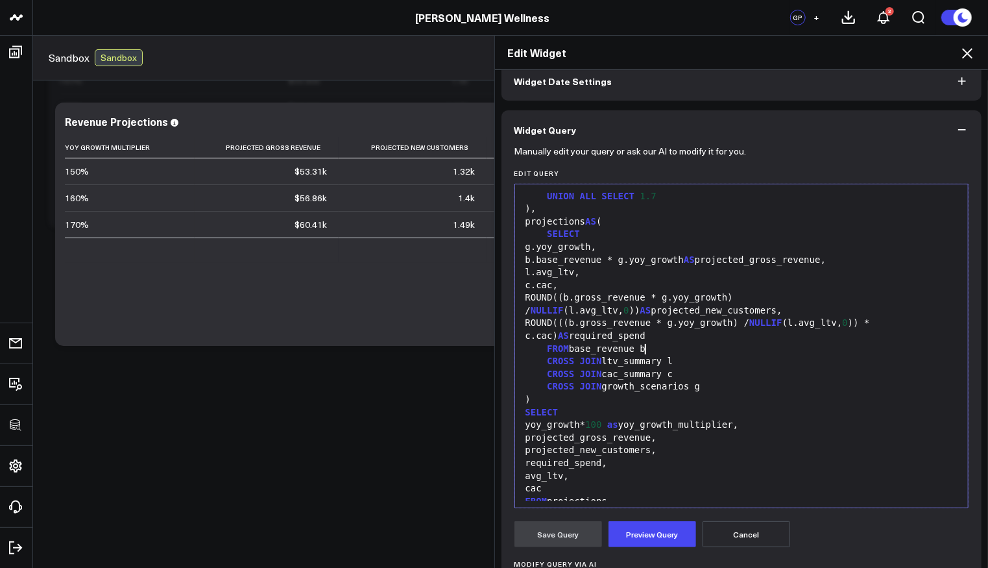
drag, startPoint x: 639, startPoint y: 349, endPoint x: 642, endPoint y: 297, distance: 52.7
click at [639, 349] on div "FROM base_revenue b" at bounding box center [742, 349] width 441 height 13
drag, startPoint x: 642, startPoint y: 296, endPoint x: 613, endPoint y: 299, distance: 28.7
click at [613, 299] on div "ROUND((b.gross_revenue * g.yoy_growth) / NULLIF (l.avg_ltv, 0 )) AS projected_n…" at bounding box center [742, 303] width 441 height 25
click at [596, 268] on div "l.avg_ltv," at bounding box center [742, 272] width 441 height 13
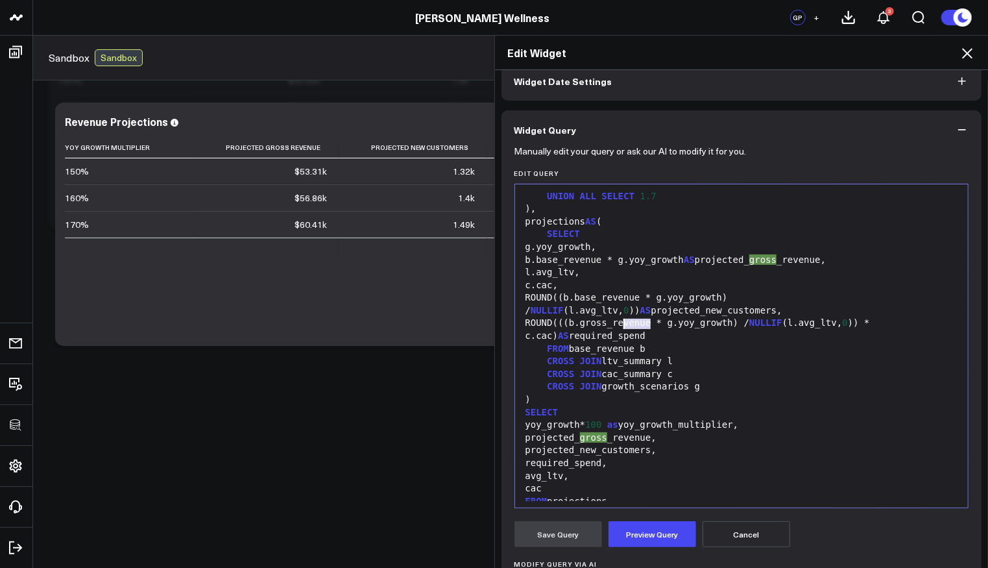
drag, startPoint x: 646, startPoint y: 321, endPoint x: 618, endPoint y: 323, distance: 28.0
click at [618, 323] on div "ROUND(((b.gross_revenue * g.yoy_growth) / NULLIF (l.avg_ltv, 0 )) * c.cac) AS r…" at bounding box center [742, 329] width 441 height 25
drag, startPoint x: 823, startPoint y: 260, endPoint x: 793, endPoint y: 263, distance: 30.6
click at [793, 263] on div "b.base_revenue * g.yoy_growth AS projected_gross_revenue," at bounding box center [742, 260] width 441 height 13
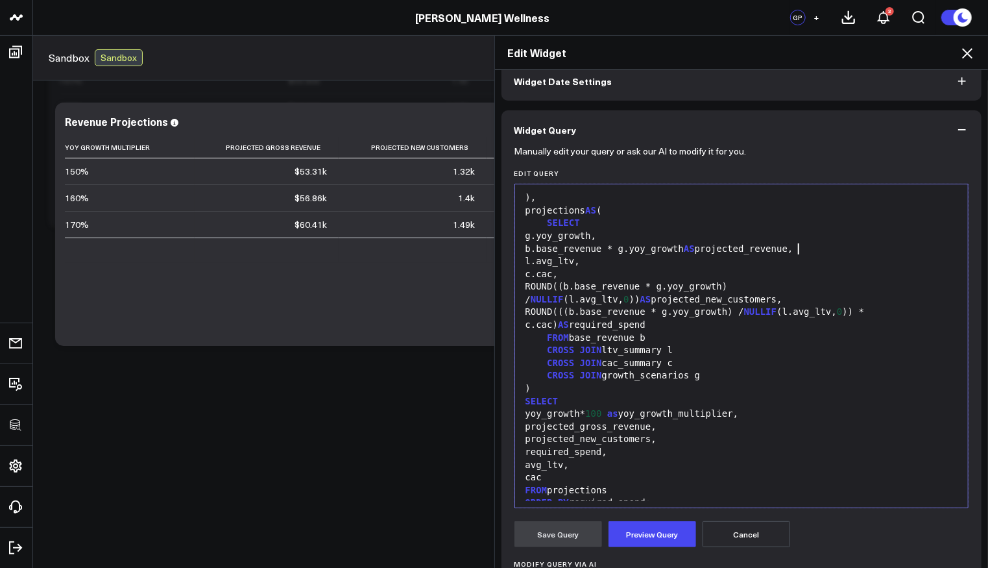
scroll to position [570, 0]
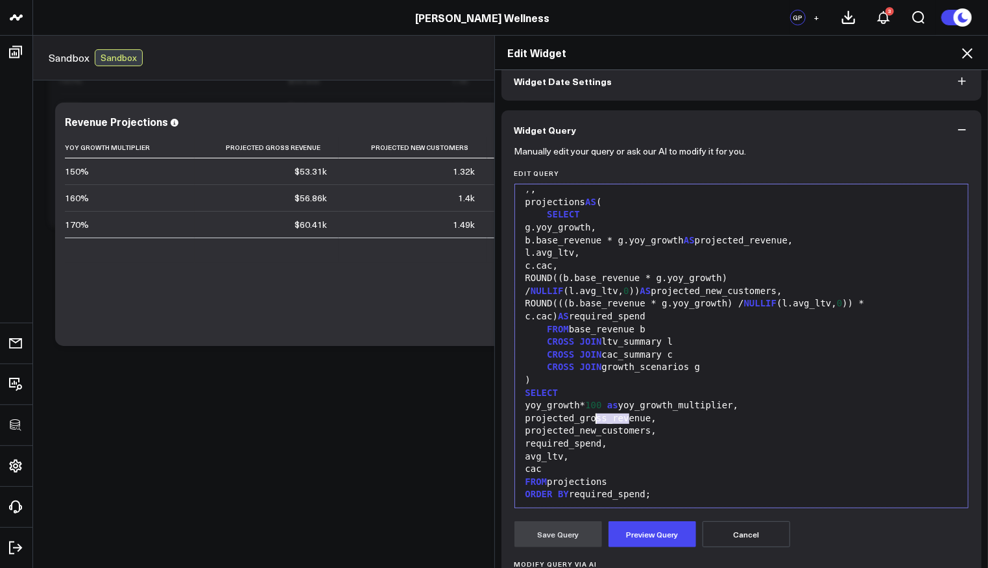
drag, startPoint x: 625, startPoint y: 415, endPoint x: 590, endPoint y: 420, distance: 34.8
click at [590, 420] on div "projected_gross_revenue," at bounding box center [742, 418] width 441 height 13
click at [666, 523] on button "Preview Query" at bounding box center [653, 534] width 88 height 26
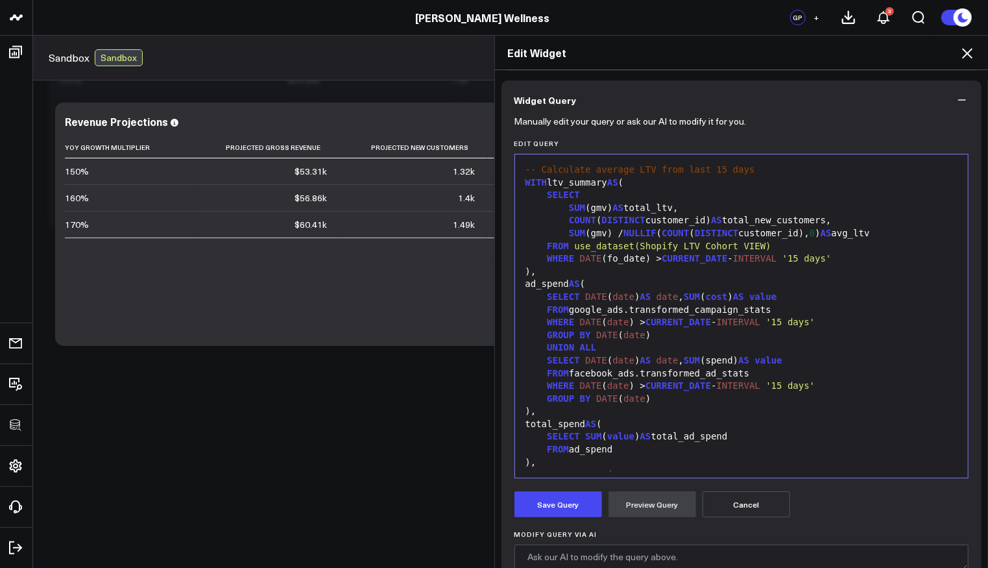
scroll to position [94, 0]
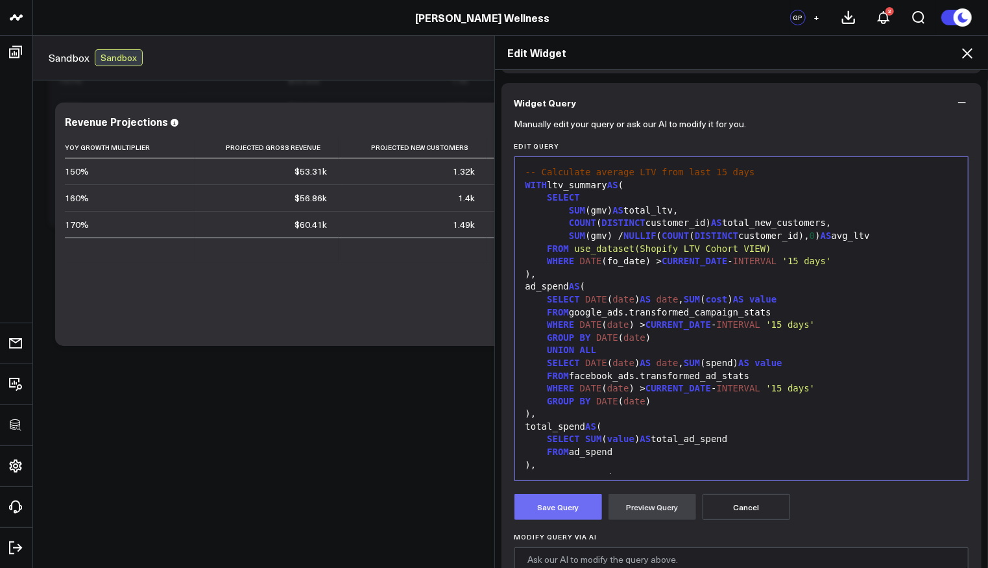
click at [549, 514] on button "Save Query" at bounding box center [559, 507] width 88 height 26
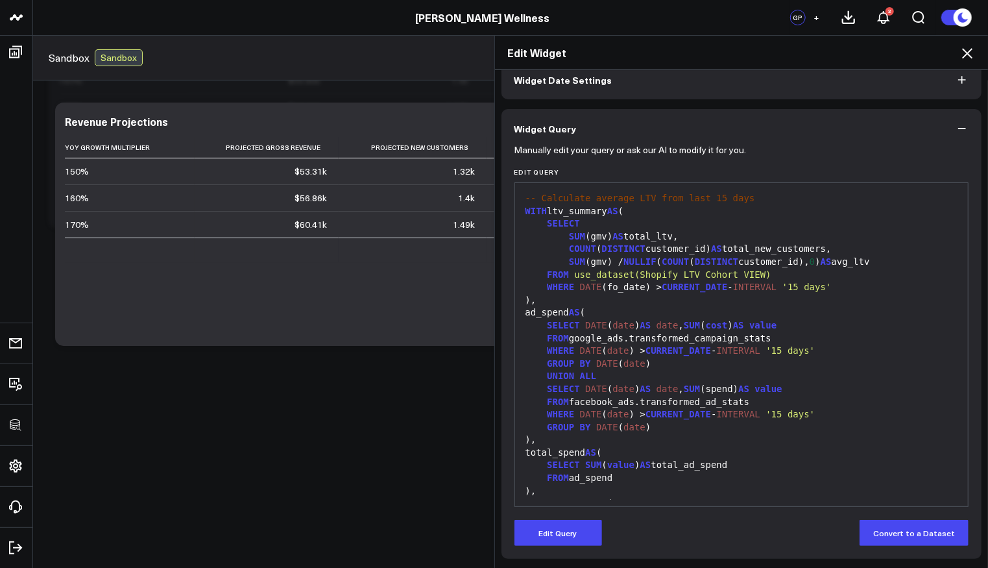
scroll to position [67, 0]
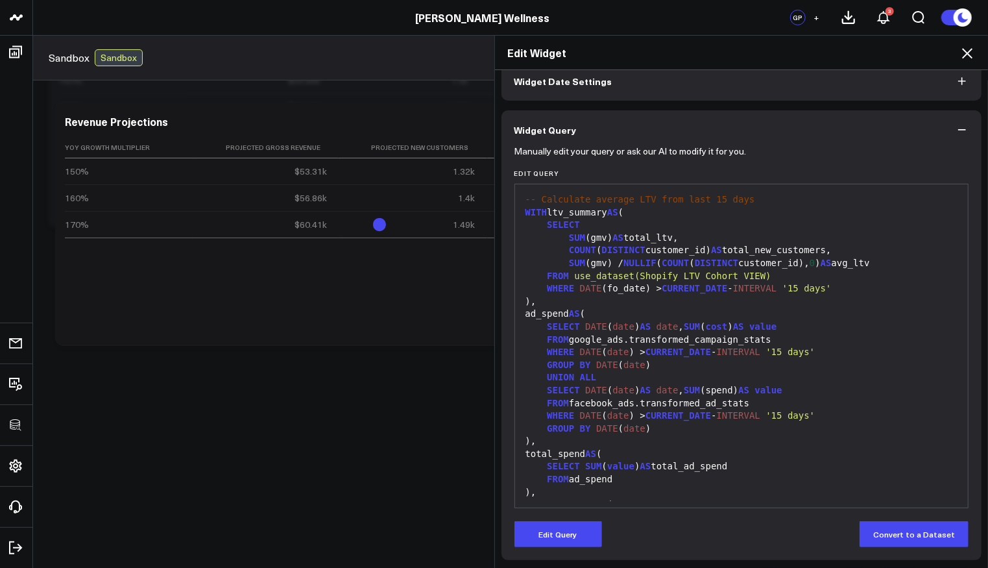
click at [965, 56] on icon at bounding box center [967, 53] width 10 height 10
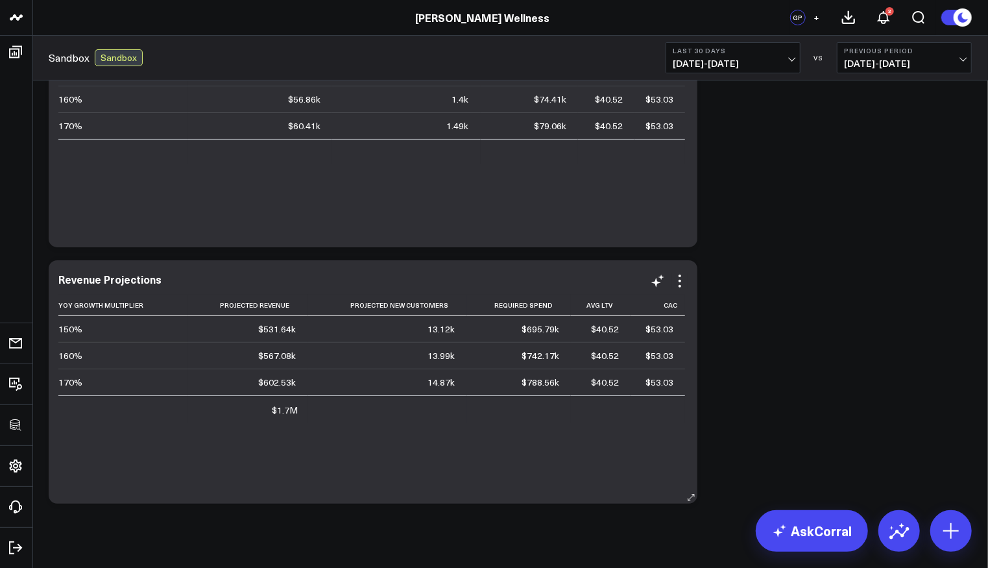
scroll to position [94, 0]
click at [681, 285] on icon at bounding box center [680, 280] width 16 height 16
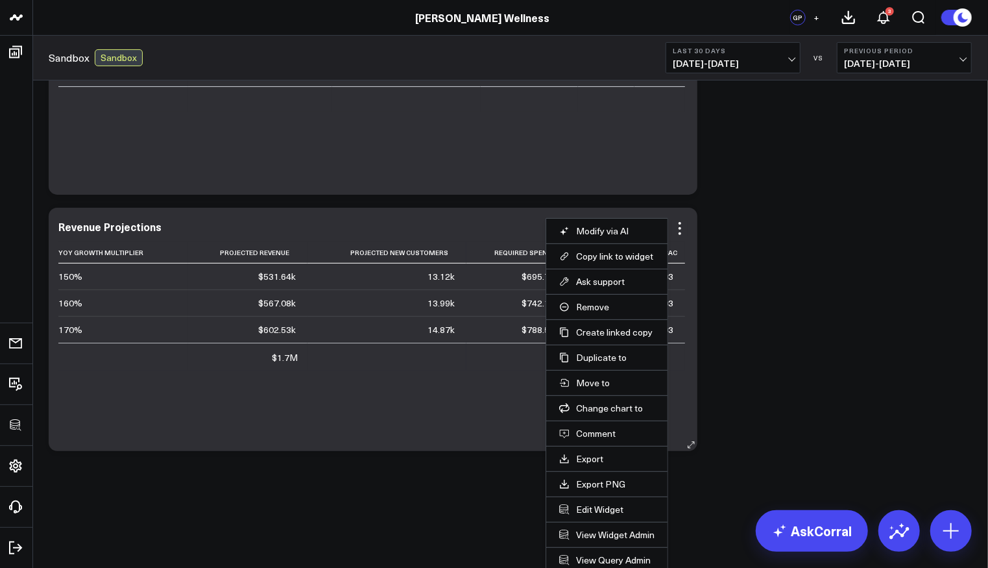
click at [624, 563] on li "View Query Admin" at bounding box center [606, 559] width 121 height 25
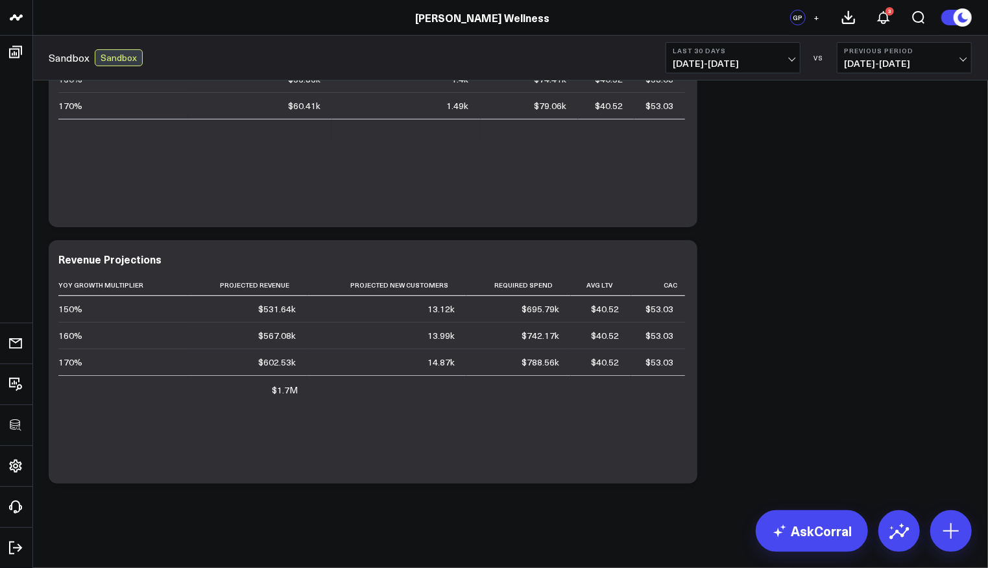
scroll to position [112, 0]
click at [681, 266] on icon at bounding box center [680, 267] width 3 height 3
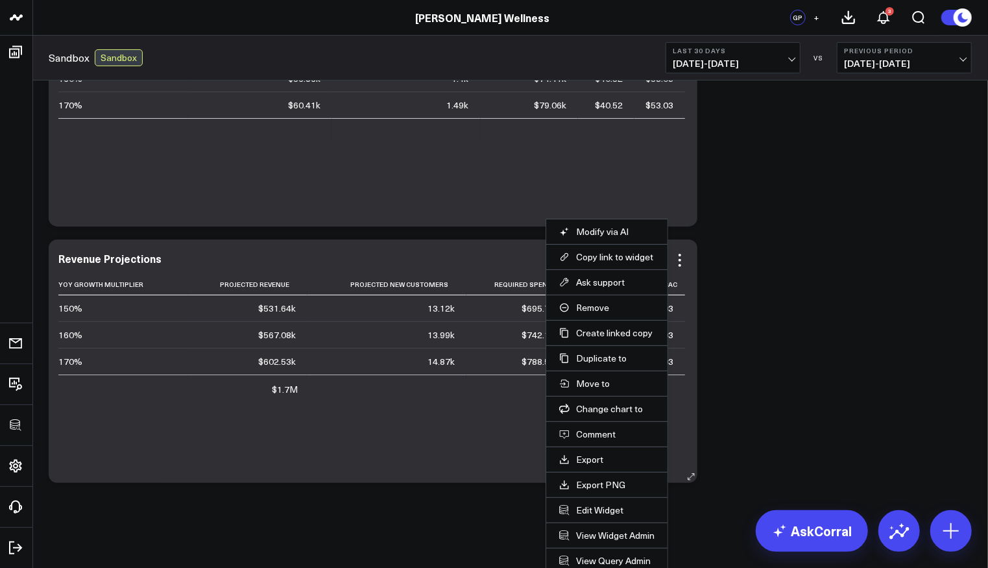
scroll to position [114, 0]
click at [607, 554] on link "View Query Admin" at bounding box center [606, 560] width 95 height 12
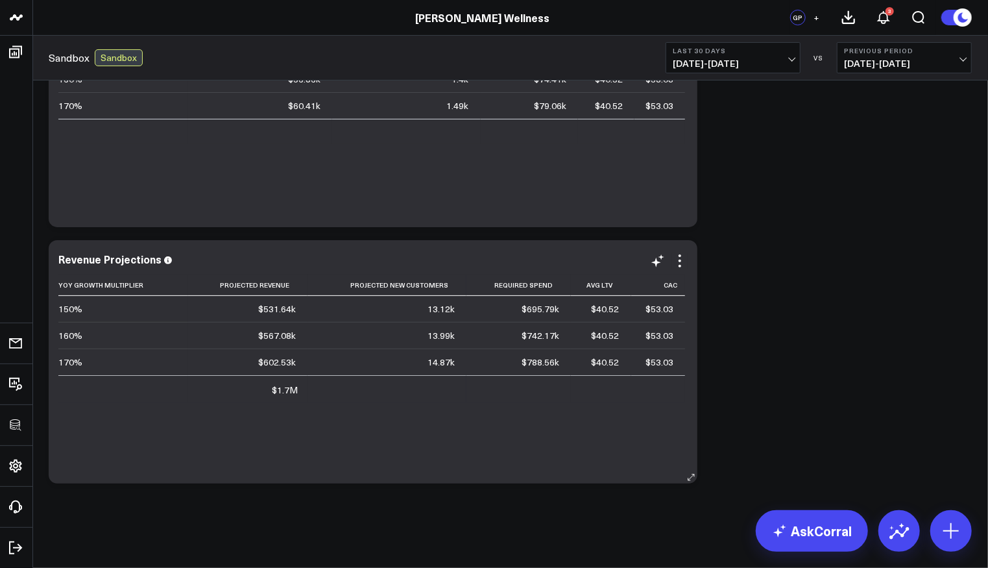
scroll to position [112, 0]
click at [855, 289] on div "Modify via AI Copy link to widget Ask support Remove Create linked copy Executi…" at bounding box center [510, 235] width 936 height 513
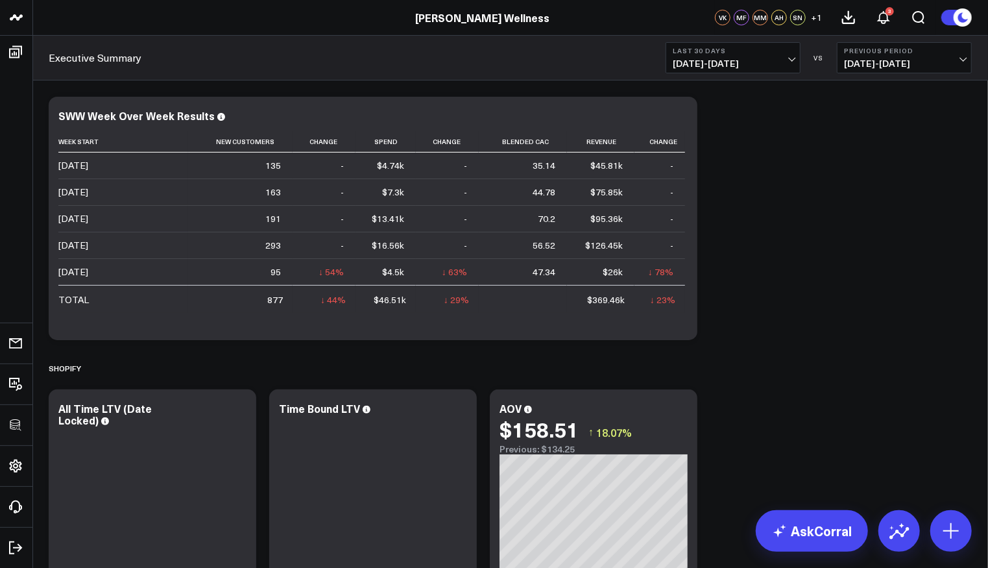
click at [706, 59] on span "[DATE] - [DATE]" at bounding box center [733, 63] width 121 height 10
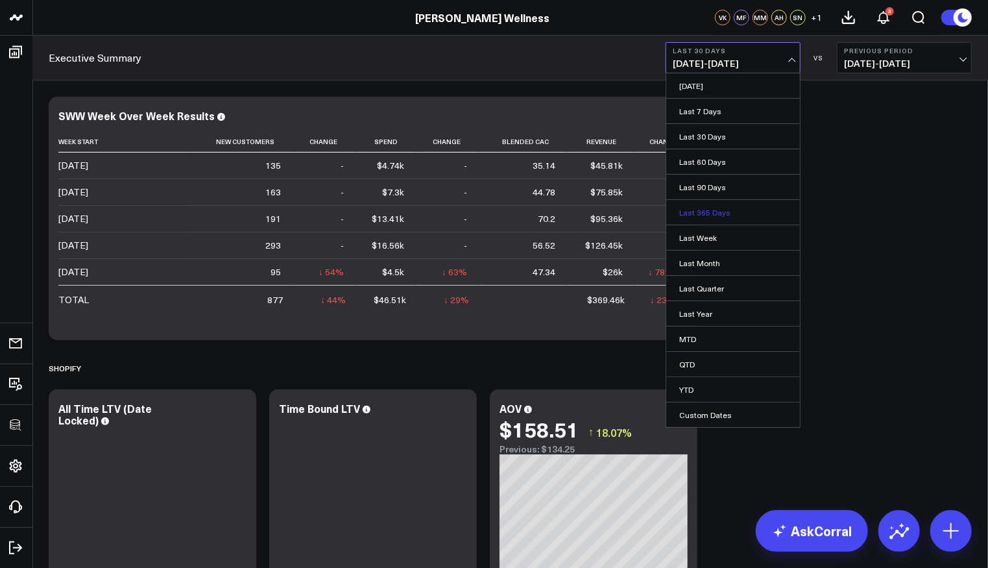
click at [737, 204] on link "Last 365 Days" at bounding box center [733, 212] width 134 height 25
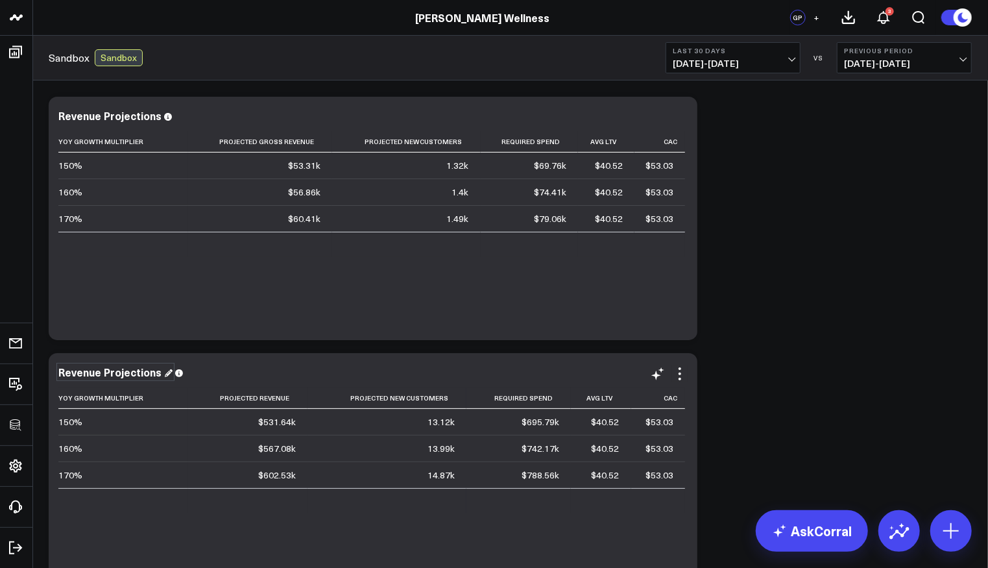
click at [131, 374] on div "Revenue Projections" at bounding box center [115, 372] width 114 height 14
click at [787, 295] on div "Modify via AI Copy link to widget Ask support Remove Create linked copy Executi…" at bounding box center [510, 346] width 936 height 513
click at [675, 374] on icon at bounding box center [680, 374] width 16 height 16
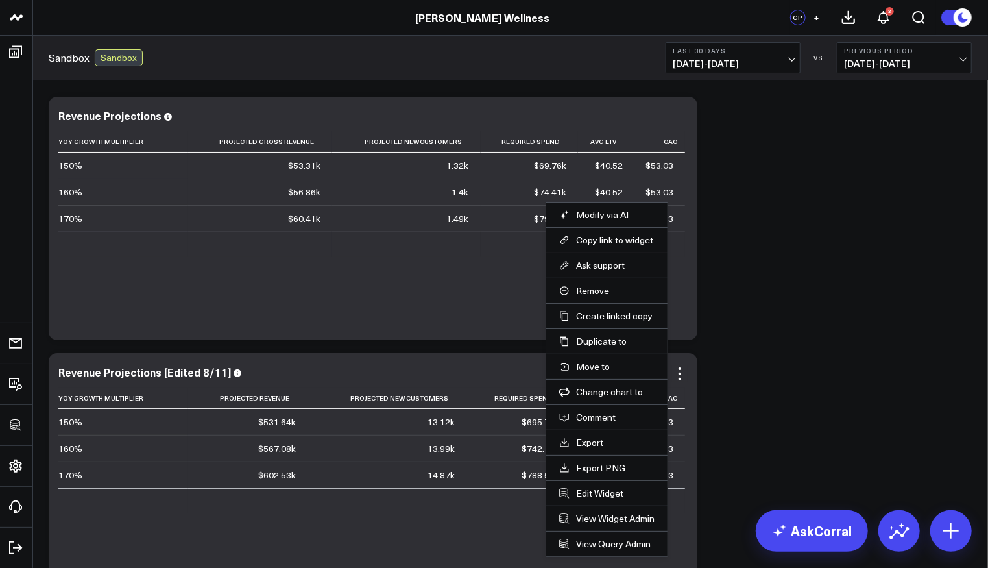
click at [620, 232] on li "Copy link to widget" at bounding box center [606, 239] width 121 height 25
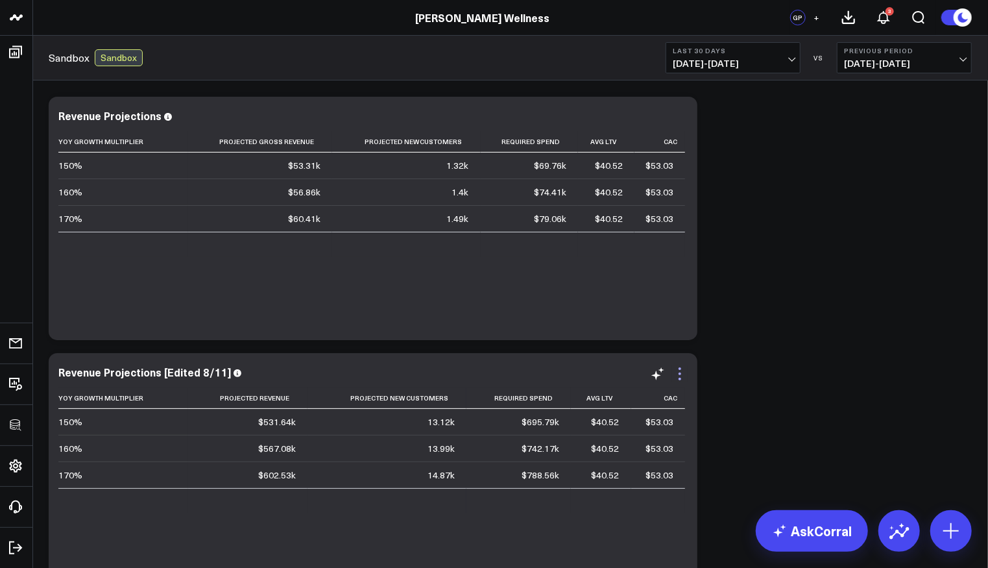
click at [681, 369] on icon at bounding box center [680, 374] width 16 height 16
click at [812, 337] on div "Modify via AI Copy link to widget Ask support Remove Create linked copy Executi…" at bounding box center [510, 346] width 936 height 513
click at [737, 67] on span "[DATE] - [DATE]" at bounding box center [733, 63] width 121 height 10
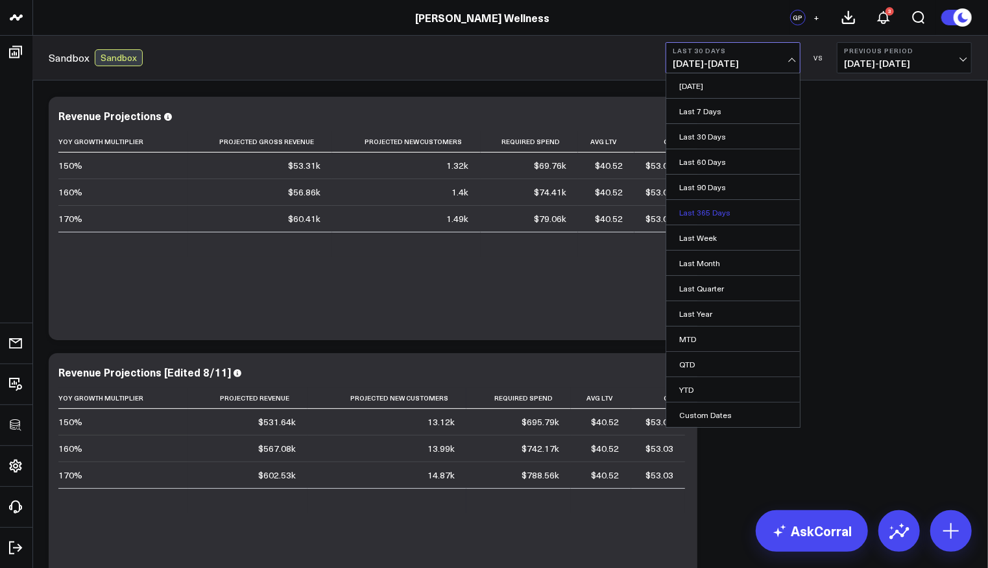
click at [710, 207] on link "Last 365 Days" at bounding box center [733, 212] width 134 height 25
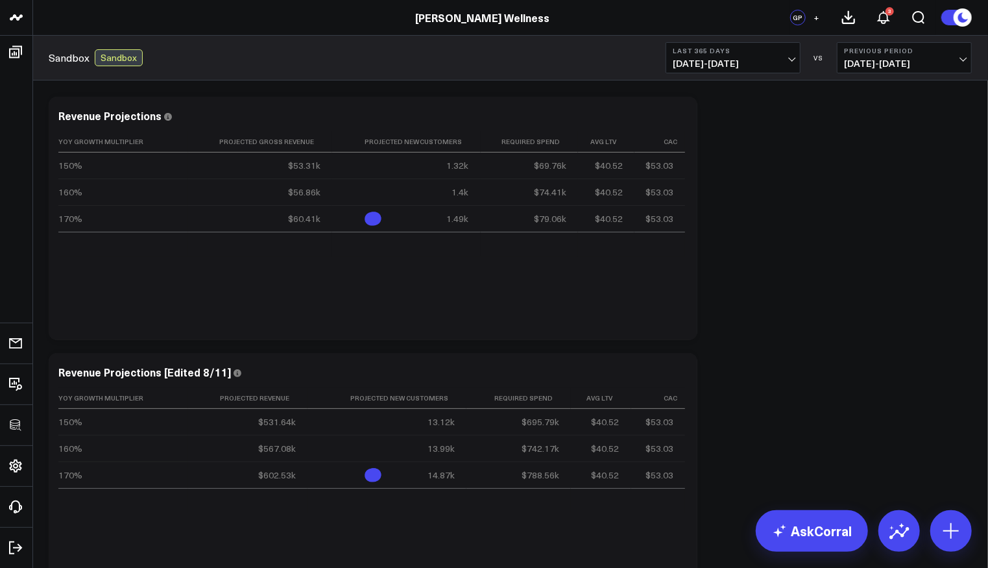
click at [844, 269] on div "Modify via AI Copy link to widget Ask support Remove Create linked copy Executi…" at bounding box center [510, 346] width 936 height 513
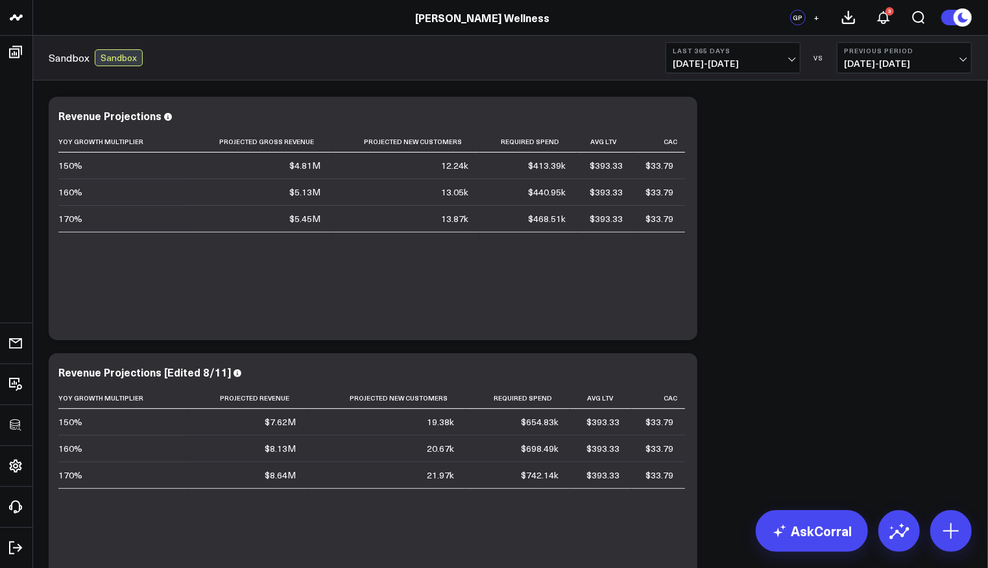
click at [877, 268] on div "Modify via AI Copy link to widget Ask support Remove Create linked copy Executi…" at bounding box center [510, 346] width 936 height 513
click at [779, 239] on div "Modify via AI Copy link to widget Ask support Remove Create linked copy Executi…" at bounding box center [510, 346] width 936 height 513
click at [893, 212] on div "Modify via AI Copy link to widget Ask support Remove Create linked copy Executi…" at bounding box center [510, 346] width 936 height 513
click at [901, 211] on div "Modify via AI Copy link to widget Ask support Remove Create linked copy Executi…" at bounding box center [510, 346] width 936 height 513
click at [886, 212] on div "Modify via AI Copy link to widget Ask support Remove Create linked copy Executi…" at bounding box center [510, 346] width 936 height 513
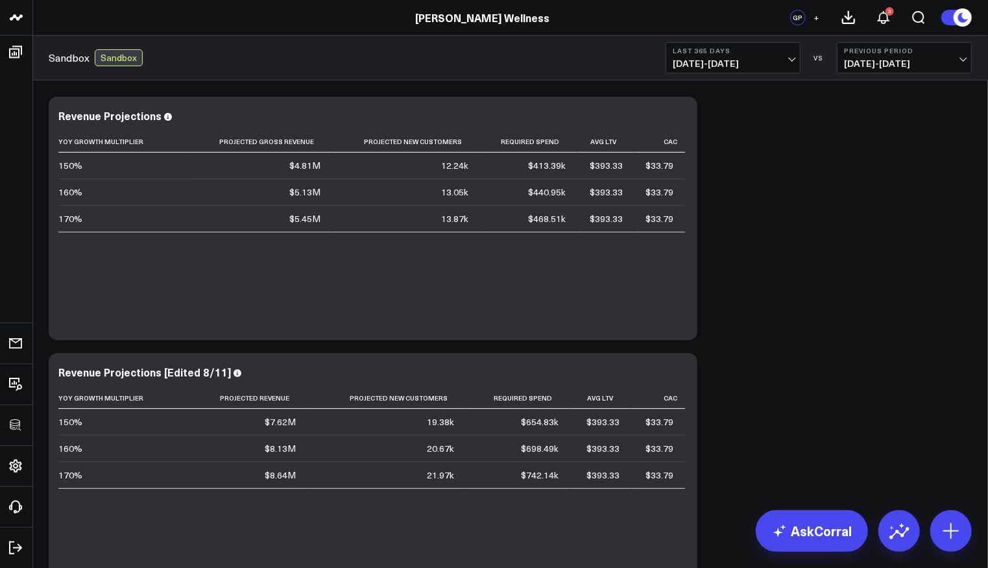
click at [977, 192] on div "Modify via AI Copy link to widget Ask support Remove Create linked copy Executi…" at bounding box center [510, 346] width 936 height 513
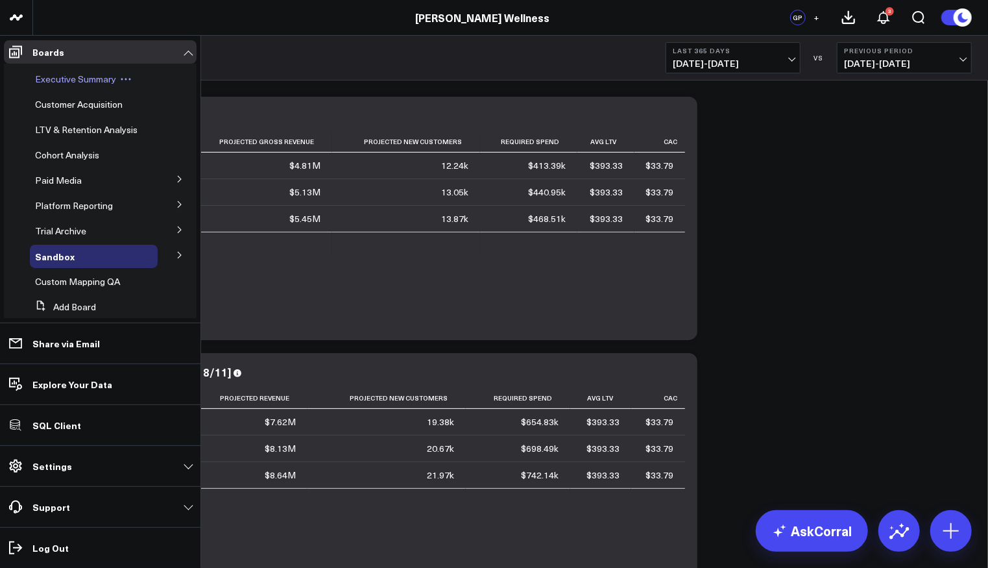
click at [51, 75] on span "Executive Summary" at bounding box center [75, 79] width 81 height 12
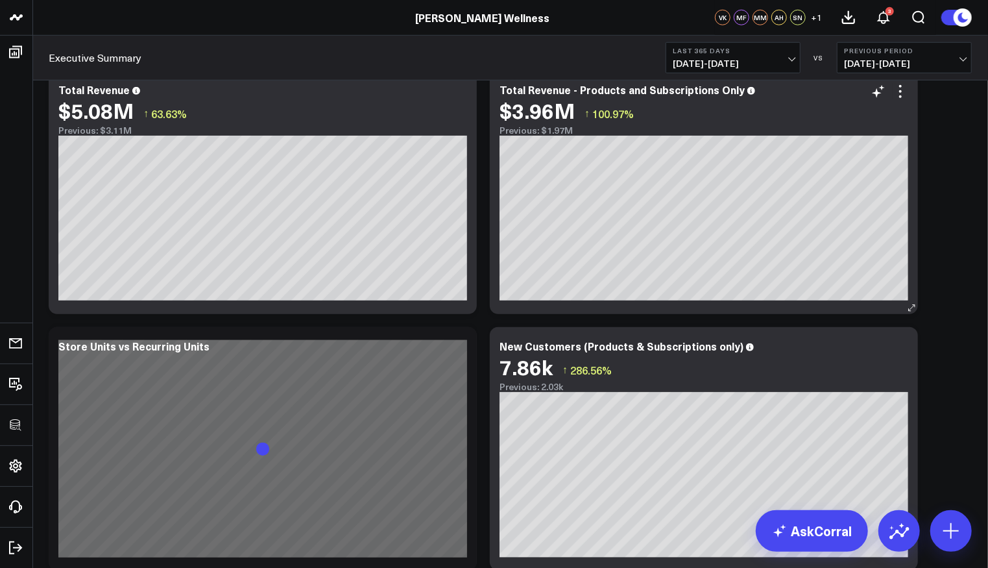
scroll to position [576, 0]
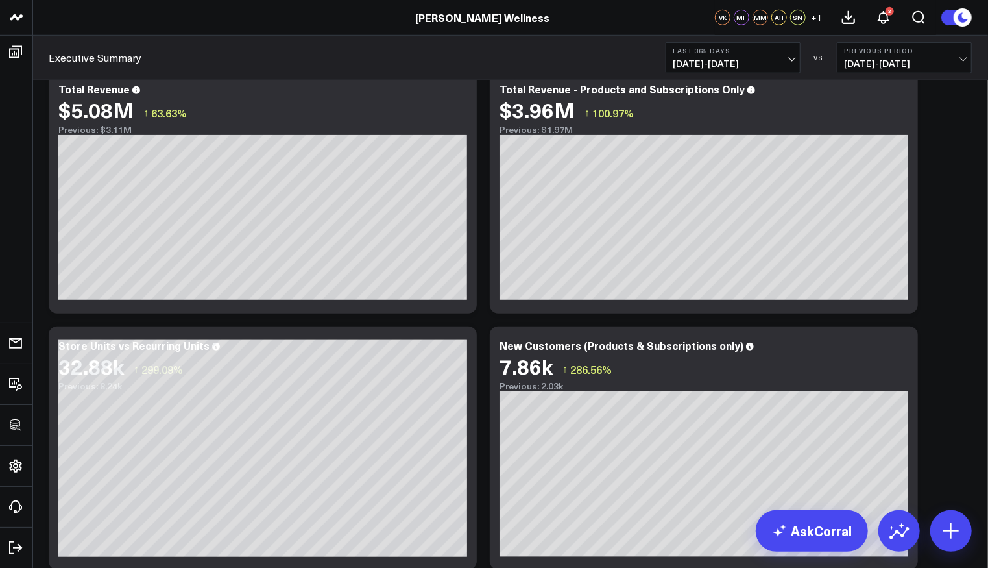
click at [679, 62] on span "[DATE] - [DATE]" at bounding box center [733, 63] width 121 height 10
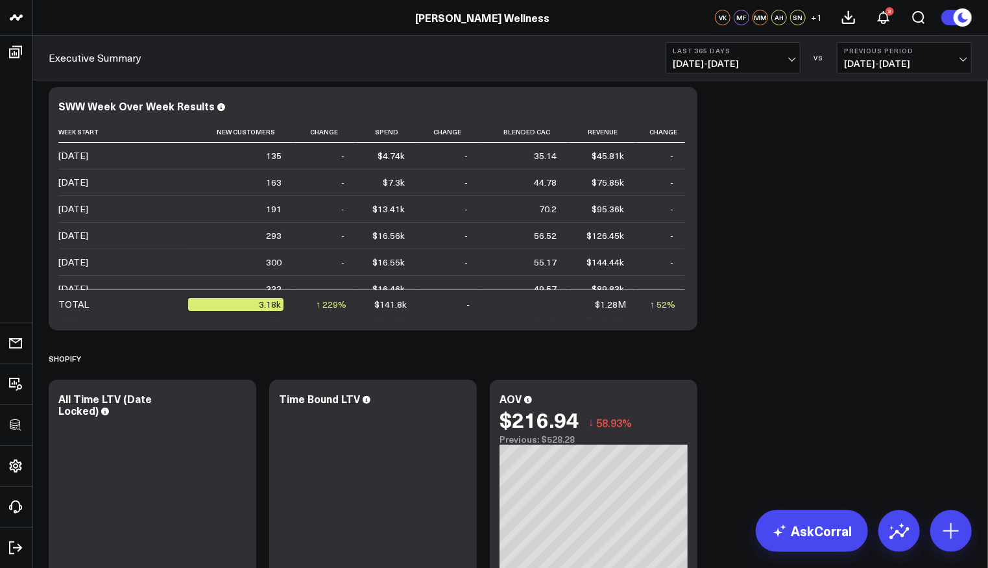
scroll to position [0, 0]
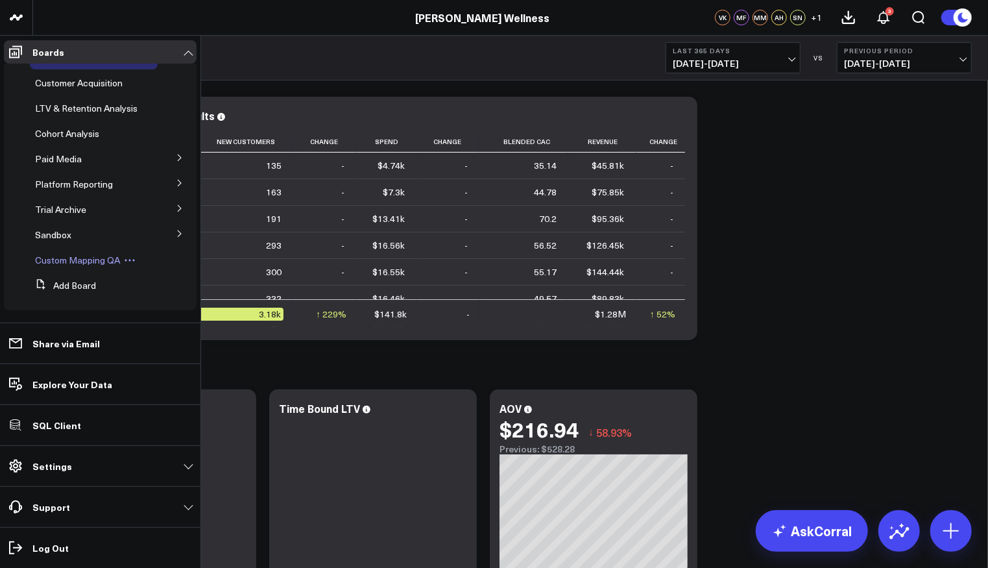
scroll to position [31, 0]
click at [42, 237] on span "Sandbox" at bounding box center [53, 234] width 36 height 12
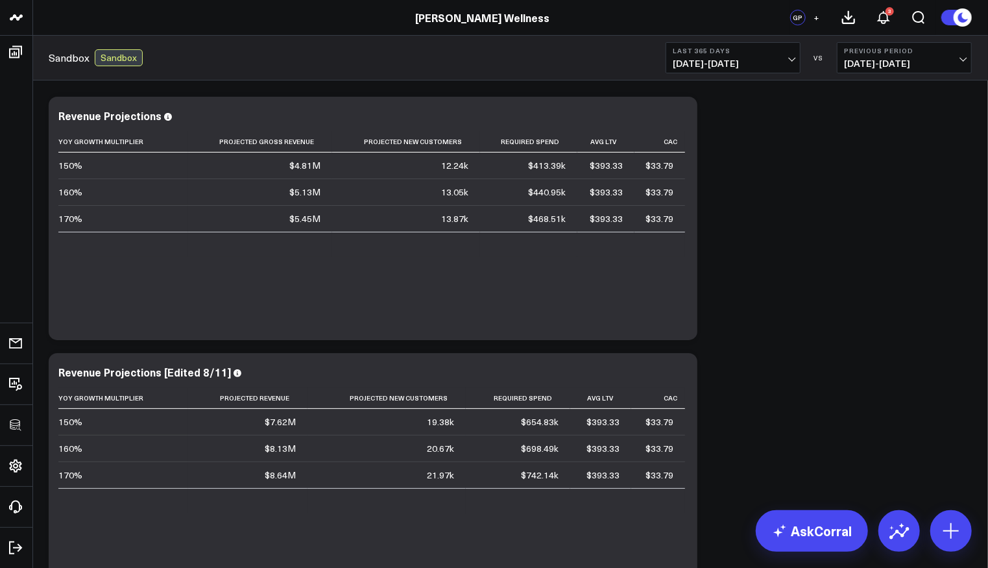
click at [831, 329] on div "Modify via AI Copy link to widget Ask support Remove Create linked copy Executi…" at bounding box center [510, 346] width 936 height 513
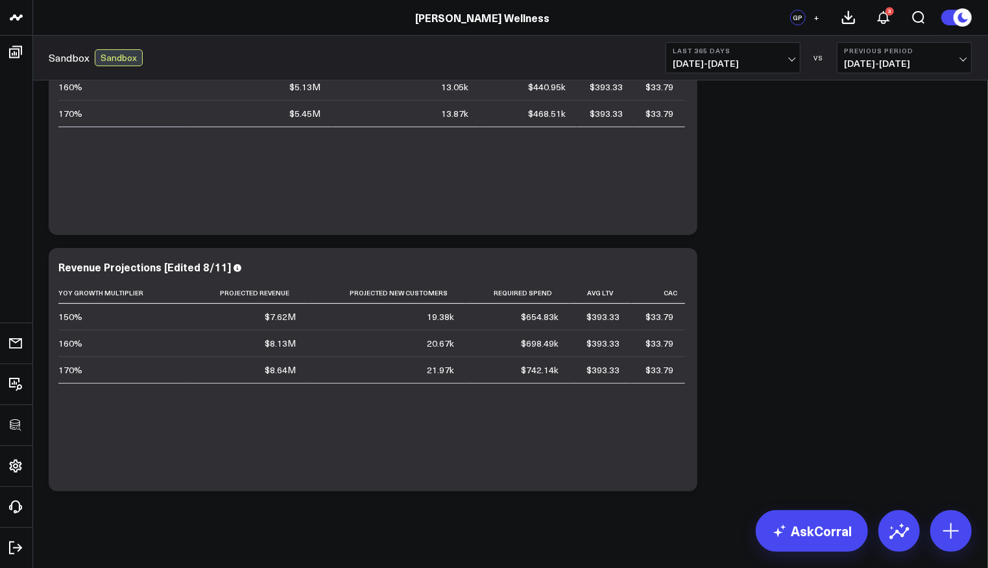
scroll to position [112, 0]
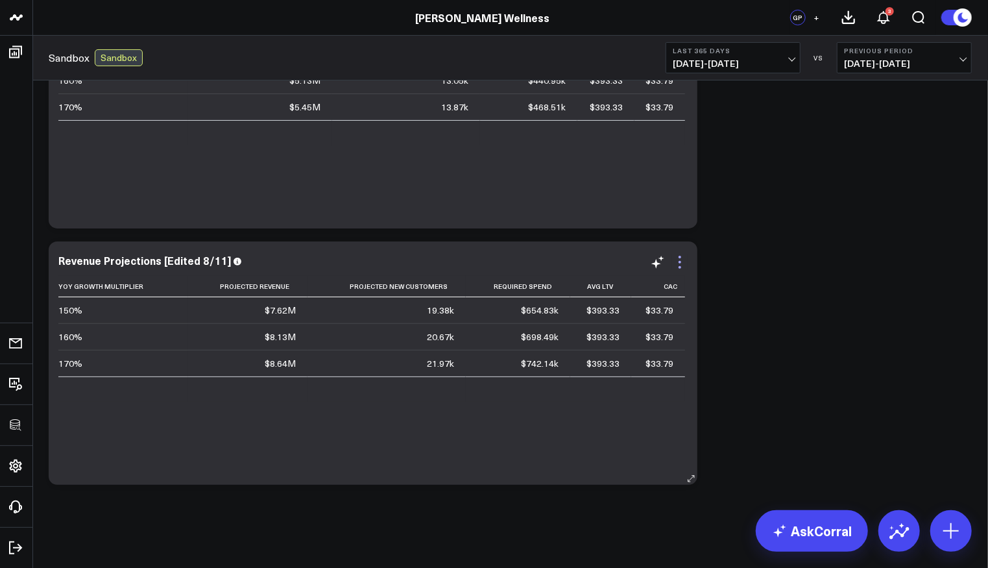
click at [679, 260] on icon at bounding box center [680, 262] width 16 height 16
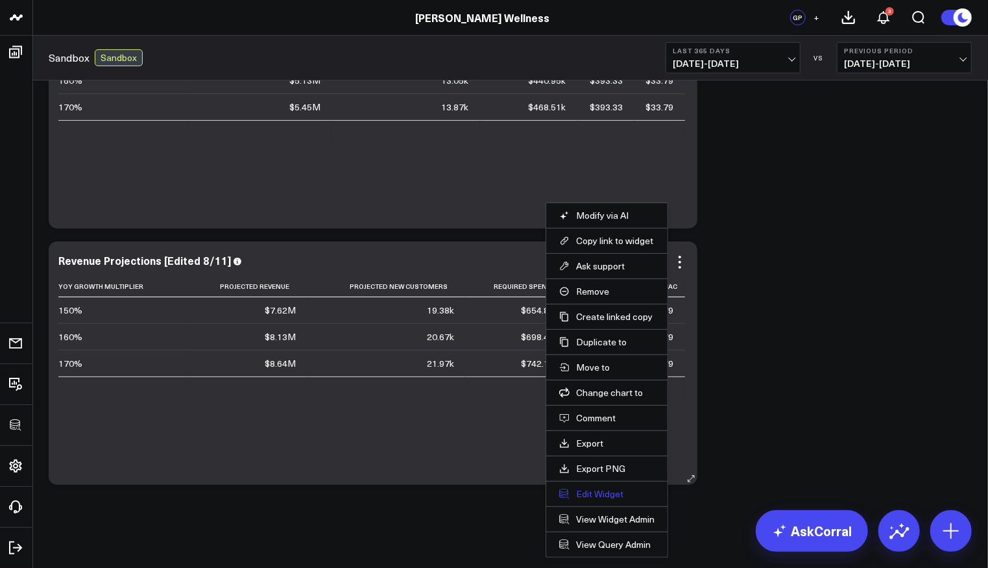
click at [590, 490] on button "Edit Widget" at bounding box center [606, 494] width 95 height 12
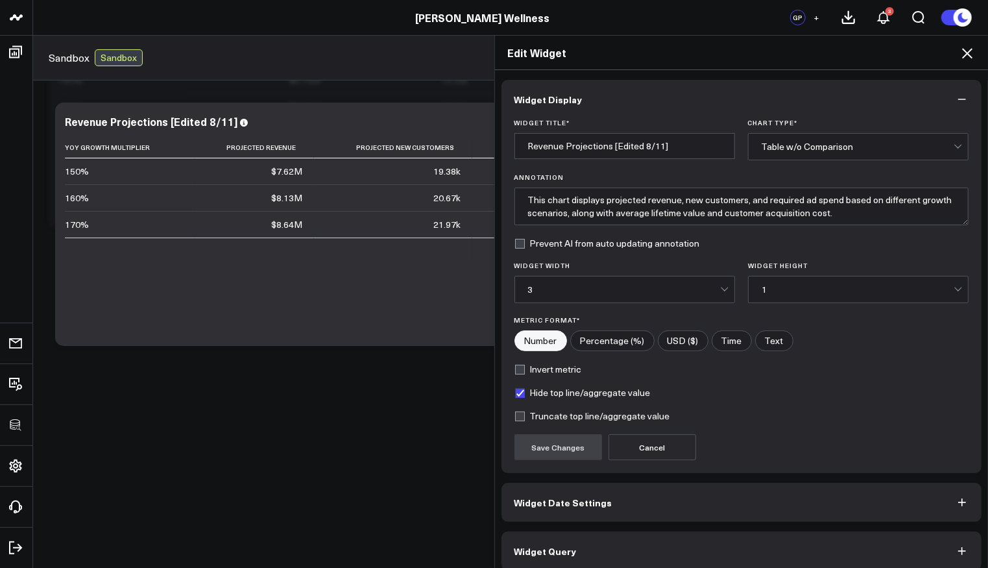
click at [601, 537] on button "Widget Query" at bounding box center [742, 550] width 481 height 39
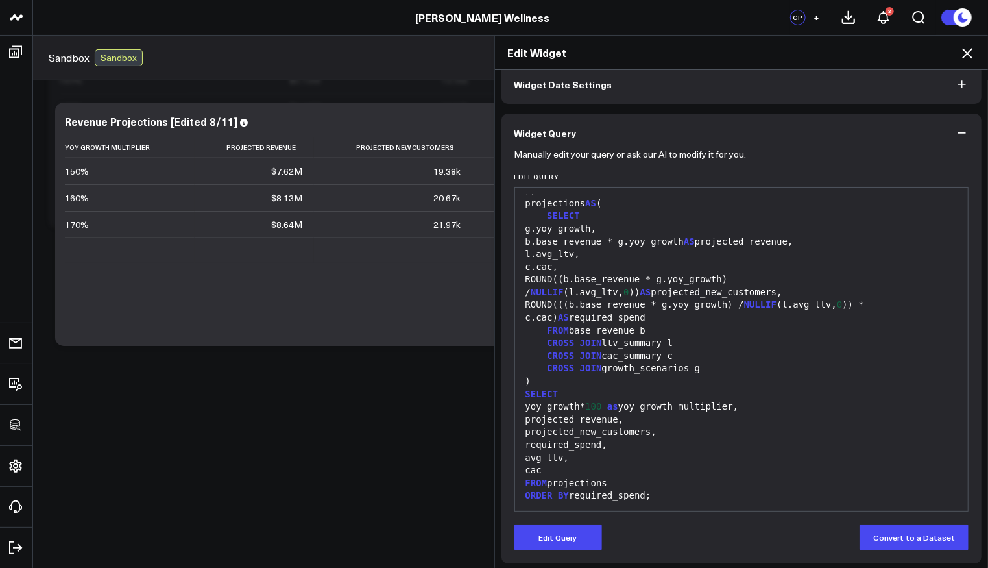
scroll to position [67, 0]
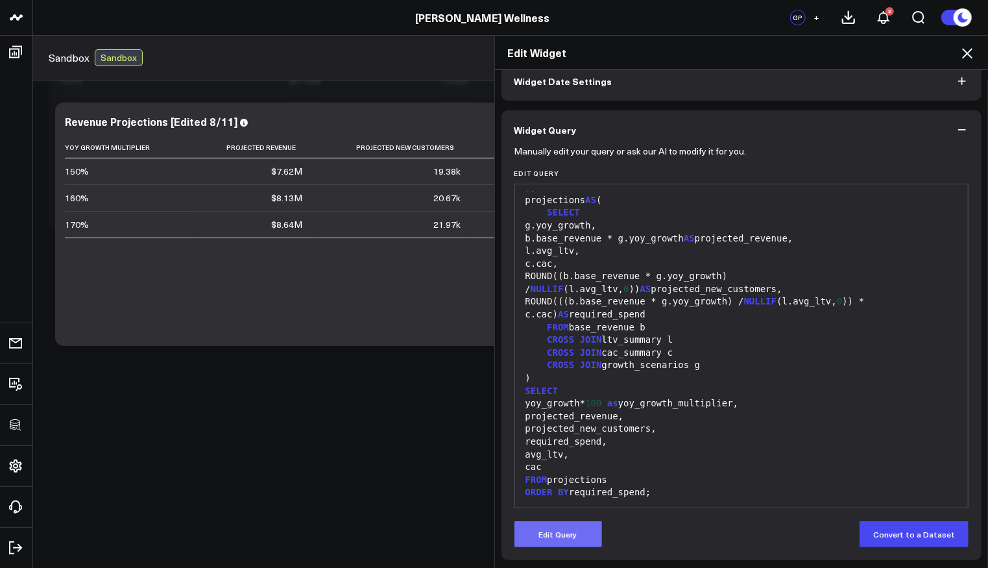
click at [576, 531] on button "Edit Query" at bounding box center [559, 534] width 88 height 26
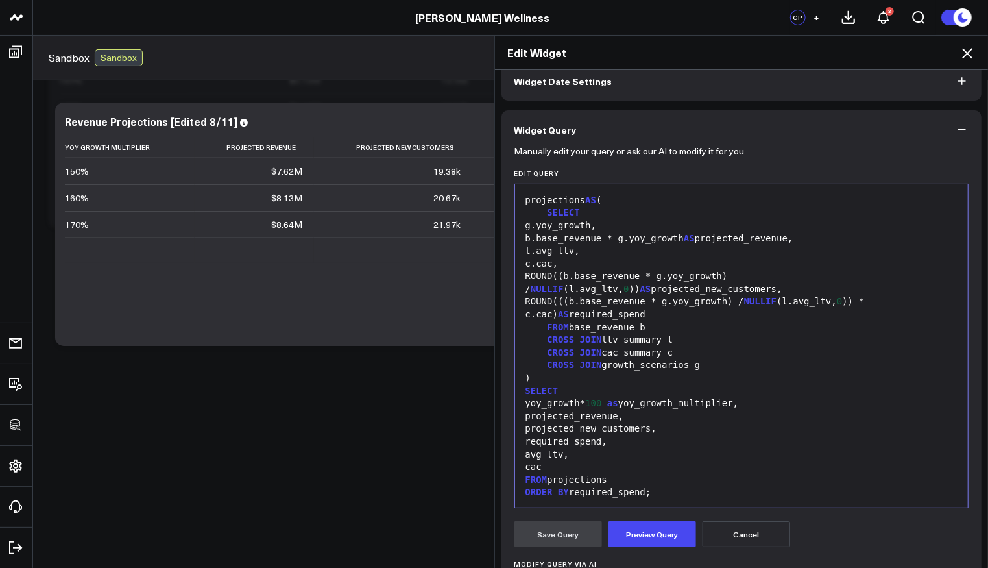
click at [590, 246] on div "l.avg_ltv," at bounding box center [742, 251] width 441 height 13
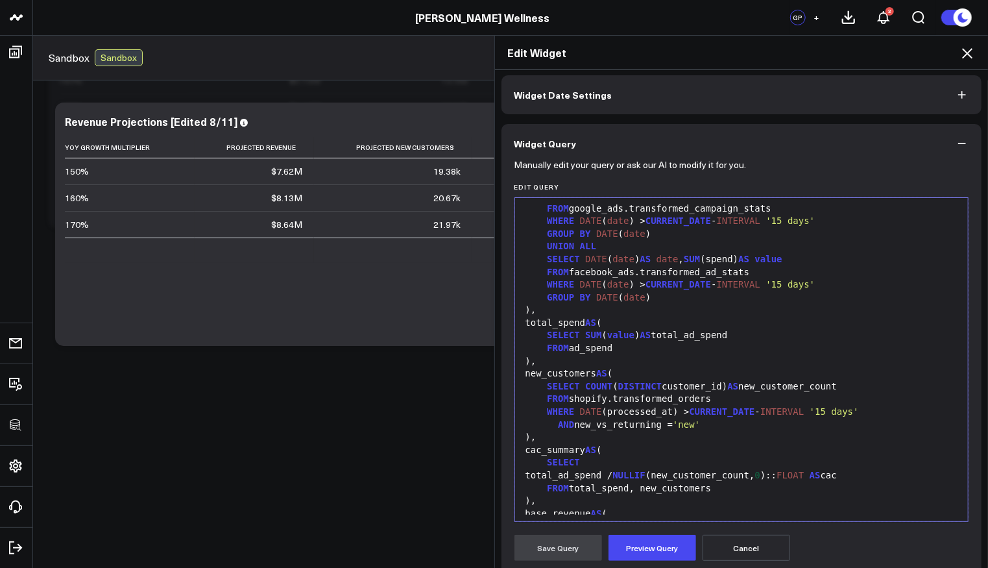
scroll to position [0, 0]
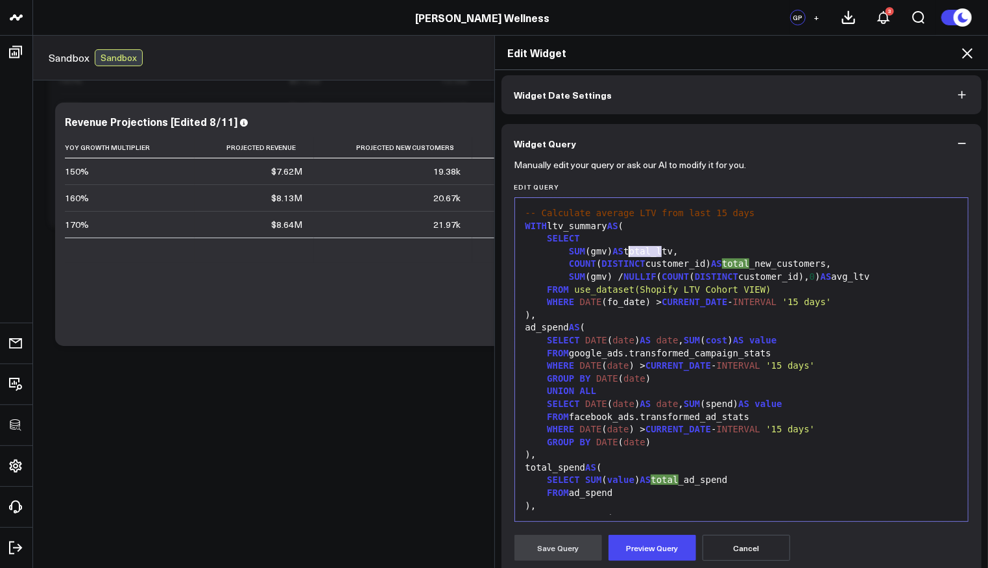
drag, startPoint x: 657, startPoint y: 249, endPoint x: 625, endPoint y: 250, distance: 31.2
click at [625, 250] on div "SUM (gmv) AS total_ltv," at bounding box center [742, 251] width 441 height 13
drag, startPoint x: 767, startPoint y: 266, endPoint x: 735, endPoint y: 266, distance: 32.4
click at [735, 266] on div "COUNT ( DISTINCT customer_id) AS total_new_customers," at bounding box center [742, 264] width 441 height 13
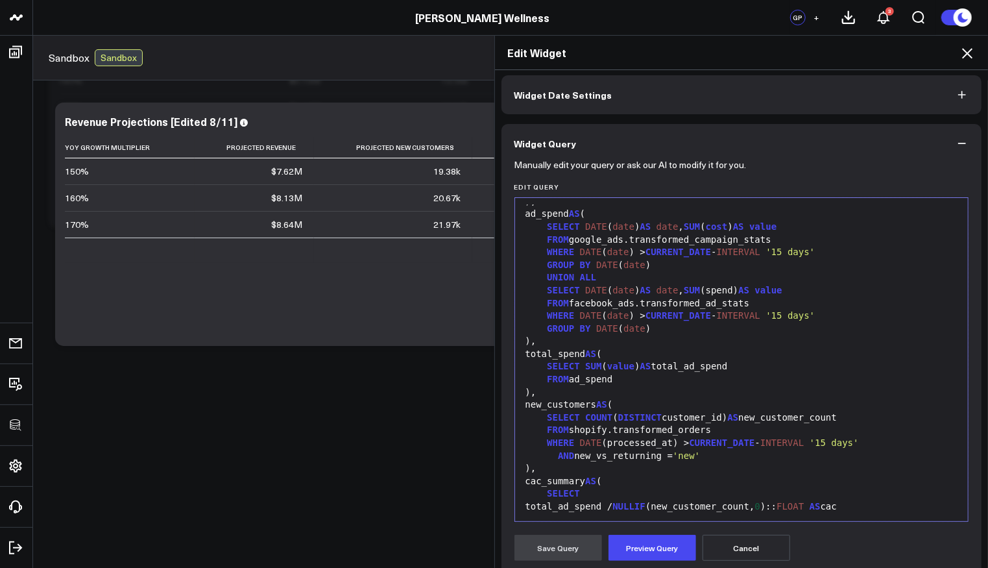
scroll to position [184, 0]
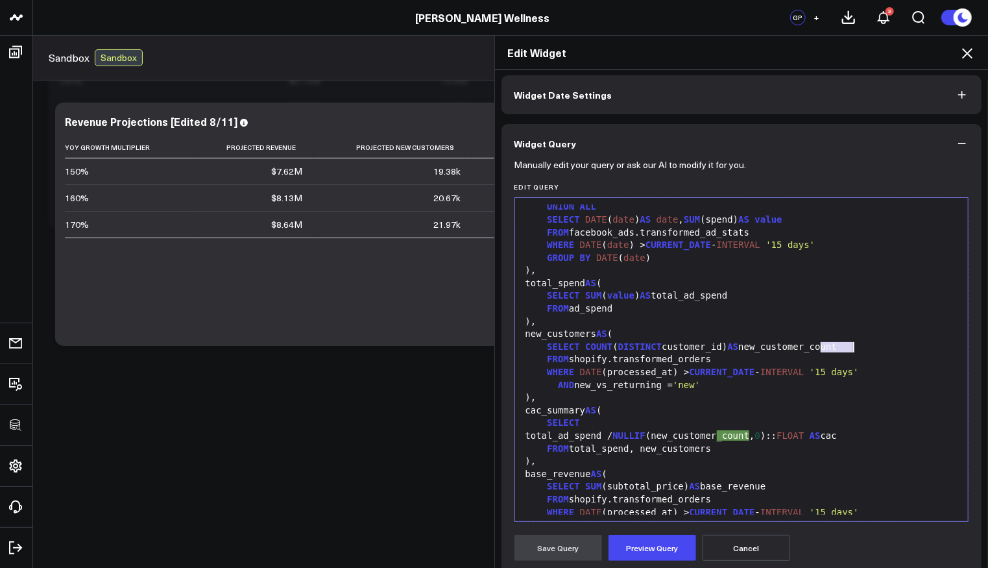
drag, startPoint x: 814, startPoint y: 348, endPoint x: 860, endPoint y: 348, distance: 46.1
click at [860, 348] on div "SELECT COUNT ( DISTINCT customer_id) AS new_customer_count" at bounding box center [742, 347] width 441 height 13
click at [770, 385] on div "AND new_vs_returning = 'new'" at bounding box center [742, 385] width 441 height 13
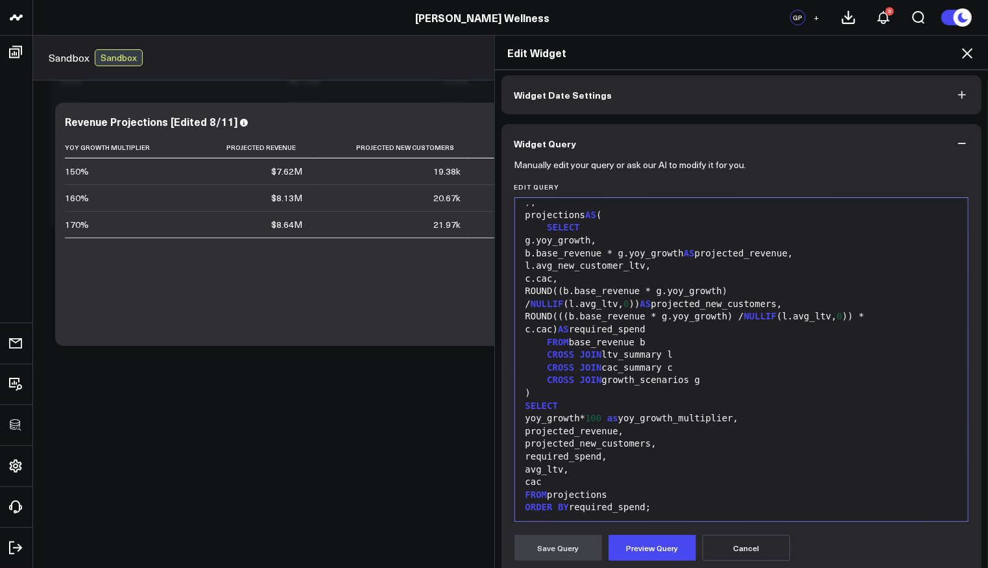
scroll to position [572, 0]
click at [672, 543] on button "Preview Query" at bounding box center [653, 548] width 88 height 26
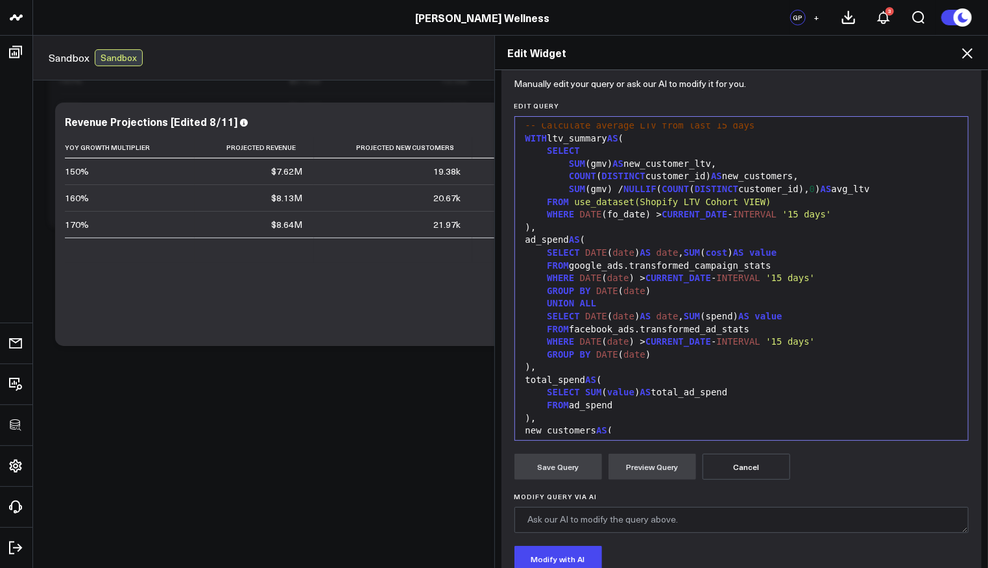
scroll to position [0, 0]
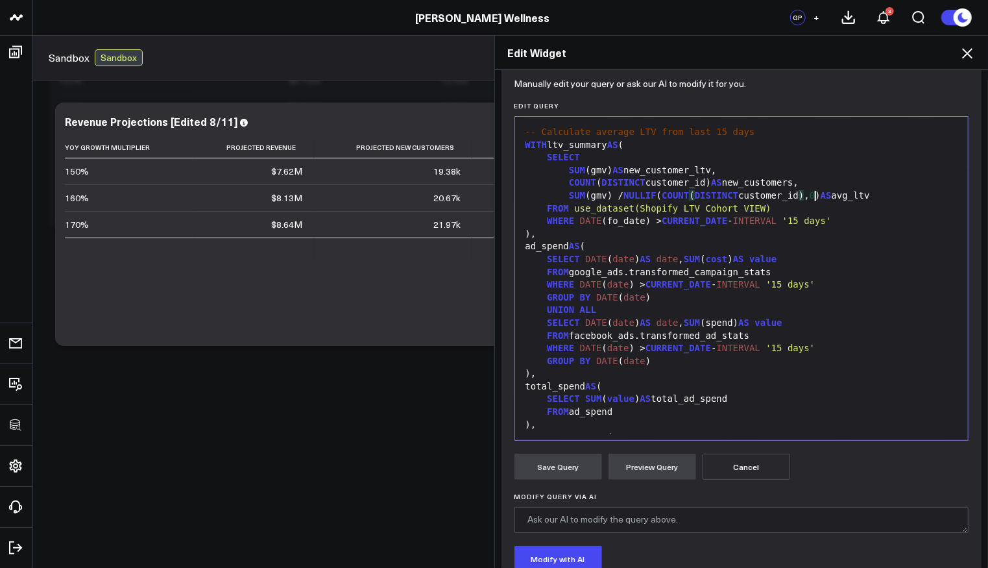
click at [807, 200] on div "SUM (gmv) / NULLIF ( COUNT ( DISTINCT customer_id ) , 0 ) AS avg_ltv" at bounding box center [742, 195] width 441 height 13
click at [868, 199] on div "SUM (gmv) / NULLIF ( COUNT ( DISTINCT customer_id ) , 0 ) AS avg_ltv" at bounding box center [742, 195] width 441 height 13
click at [648, 465] on button "Preview Query" at bounding box center [653, 467] width 88 height 26
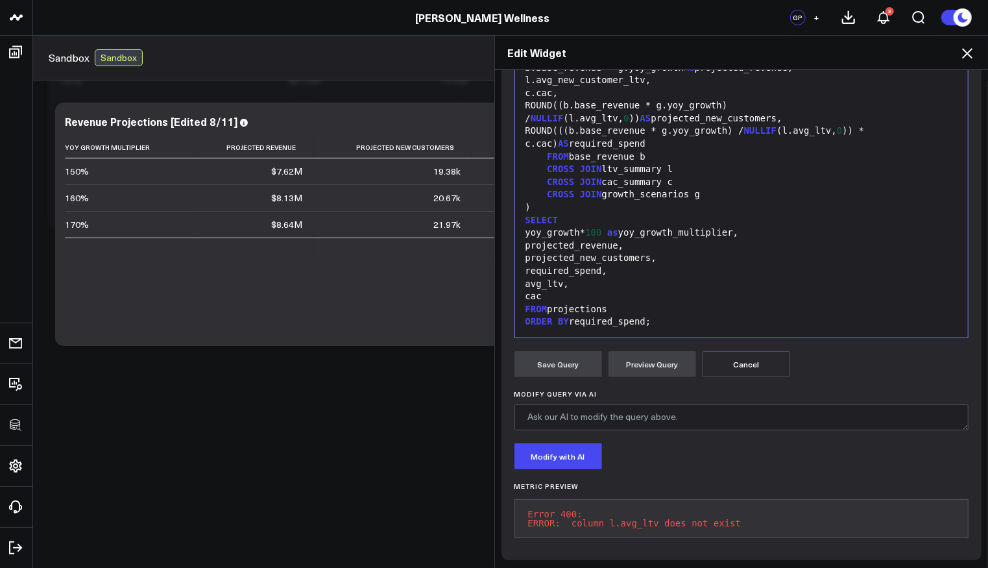
scroll to position [245, 0]
click at [659, 277] on div "avg_ltv," at bounding box center [742, 282] width 441 height 13
drag, startPoint x: 563, startPoint y: 288, endPoint x: 605, endPoint y: 282, distance: 42.0
click at [563, 288] on div "avg_ltv," at bounding box center [742, 282] width 441 height 13
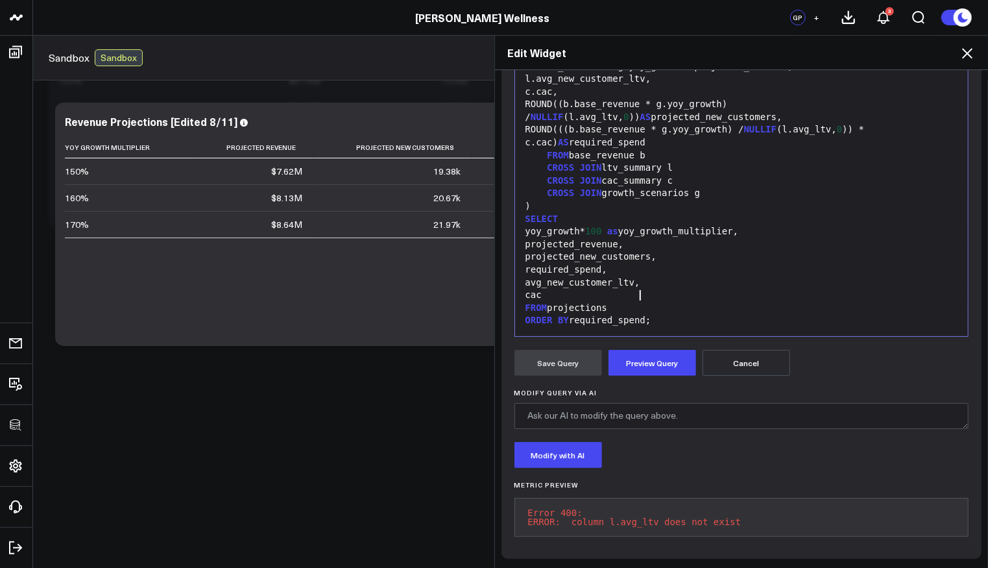
click at [661, 352] on button "Preview Query" at bounding box center [653, 363] width 88 height 26
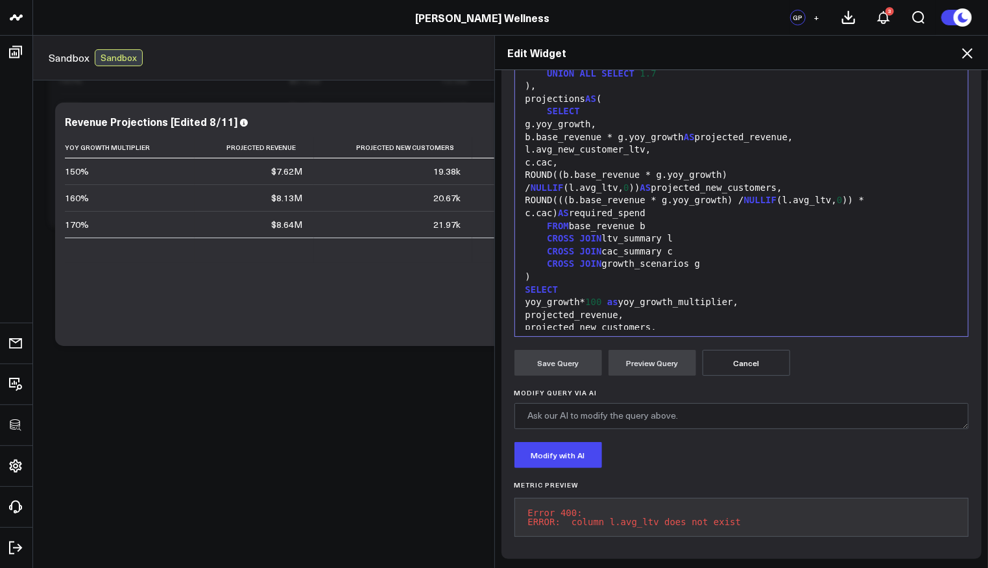
scroll to position [498, 0]
click at [847, 180] on div "ROUND((b.base_revenue * g.yoy_growth) / NULLIF (l.avg_ltv, 0 )) AS projected_ne…" at bounding box center [742, 184] width 441 height 25
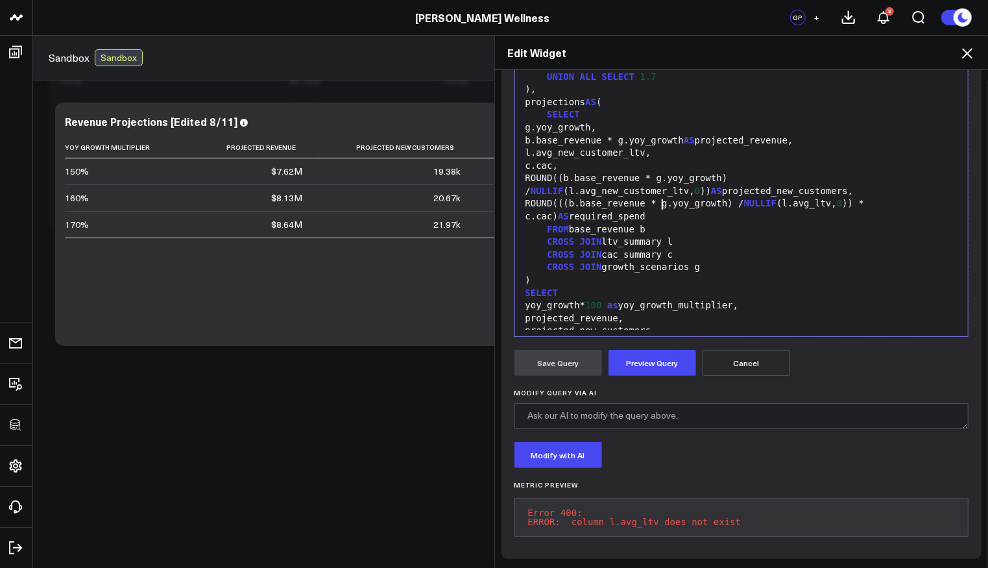
click at [855, 210] on div "ROUND(((b.base_revenue * g.yoy_growth) / NULLIF (l.avg_ltv, 0 )) * c.cac) AS re…" at bounding box center [742, 209] width 441 height 25
click at [651, 336] on form "Manually edit your query or ask our AI to modify it for you. Edit Query Selecti…" at bounding box center [742, 262] width 455 height 568
click at [652, 350] on button "Preview Query" at bounding box center [653, 363] width 88 height 26
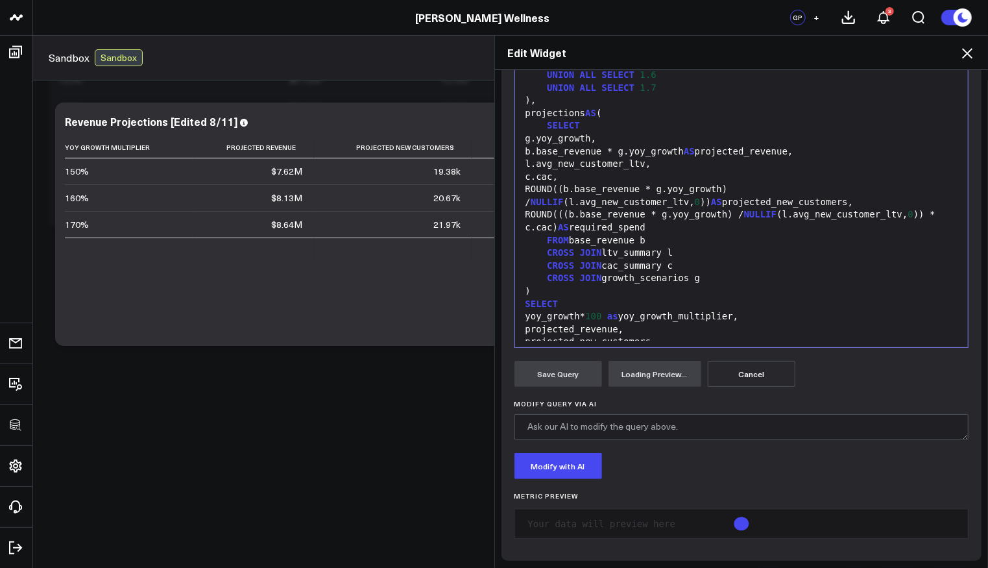
scroll to position [245, 0]
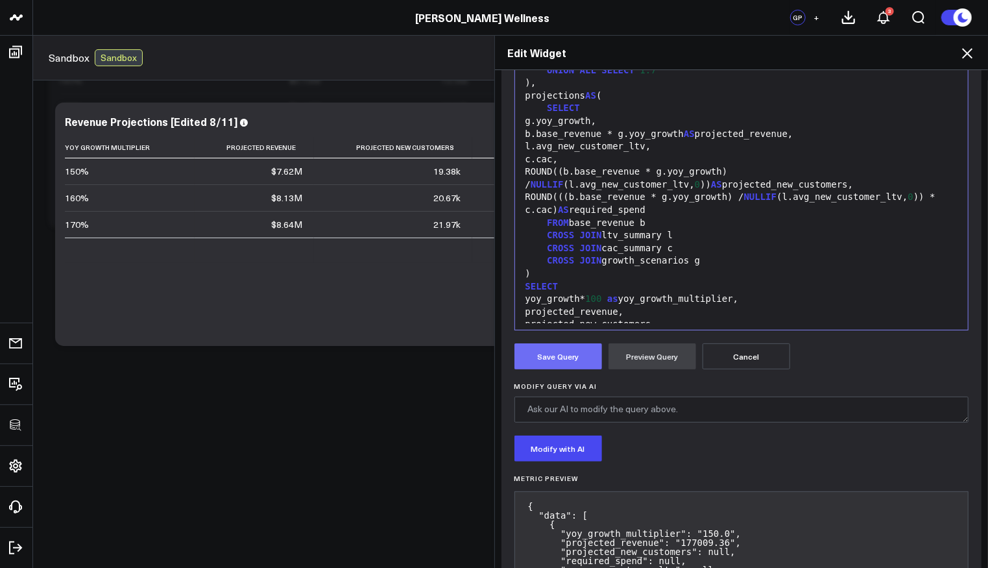
click at [540, 366] on button "Save Query" at bounding box center [559, 356] width 88 height 26
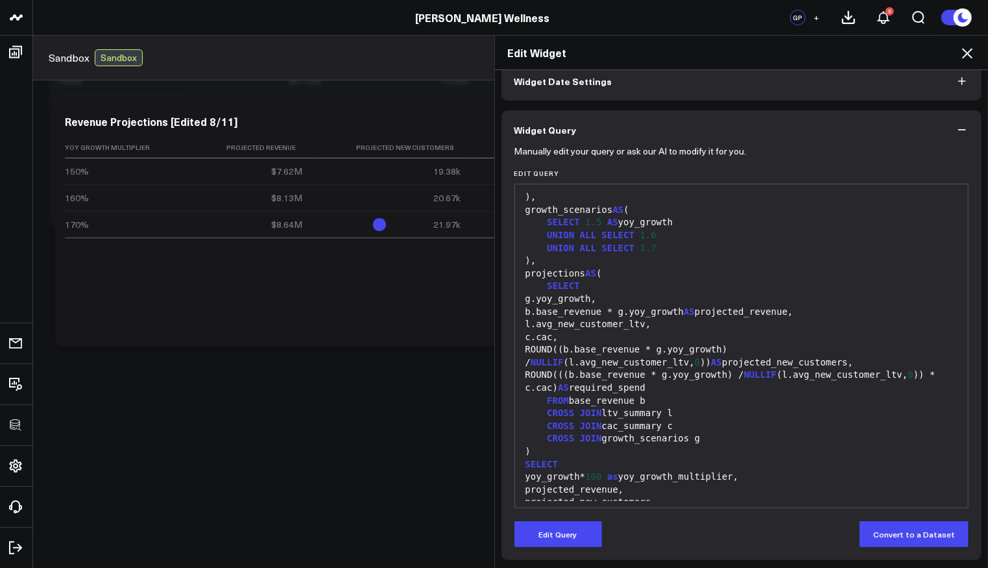
click at [967, 57] on icon at bounding box center [968, 53] width 16 height 16
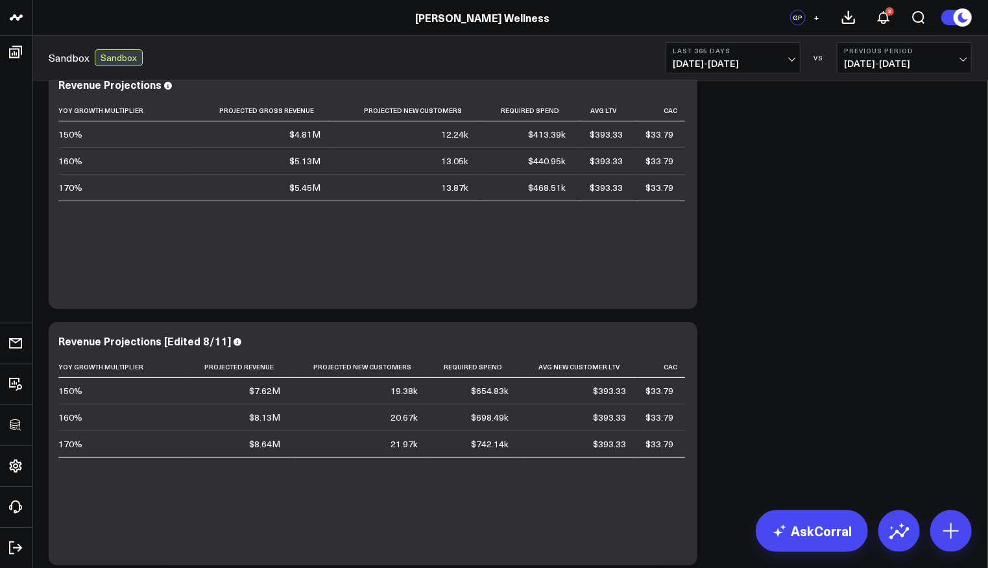
scroll to position [104, 0]
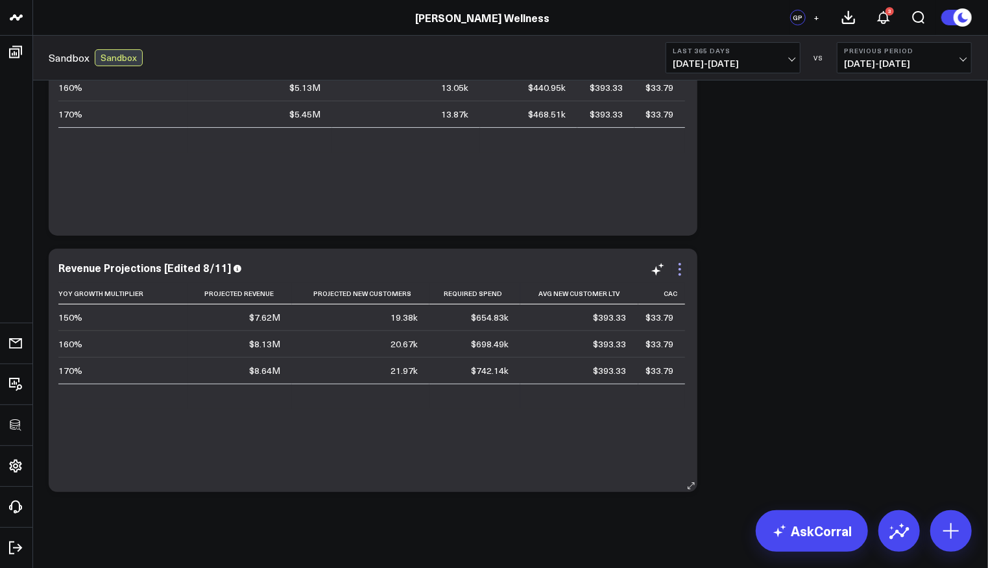
click at [680, 276] on icon at bounding box center [680, 269] width 16 height 16
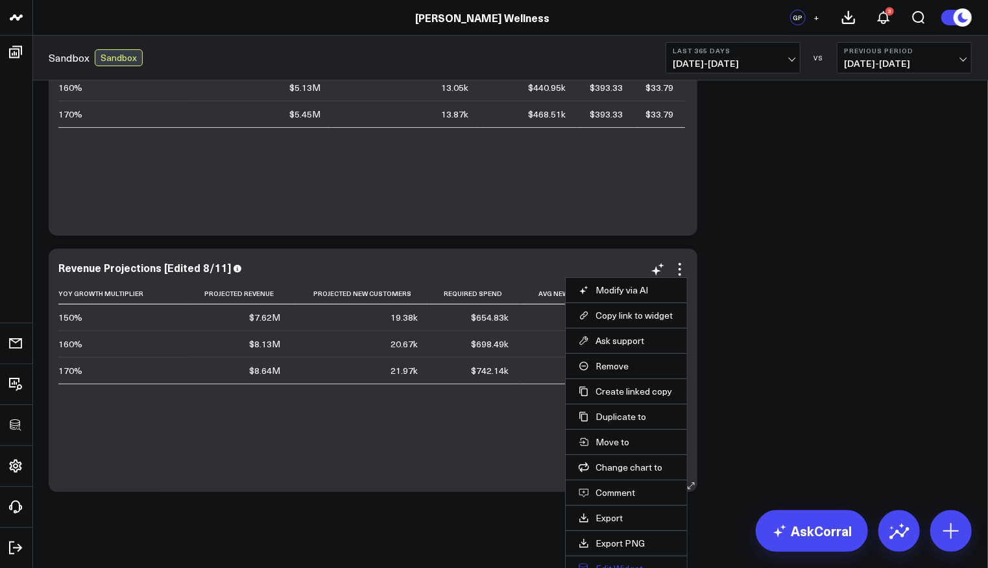
click at [611, 563] on button "Edit Widget" at bounding box center [626, 569] width 95 height 12
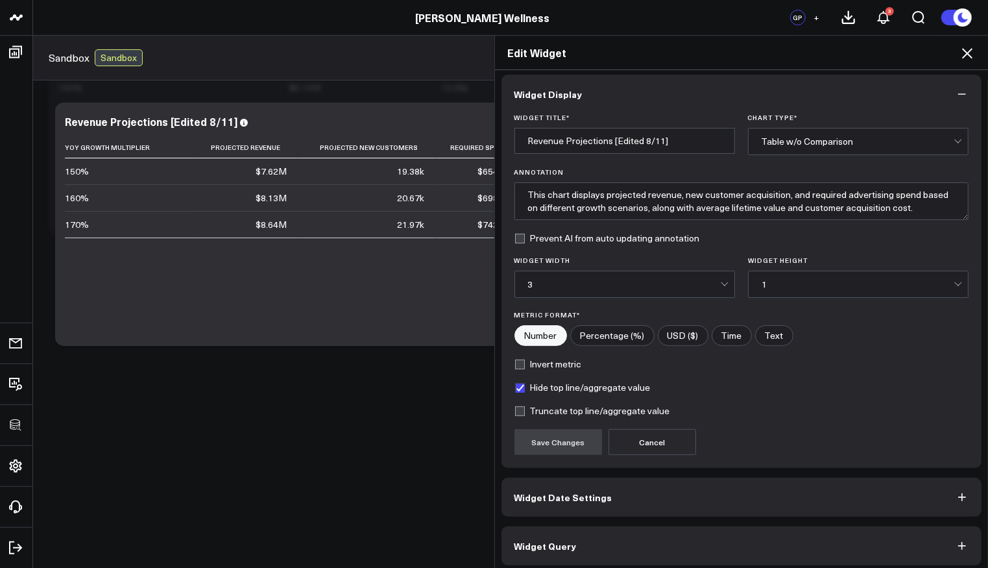
scroll to position [8, 0]
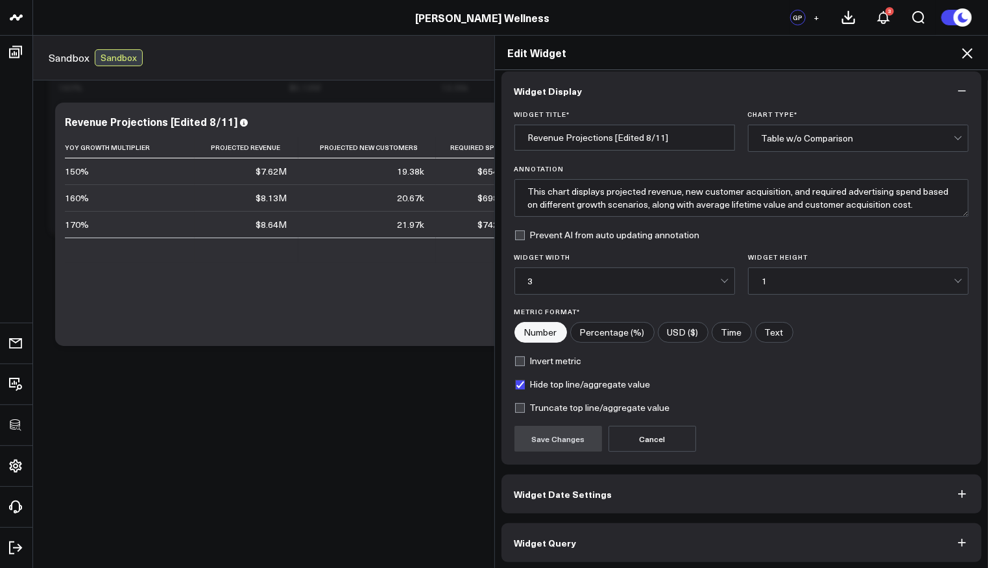
click at [591, 523] on button "Widget Query" at bounding box center [742, 542] width 481 height 39
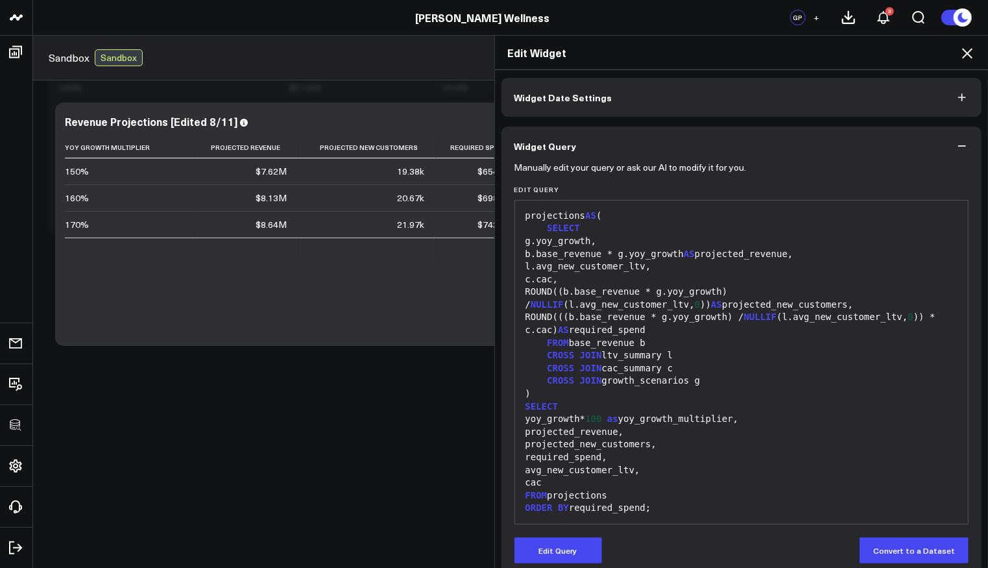
scroll to position [67, 0]
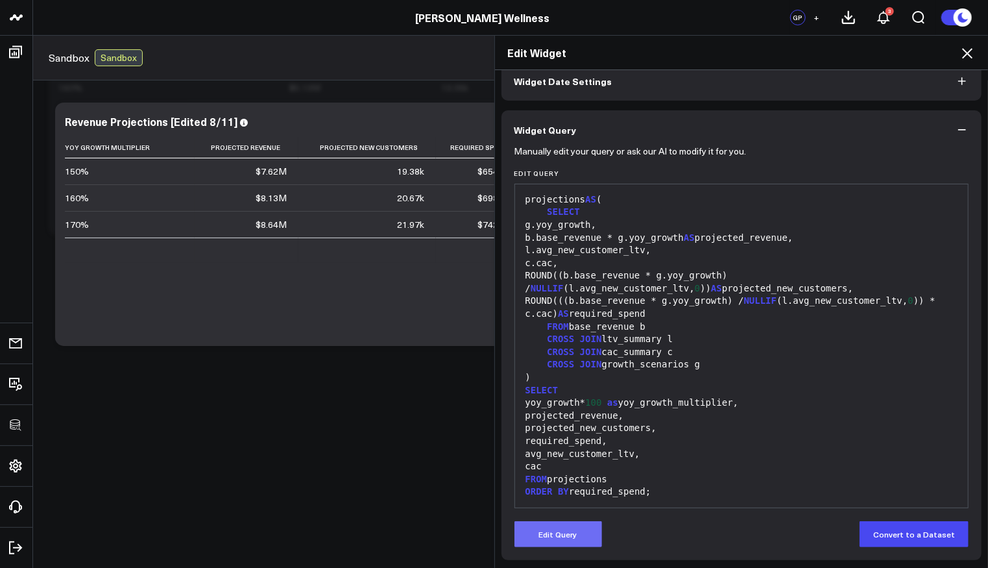
click at [571, 531] on button "Edit Query" at bounding box center [559, 534] width 88 height 26
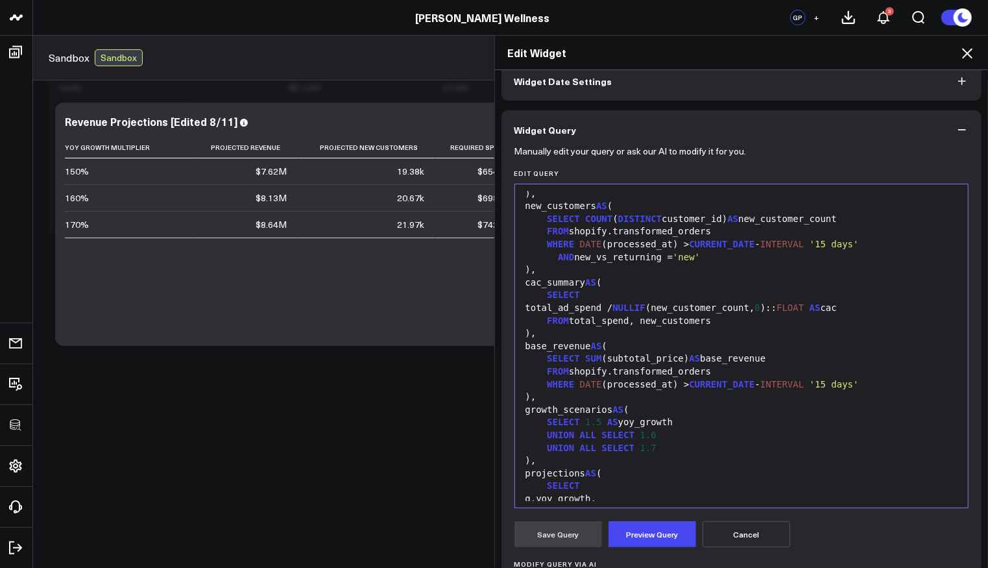
scroll to position [255, 0]
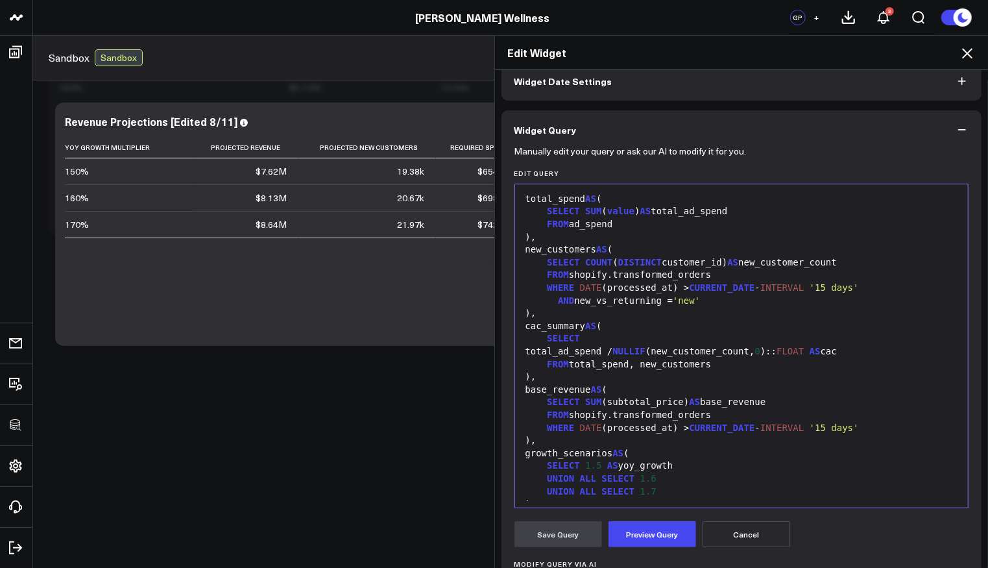
click at [799, 409] on div "SELECT SUM (subtotal_price) AS base_revenue" at bounding box center [742, 402] width 441 height 13
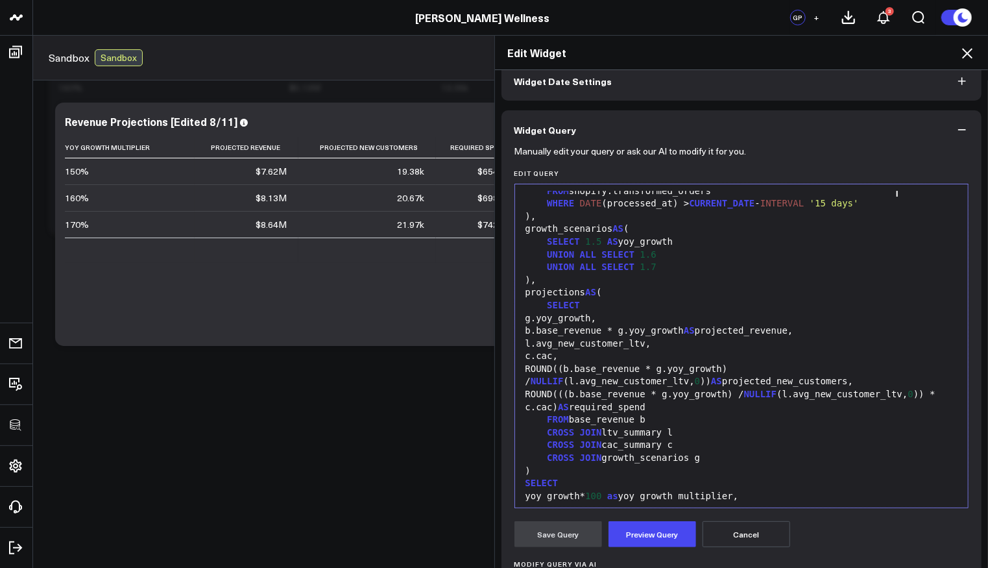
scroll to position [597, 0]
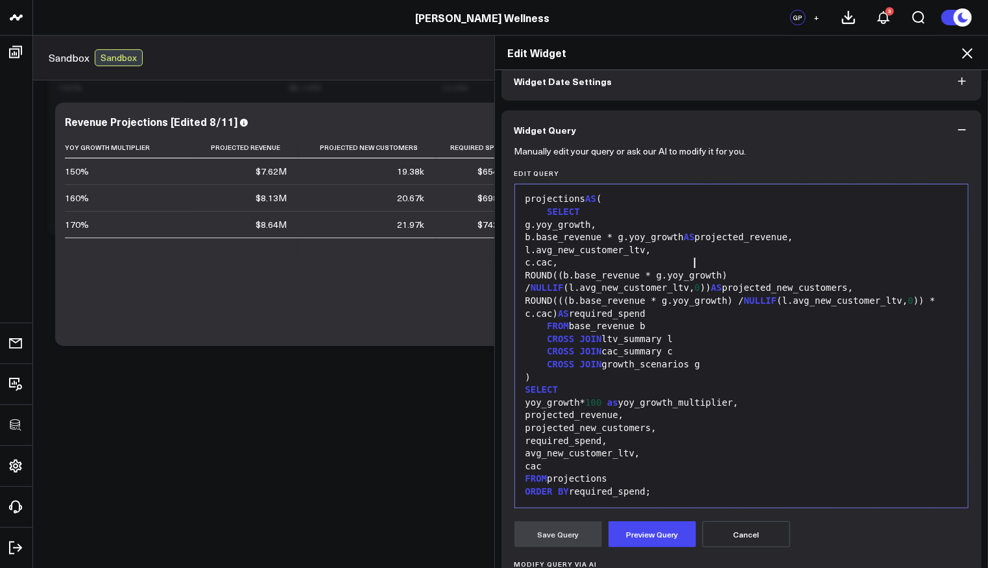
click at [741, 248] on div "l.avg_new_customer_ltv," at bounding box center [742, 250] width 441 height 13
click at [664, 538] on button "Preview Query" at bounding box center [653, 534] width 88 height 26
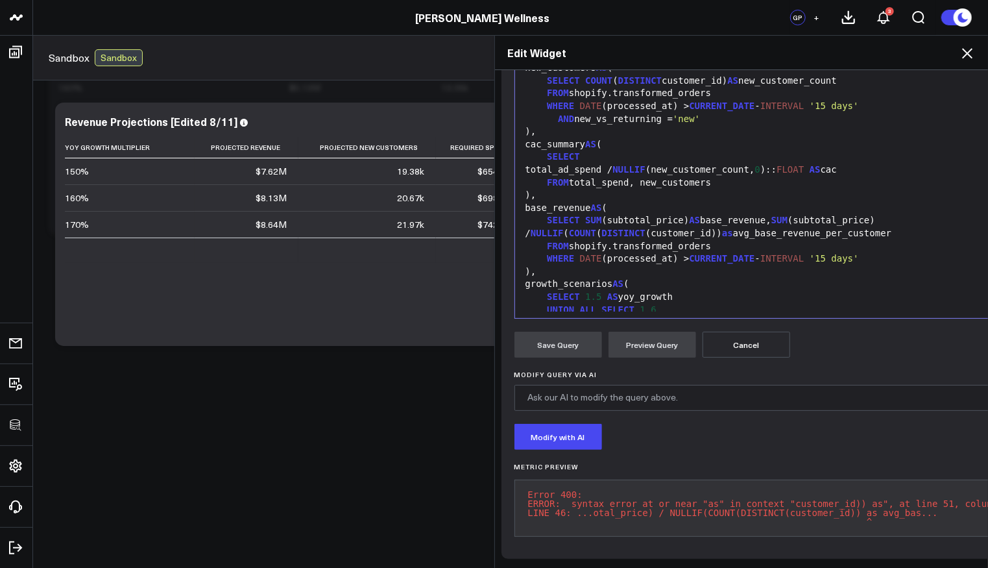
scroll to position [244, 0]
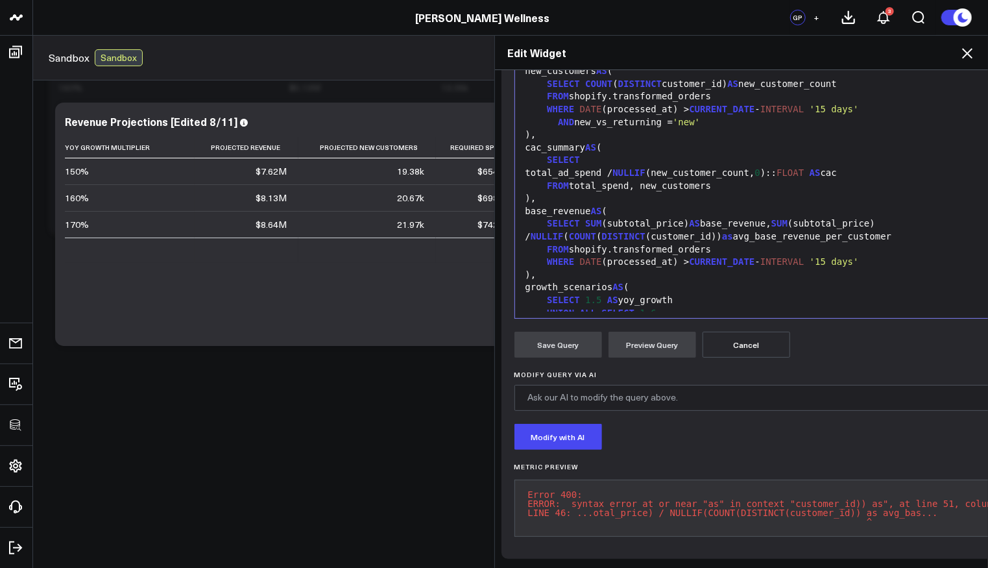
click at [712, 224] on div "SELECT SUM (subtotal_price) AS base_revenue, SUM (subtotal_price) / NULLIF ( CO…" at bounding box center [774, 229] width 505 height 25
click at [634, 332] on button "Preview Query" at bounding box center [653, 345] width 88 height 26
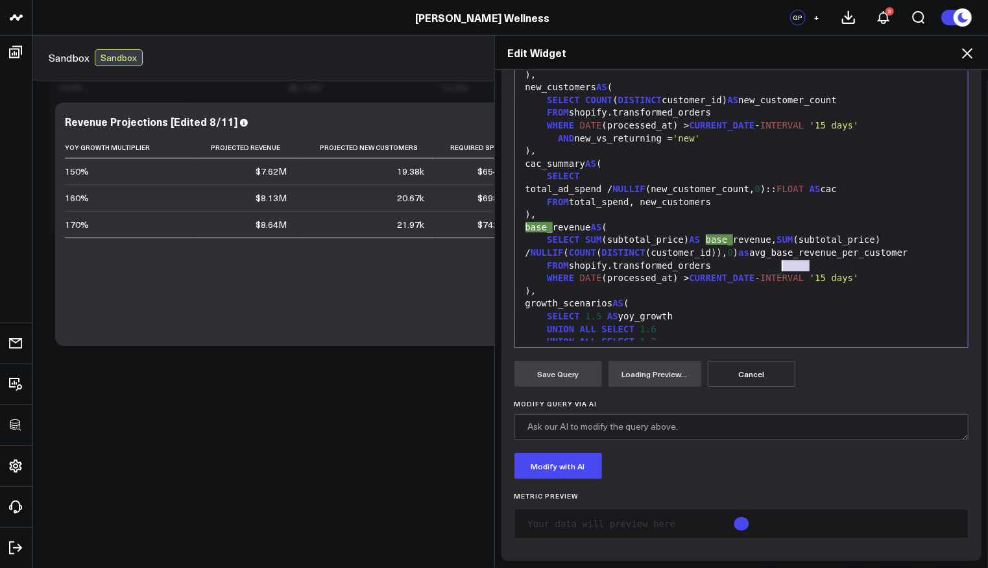
drag, startPoint x: 805, startPoint y: 269, endPoint x: 778, endPoint y: 270, distance: 26.6
click at [778, 259] on div "SELECT SUM (subtotal_price) AS base_ revenue, SUM (subtotal_price) / NULLIF ( C…" at bounding box center [742, 246] width 441 height 25
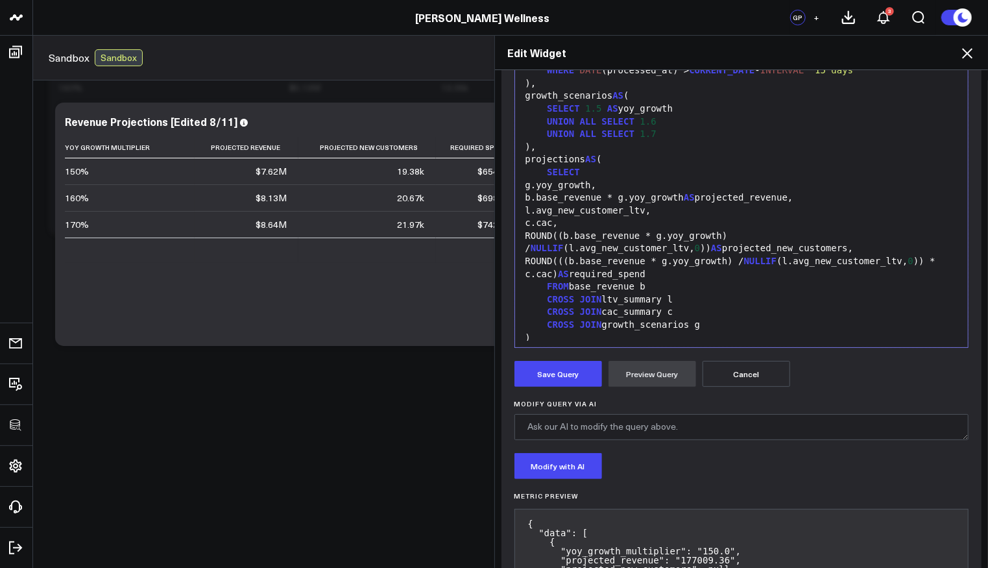
scroll to position [494, 0]
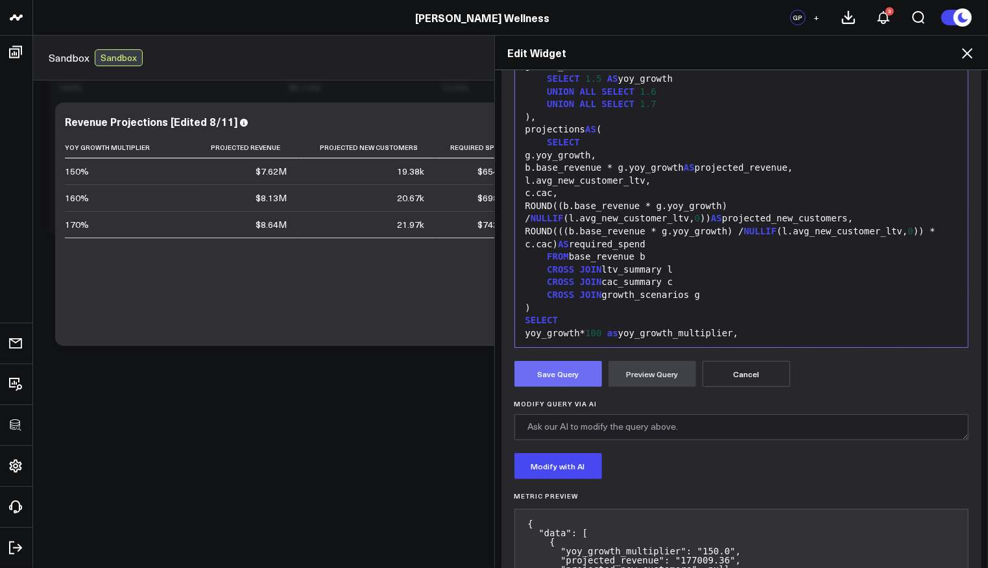
click at [553, 365] on button "Save Query" at bounding box center [559, 374] width 88 height 26
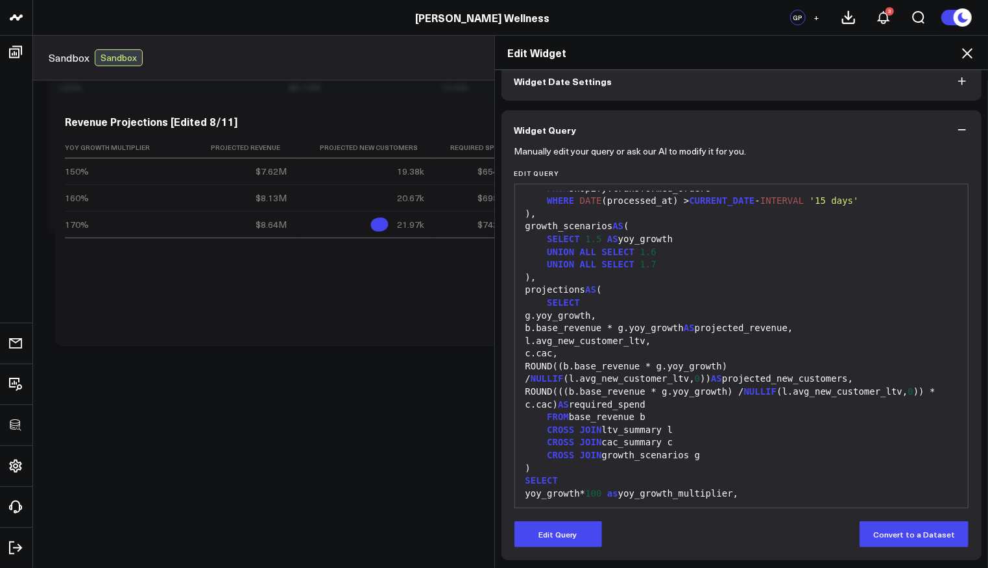
click at [967, 54] on icon at bounding box center [967, 53] width 10 height 10
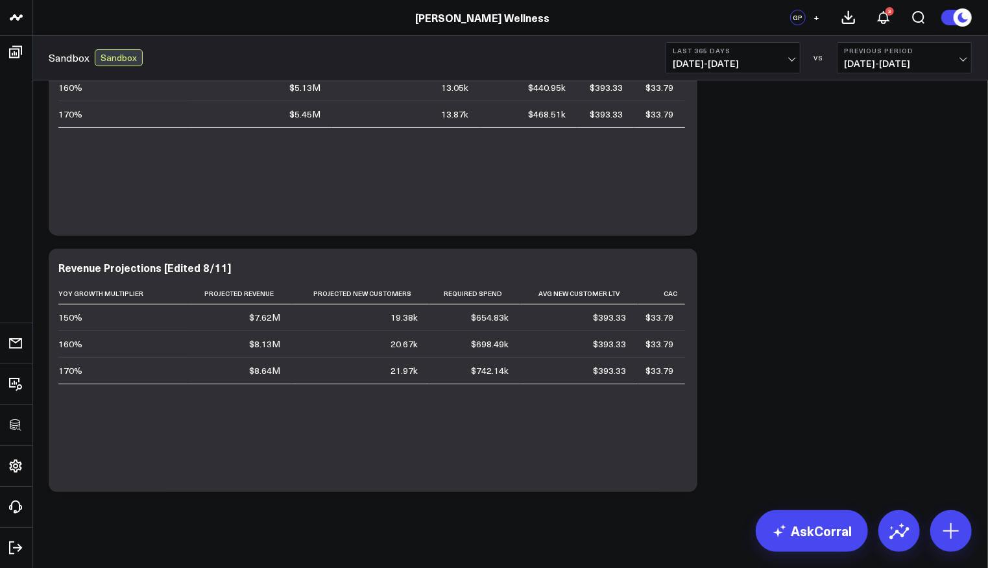
click at [764, 265] on div "Modify via AI Copy link to widget Ask support Remove Create linked copy Executi…" at bounding box center [510, 242] width 936 height 513
click at [681, 274] on icon at bounding box center [680, 274] width 3 height 3
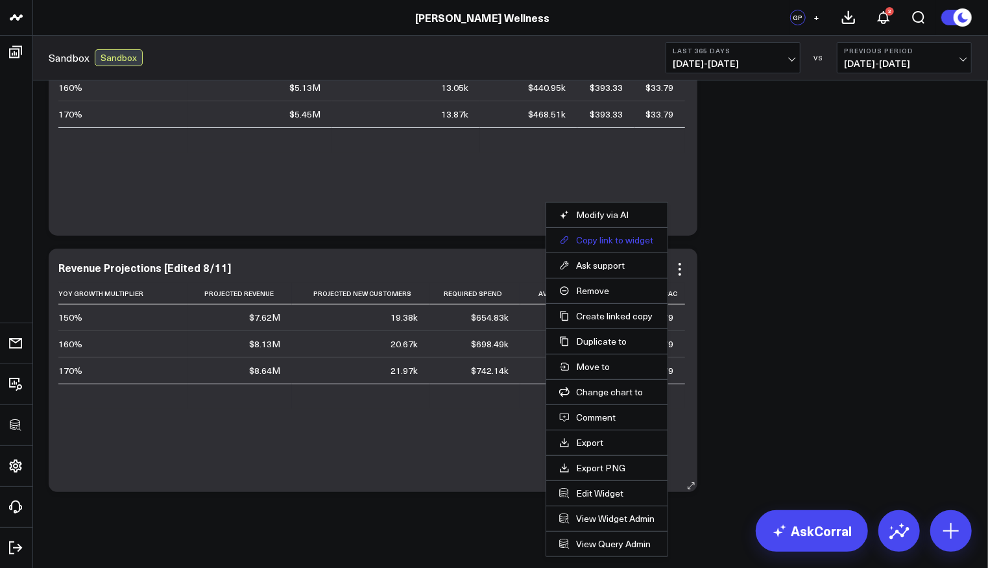
click at [607, 244] on button "Copy link to widget" at bounding box center [606, 240] width 95 height 12
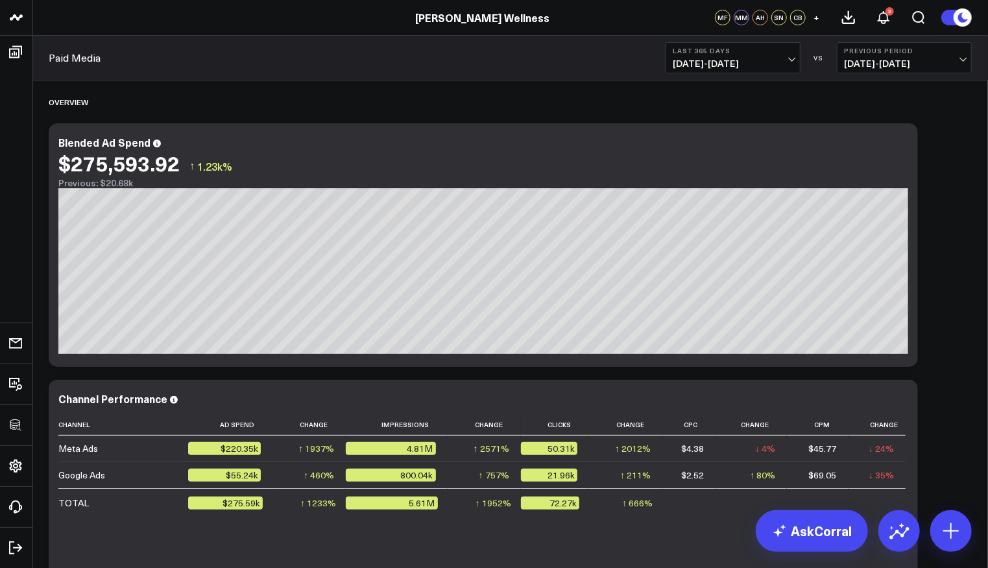
click at [747, 60] on span "[DATE] - [DATE]" at bounding box center [733, 63] width 121 height 10
click at [715, 62] on span "[DATE] - [DATE]" at bounding box center [733, 63] width 121 height 10
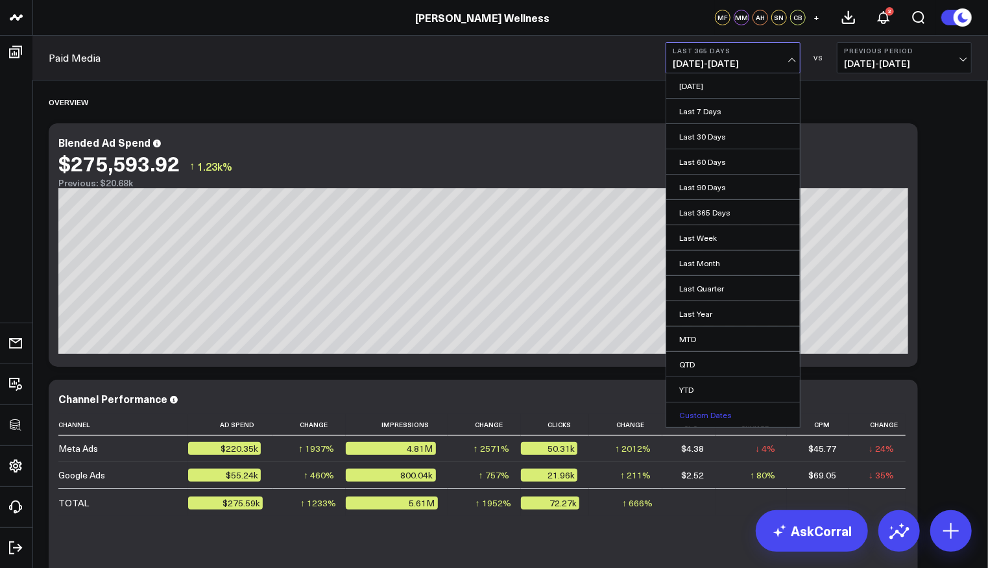
click at [718, 407] on link "Custom Dates" at bounding box center [733, 414] width 134 height 25
select select "7"
select select "2025"
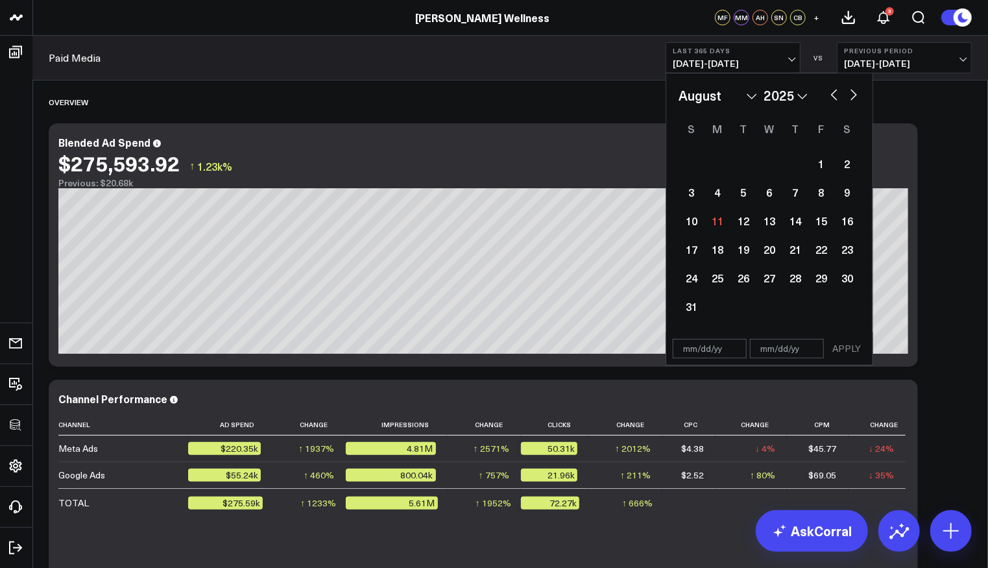
click at [802, 97] on select "2026 2025 2024 2023 2022 2021 2020 2019 2018 2017 2016 2015 2014 2013 2012 2011…" at bounding box center [786, 95] width 44 height 19
click at [759, 53] on b "Last 365 Days" at bounding box center [733, 51] width 121 height 8
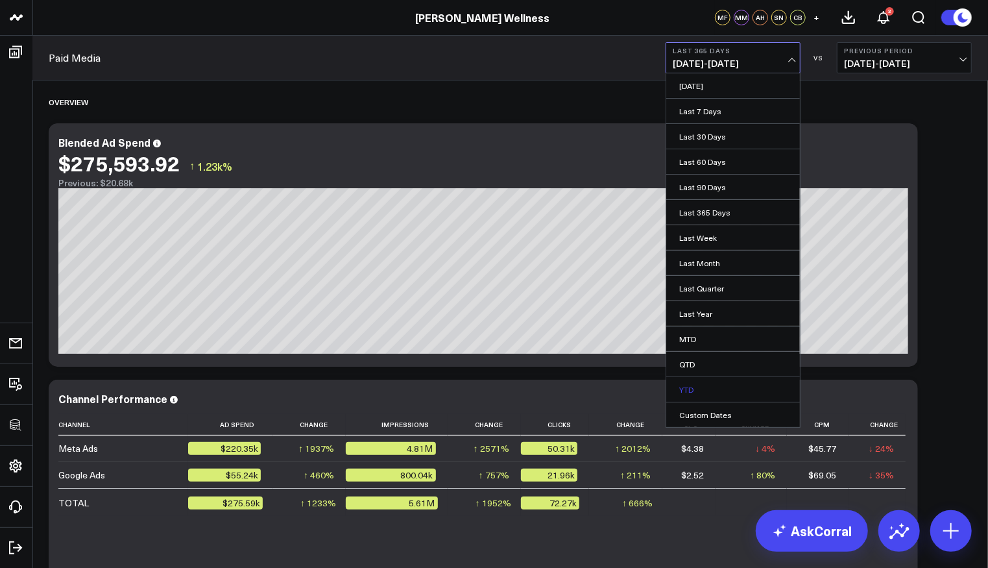
click at [740, 391] on link "YTD" at bounding box center [733, 389] width 134 height 25
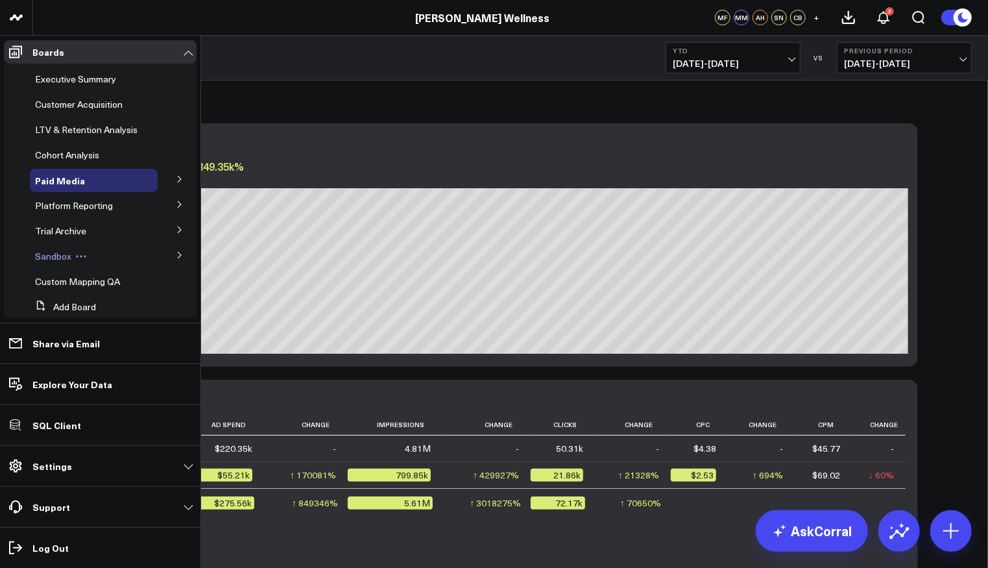
click at [62, 262] on span "Sandbox" at bounding box center [53, 256] width 36 height 12
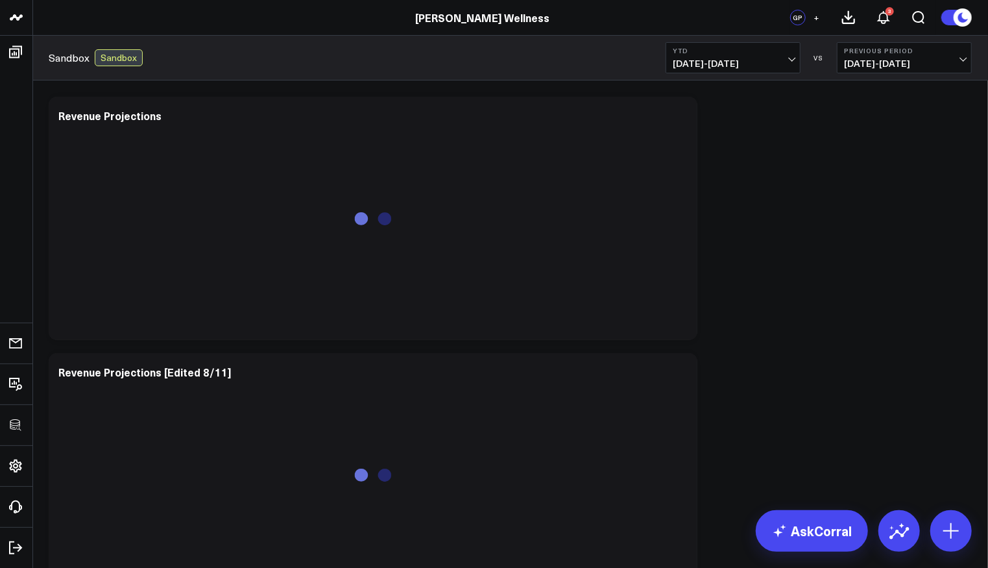
click at [910, 181] on div "Modify via AI Copy link to widget Ask support Remove Create linked copy Executi…" at bounding box center [510, 346] width 936 height 513
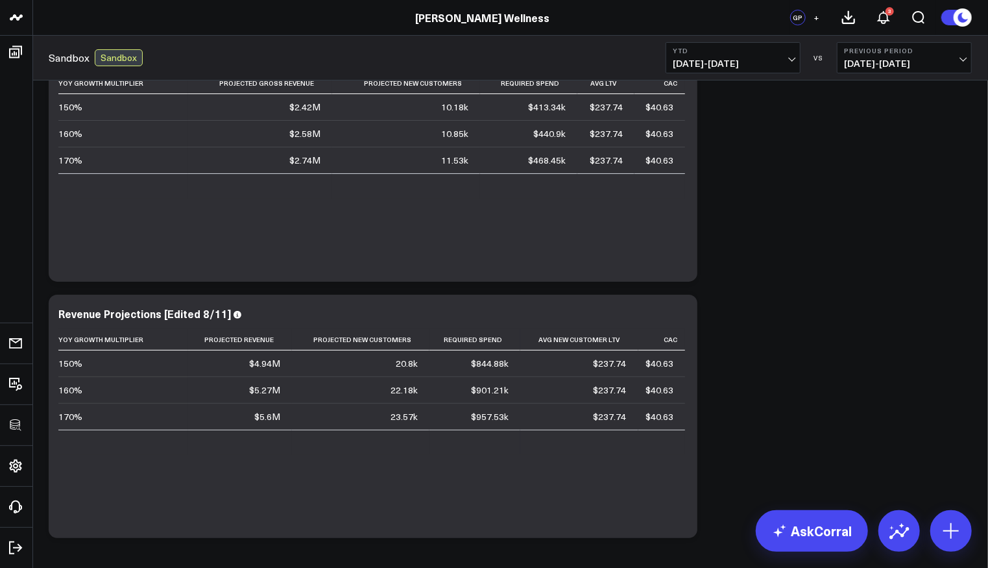
scroll to position [45, 0]
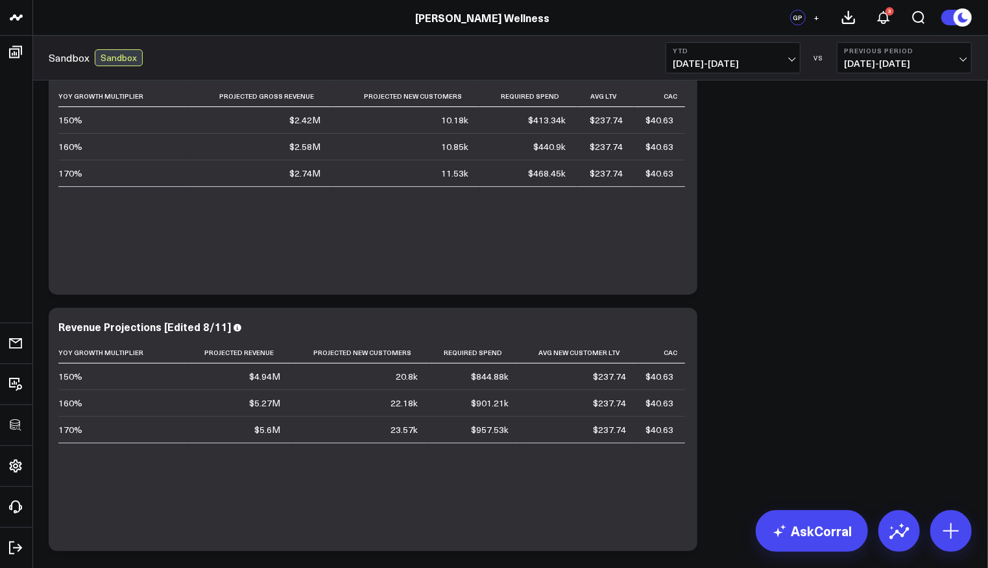
click at [813, 280] on div "Modify via AI Copy link to widget Ask support Remove Create linked copy Executi…" at bounding box center [510, 301] width 936 height 513
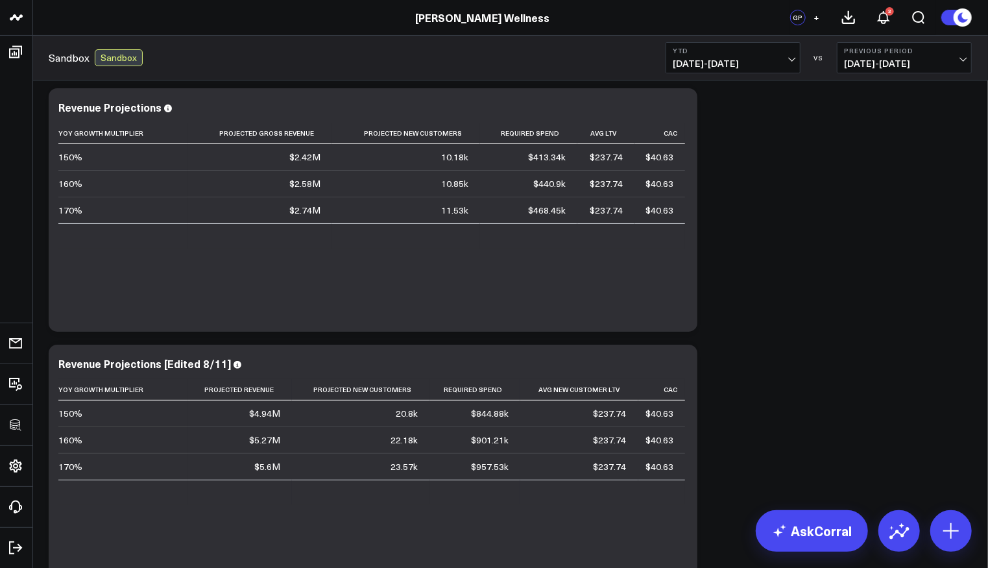
scroll to position [0, 0]
